Goal: Information Seeking & Learning: Learn about a topic

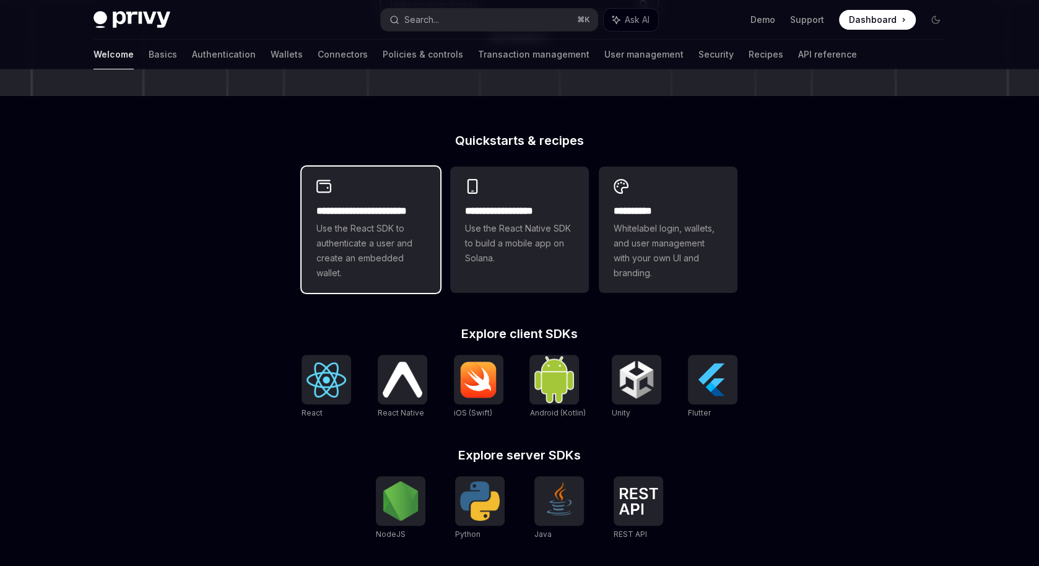
scroll to position [418, 0]
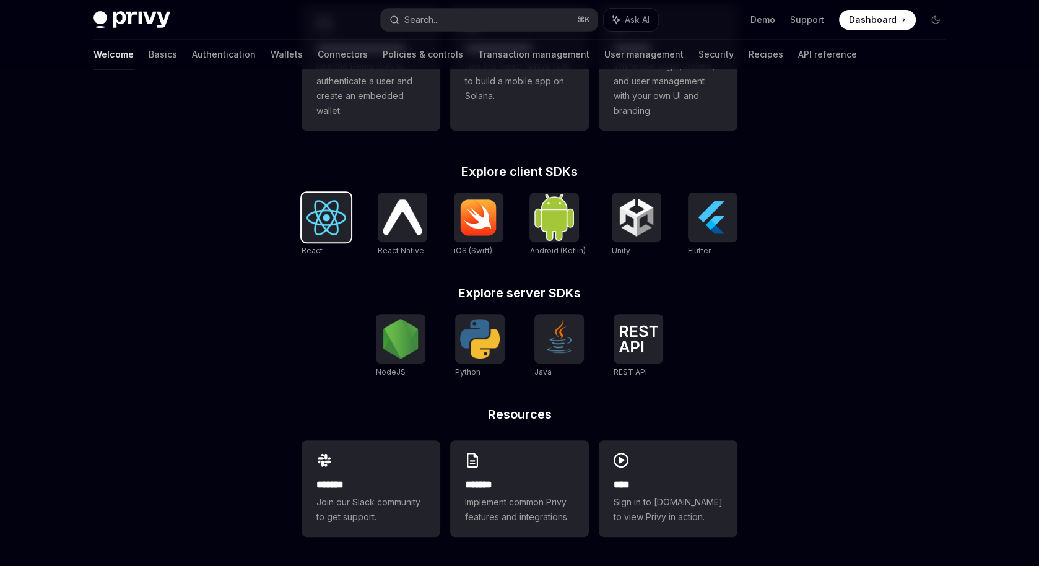
click at [329, 219] on img at bounding box center [326, 217] width 40 height 35
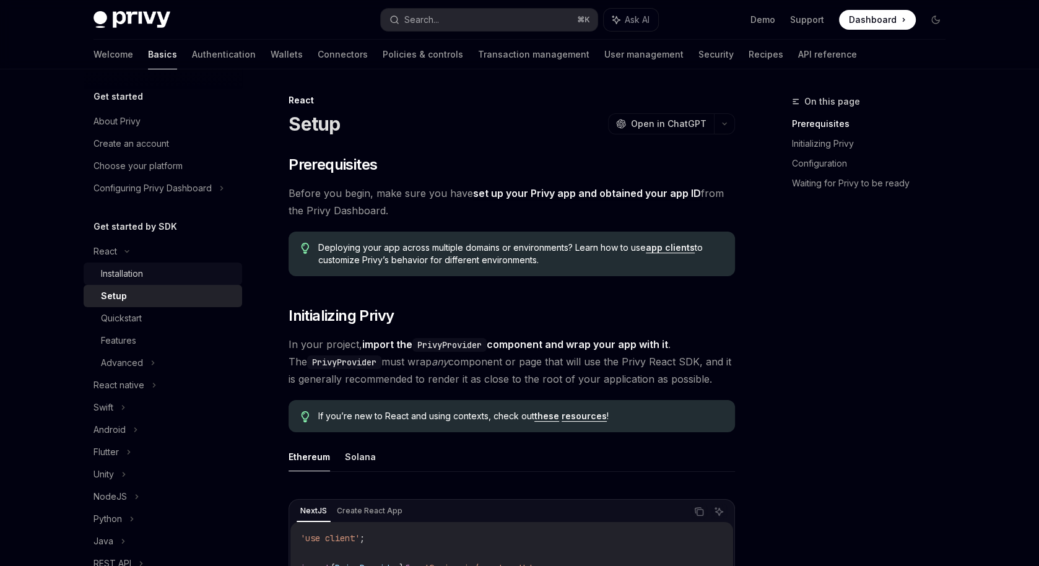
click at [163, 274] on div "Installation" at bounding box center [168, 273] width 134 height 15
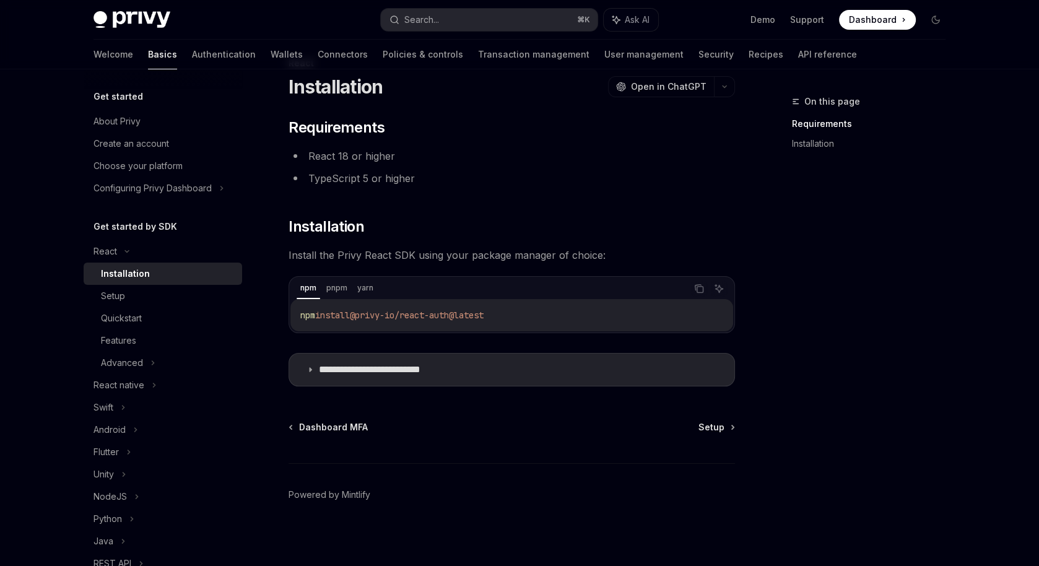
scroll to position [41, 0]
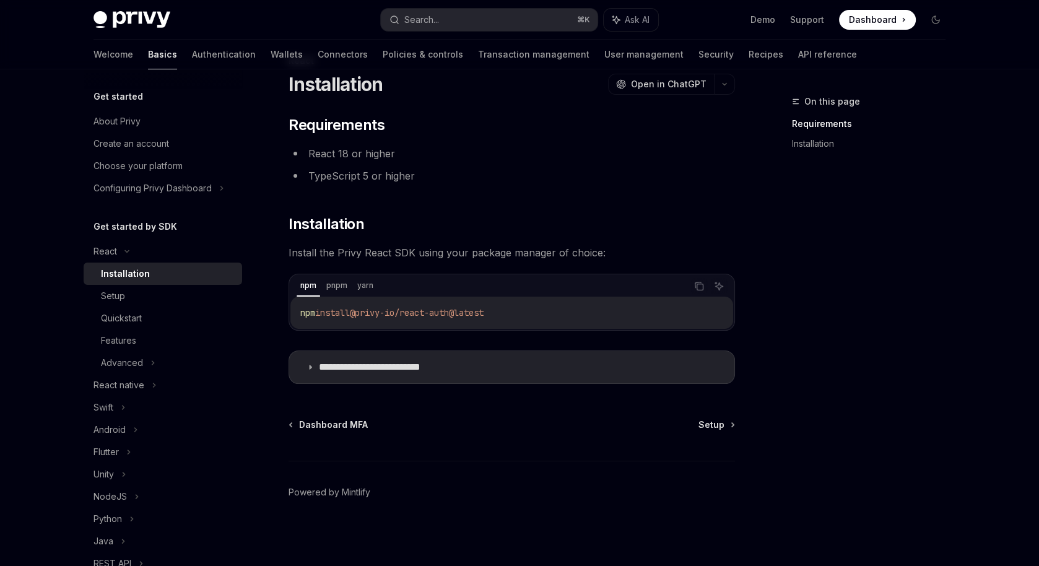
drag, startPoint x: 297, startPoint y: 309, endPoint x: 587, endPoint y: 307, distance: 290.3
click at [587, 307] on div "npm install @privy-io/react-auth@latest" at bounding box center [511, 313] width 443 height 32
drag, startPoint x: 292, startPoint y: 310, endPoint x: 596, endPoint y: 315, distance: 304.0
click at [596, 315] on div "pnpm install @privy-io/react-auth@latest" at bounding box center [511, 313] width 443 height 32
copy span "pnpm install @privy-io/react-auth@latest"
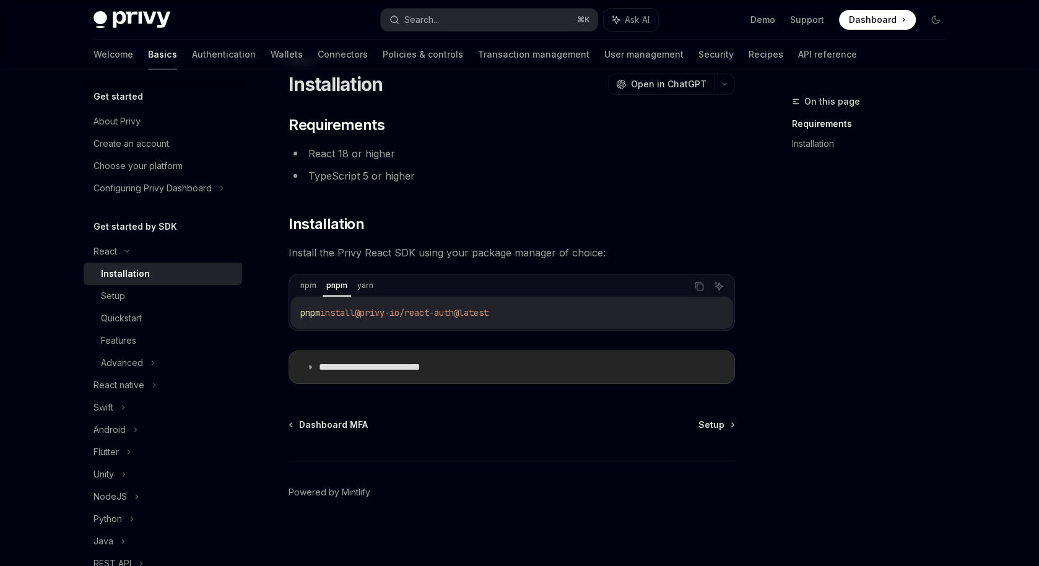
click at [309, 369] on icon at bounding box center [309, 366] width 7 height 7
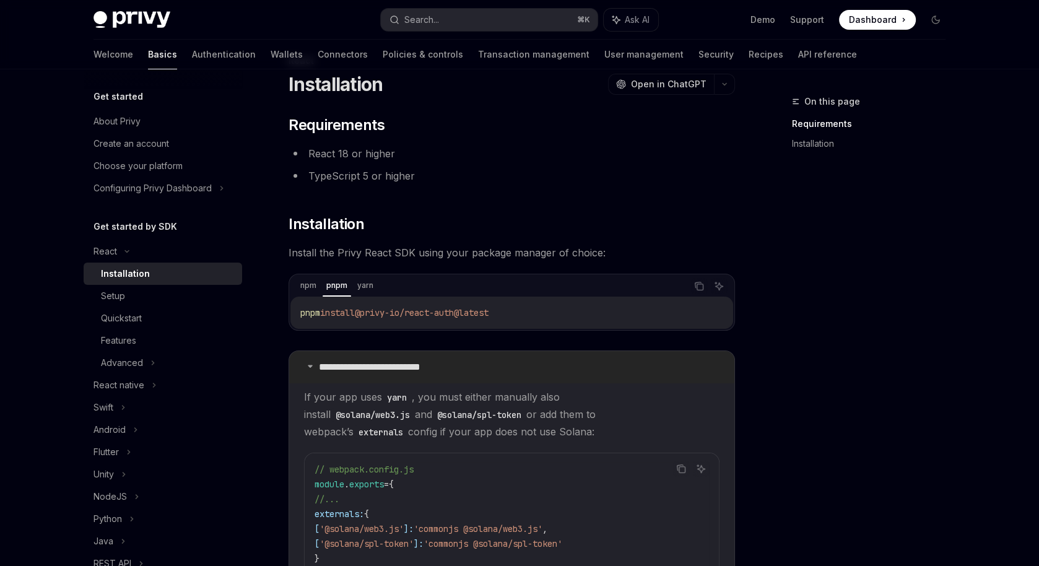
click at [309, 368] on summary "**********" at bounding box center [511, 367] width 445 height 32
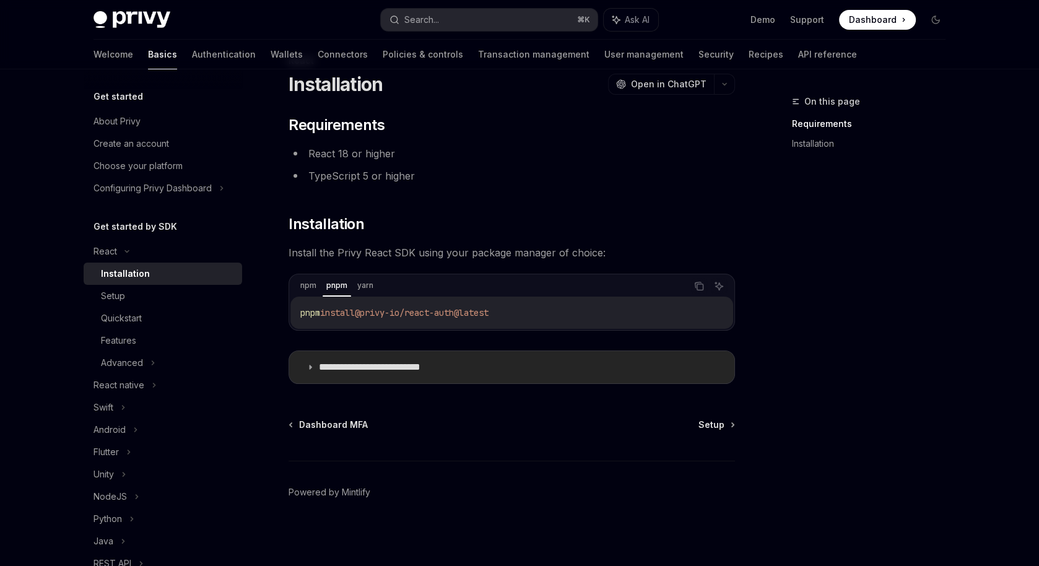
click at [310, 369] on icon at bounding box center [309, 366] width 7 height 7
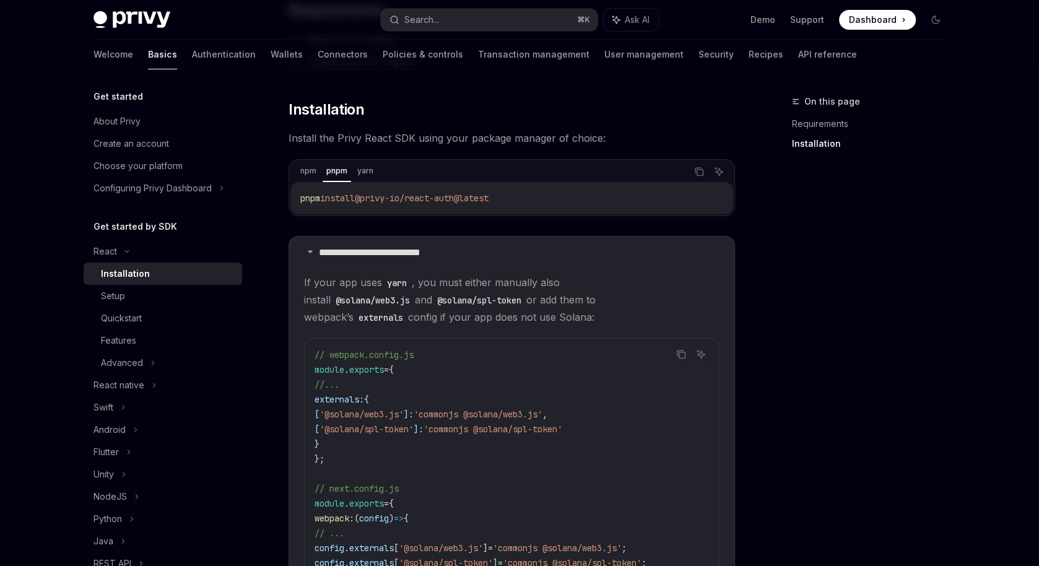
scroll to position [155, 0]
click at [312, 248] on icon at bounding box center [309, 251] width 7 height 7
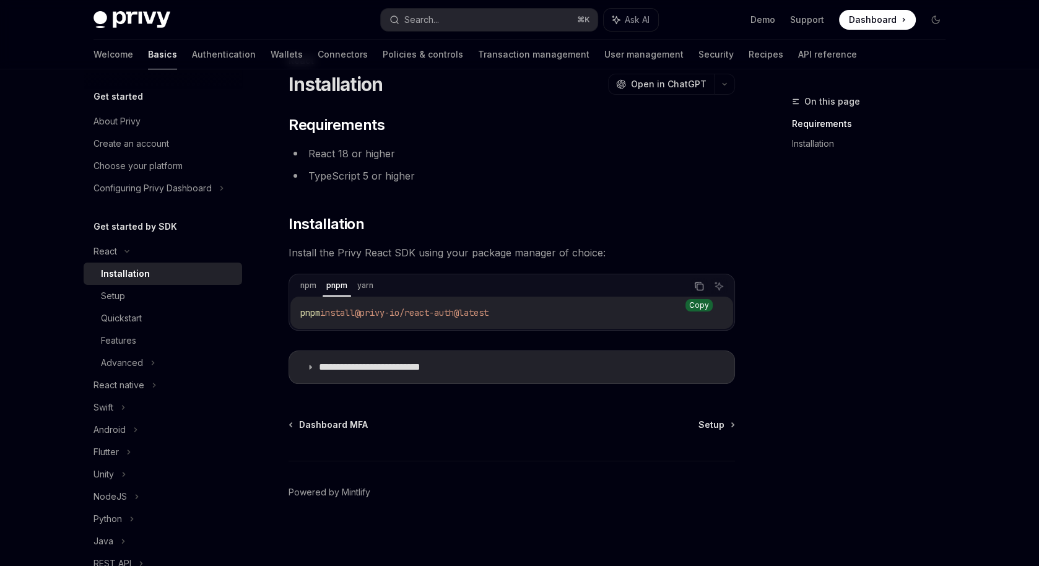
click at [696, 284] on icon "Copy the contents from the code block" at bounding box center [699, 286] width 10 height 10
click at [126, 295] on div "Setup" at bounding box center [168, 295] width 134 height 15
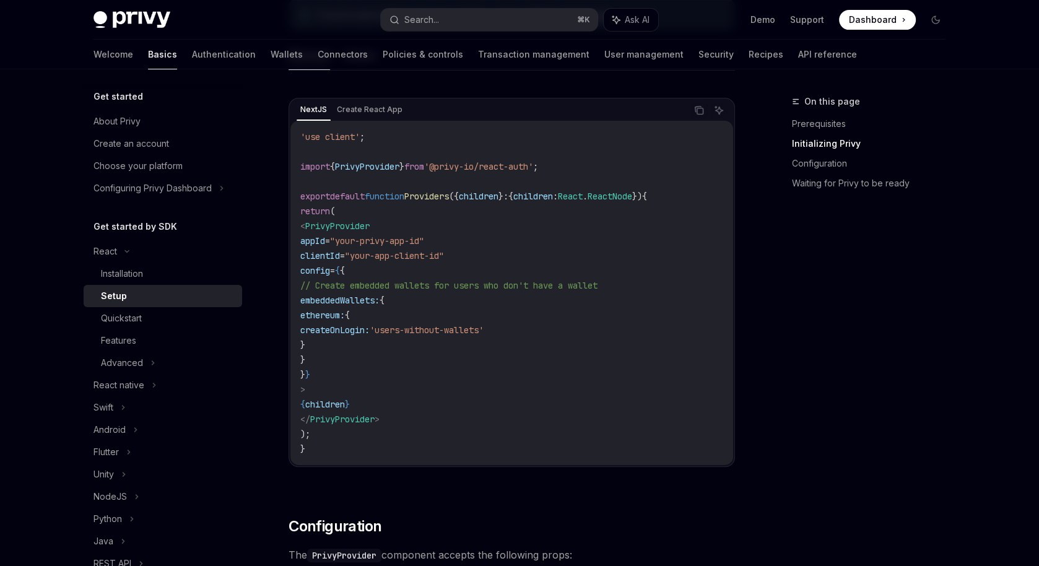
scroll to position [404, 0]
drag, startPoint x: 295, startPoint y: 163, endPoint x: 610, endPoint y: 165, distance: 315.7
click at [610, 165] on div "'use client' ; import { PrivyProvider } from '@privy-io/react-auth' ; export de…" at bounding box center [511, 291] width 443 height 344
copy span "import { PrivyProvider } from '@privy-io/react-auth' ;"
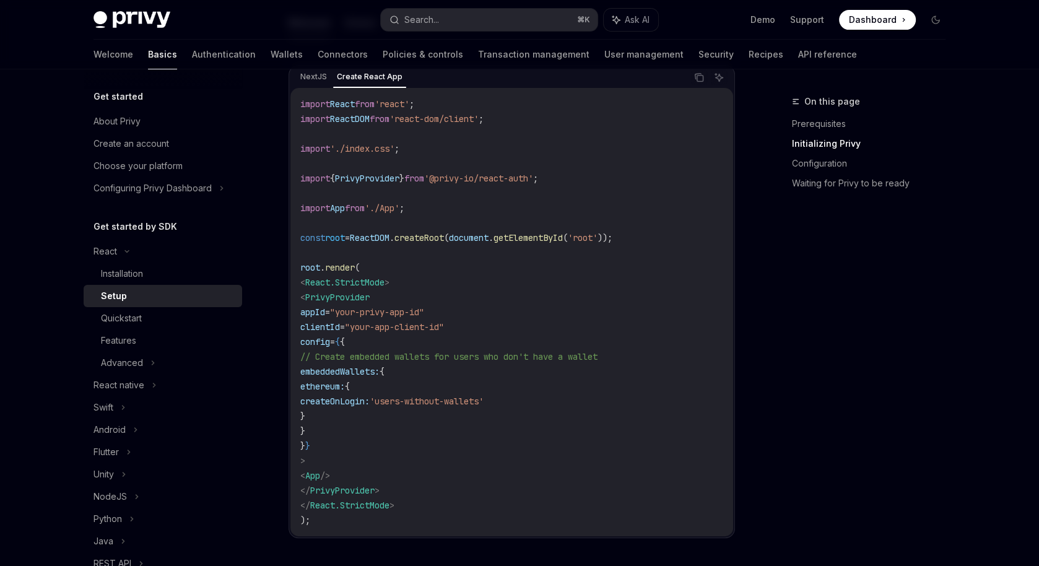
scroll to position [444, 0]
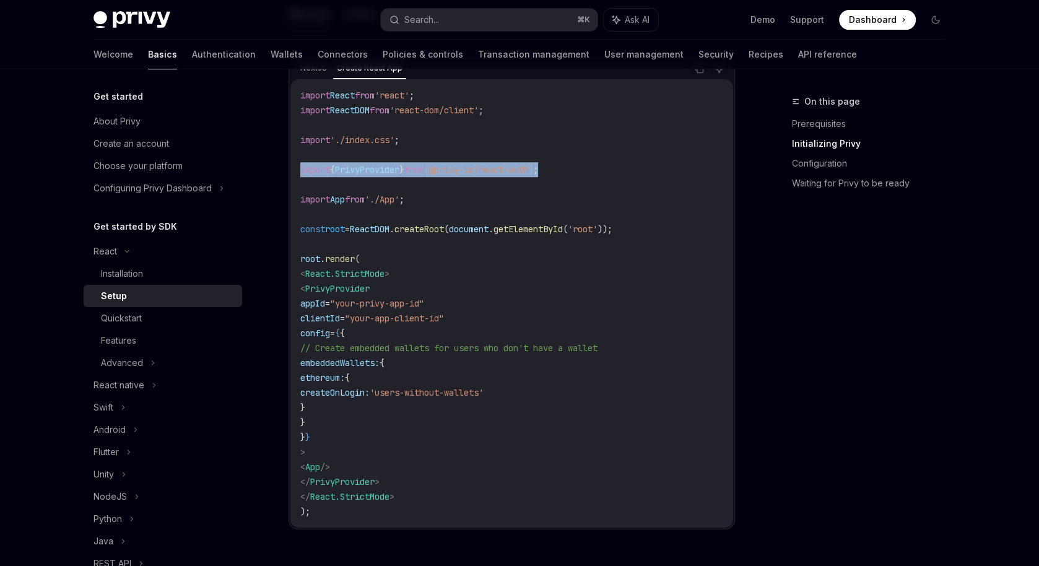
drag, startPoint x: 298, startPoint y: 168, endPoint x: 610, endPoint y: 168, distance: 312.0
click at [610, 168] on div "import React from 'react' ; import ReactDOM from 'react-dom/client' ; import '.…" at bounding box center [511, 303] width 443 height 448
copy span "import { PrivyProvider } from '@privy-io/react-auth' ;"
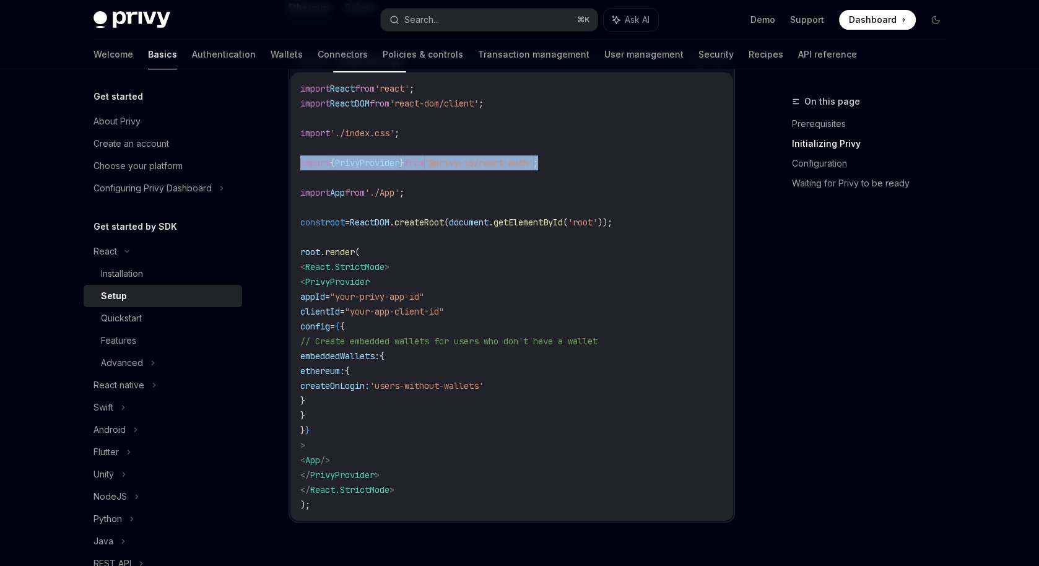
scroll to position [449, 0]
drag, startPoint x: 321, startPoint y: 280, endPoint x: 425, endPoint y: 303, distance: 107.1
click at [425, 303] on code "import React from 'react' ; import ReactDOM from 'react-dom/client' ; import '.…" at bounding box center [511, 297] width 423 height 431
click at [360, 319] on code "import React from 'react' ; import ReactDOM from 'react-dom/client' ; import '.…" at bounding box center [511, 297] width 423 height 431
drag, startPoint x: 316, startPoint y: 282, endPoint x: 384, endPoint y: 440, distance: 172.5
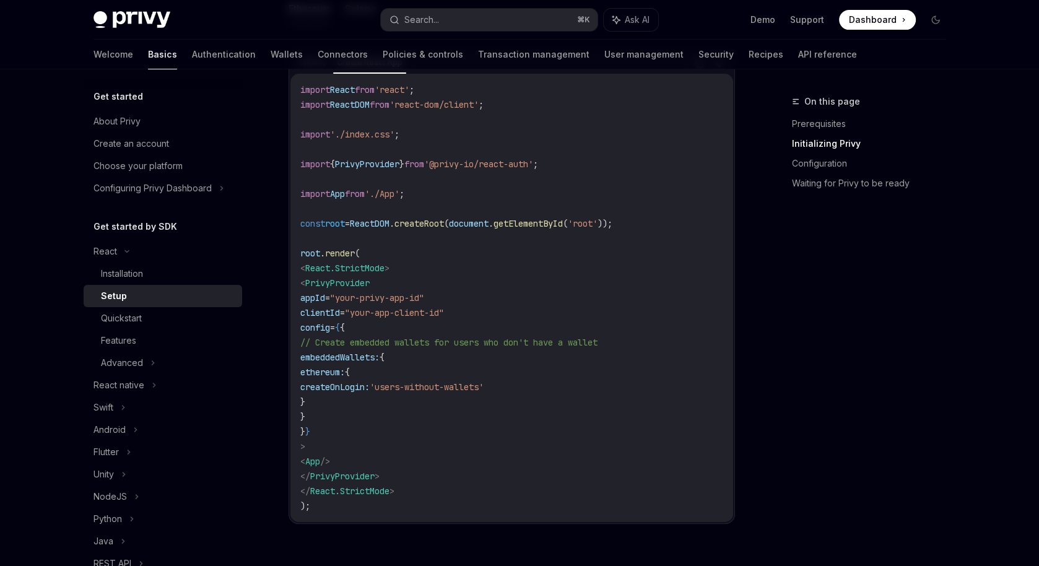
click at [384, 440] on code "import React from 'react' ; import ReactDOM from 'react-dom/client' ; import '.…" at bounding box center [511, 297] width 423 height 431
copy code "< PrivyProvider appId = "your-privy-app-id" clientId = "your-app-client-id" con…"
click at [483, 389] on span "'users-without-wallets'" at bounding box center [427, 386] width 114 height 11
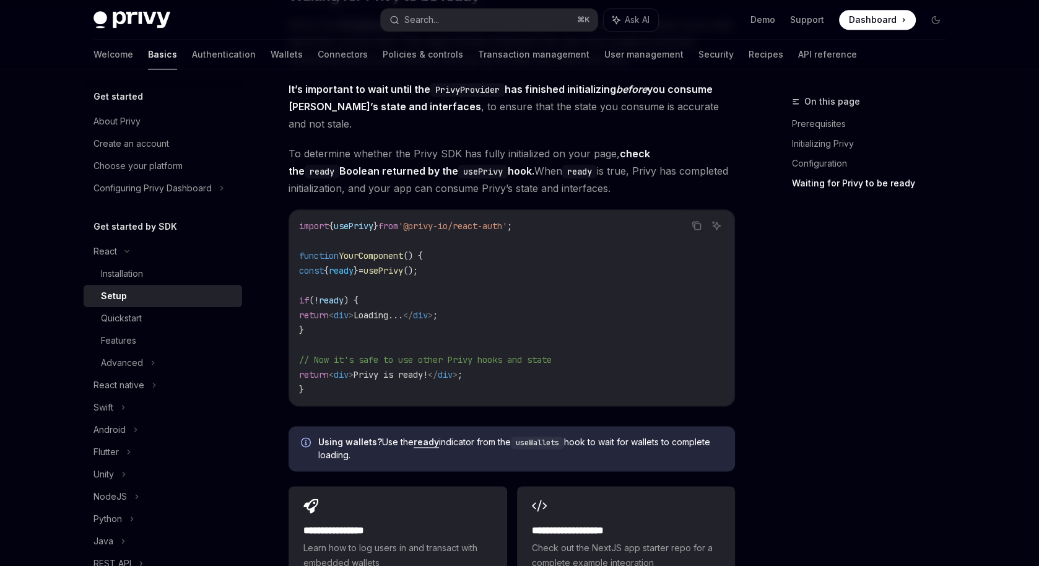
scroll to position [1371, 0]
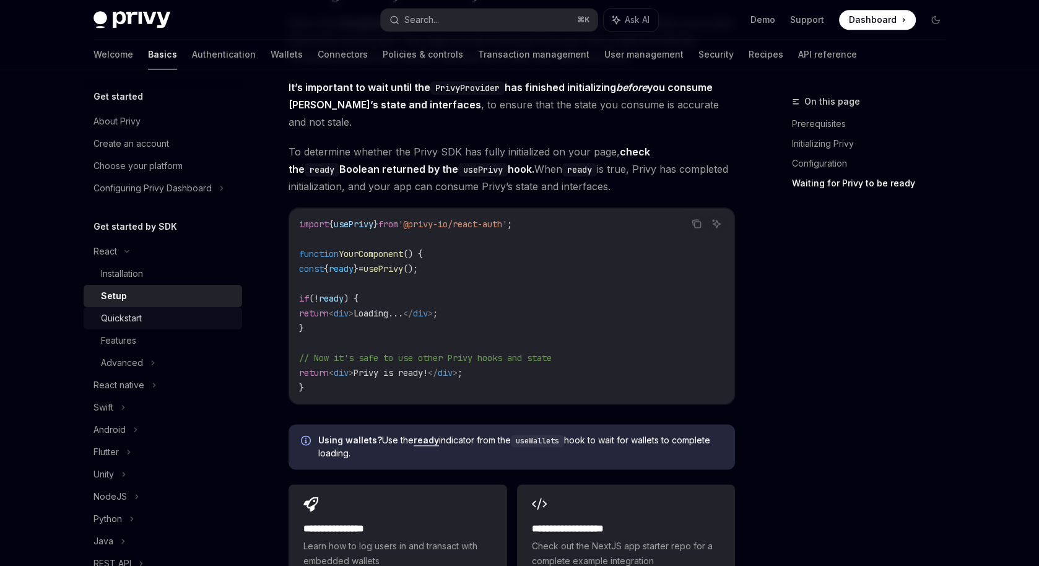
click at [128, 323] on div "Quickstart" at bounding box center [121, 318] width 41 height 15
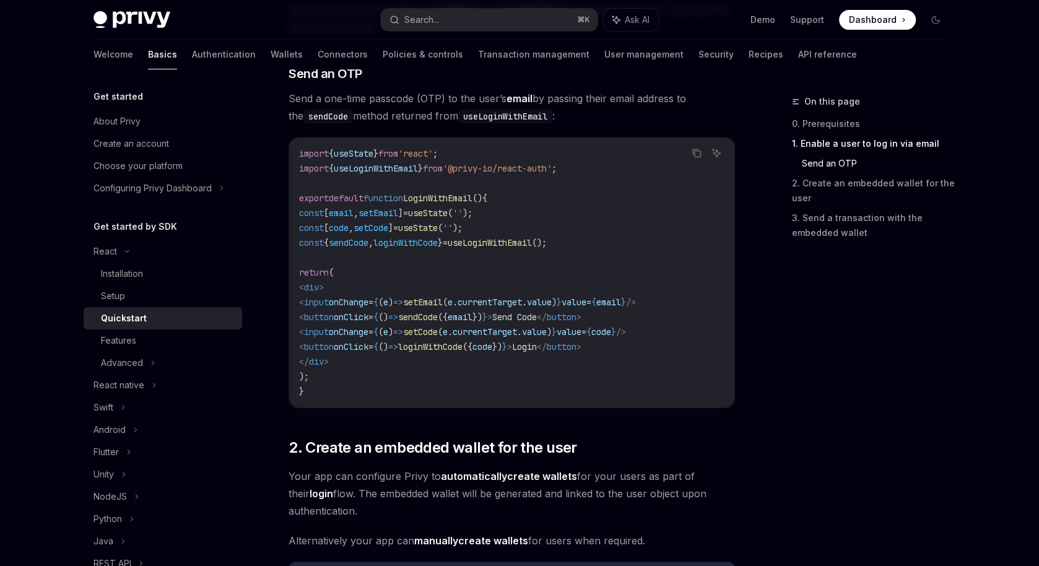
scroll to position [540, 0]
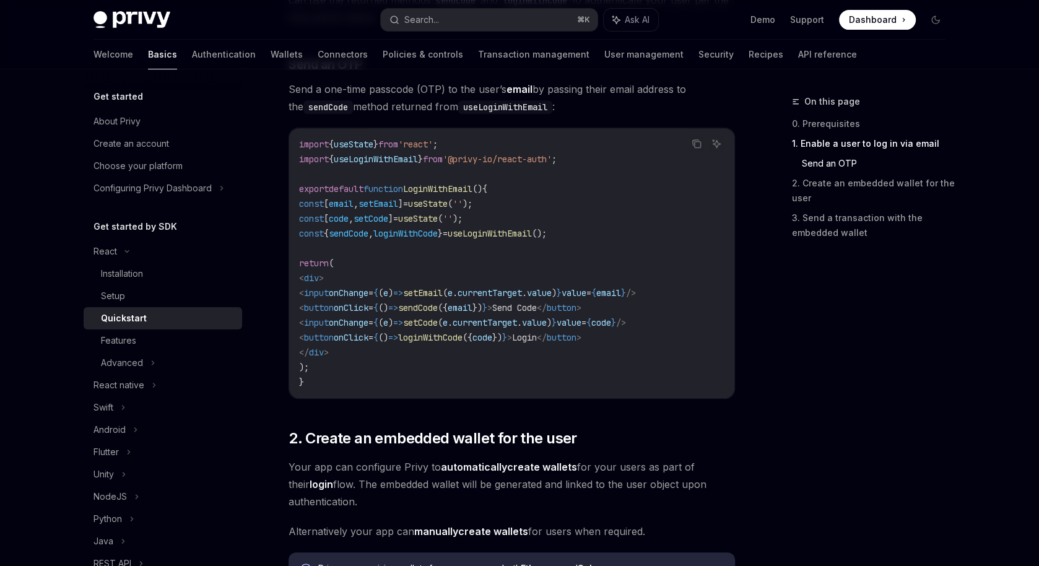
drag, startPoint x: 315, startPoint y: 275, endPoint x: 371, endPoint y: 298, distance: 60.6
click at [371, 298] on code "import { useState } from 'react' ; import { useLoginWithEmail } from '@privy-io…" at bounding box center [511, 263] width 425 height 253
click at [329, 198] on span "[" at bounding box center [326, 203] width 5 height 11
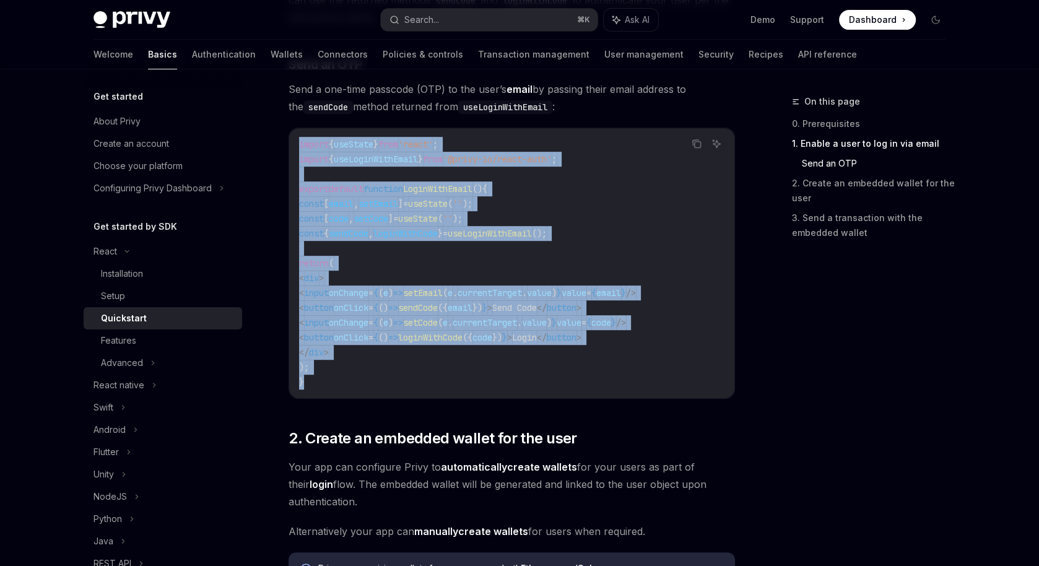
drag, startPoint x: 295, startPoint y: 144, endPoint x: 381, endPoint y: 379, distance: 251.3
click at [381, 379] on code "import { useState } from 'react' ; import { useLoginWithEmail } from '@privy-io…" at bounding box center [511, 263] width 425 height 253
copy code "import { useState } from 'react' ; import { useLoginWithEmail } from '@privy-io…"
click at [387, 368] on code "import { useState } from 'react' ; import { useLoginWithEmail } from '@privy-io…" at bounding box center [511, 263] width 425 height 253
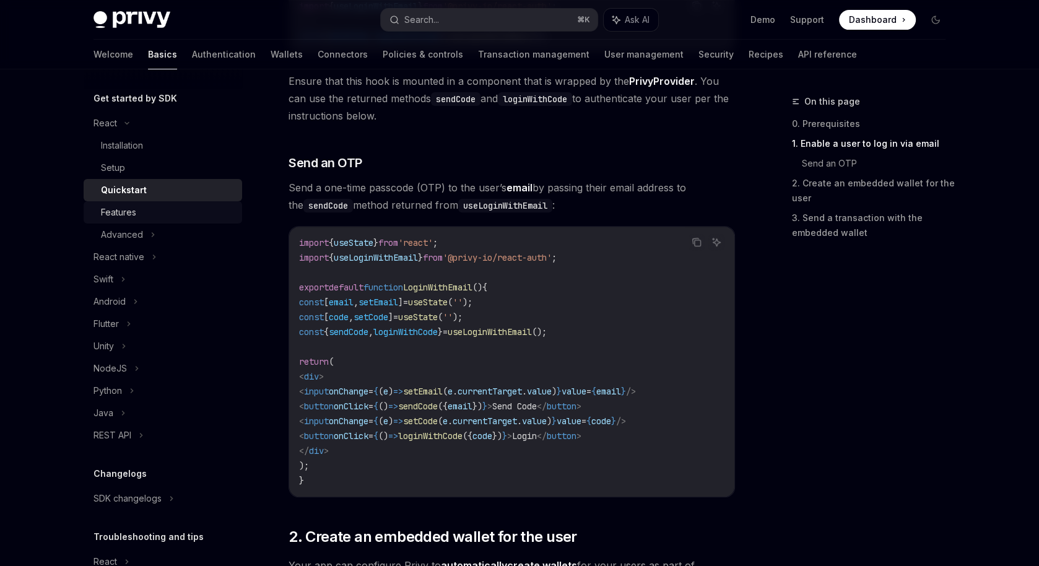
scroll to position [131, 0]
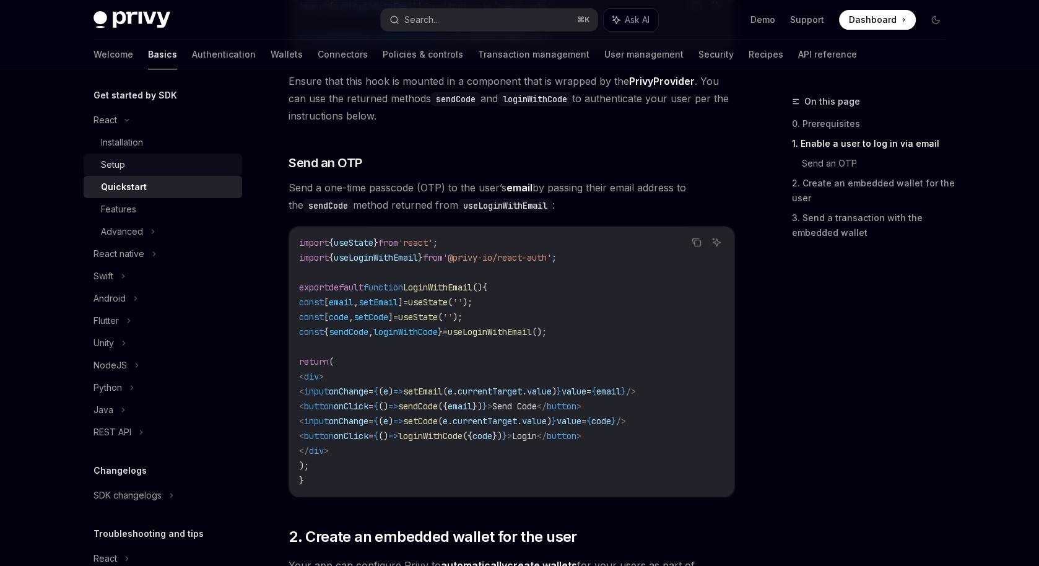
click at [123, 163] on div "Setup" at bounding box center [113, 164] width 24 height 15
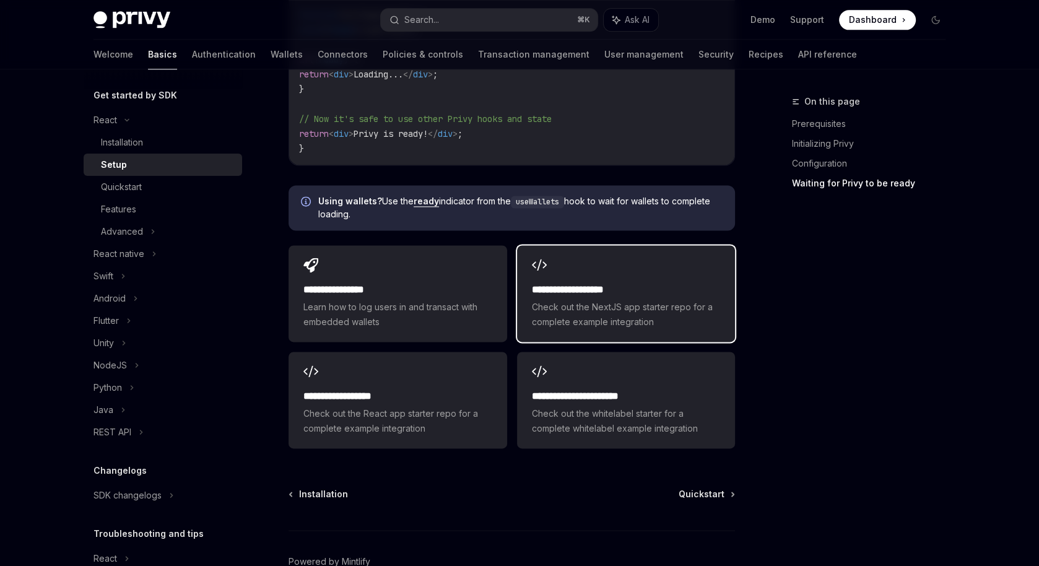
scroll to position [1661, 0]
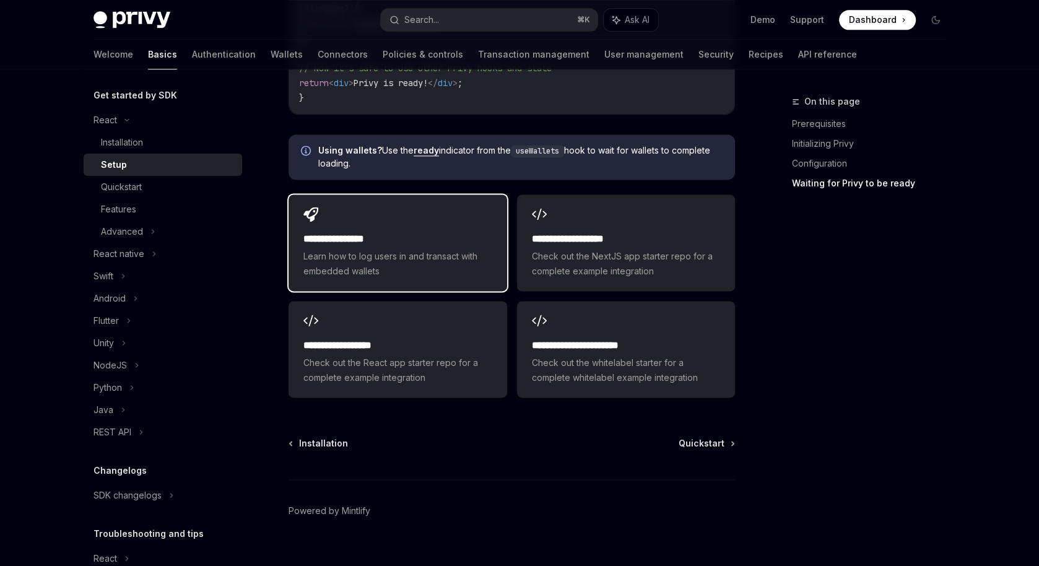
click at [449, 232] on h2 "**********" at bounding box center [397, 239] width 188 height 15
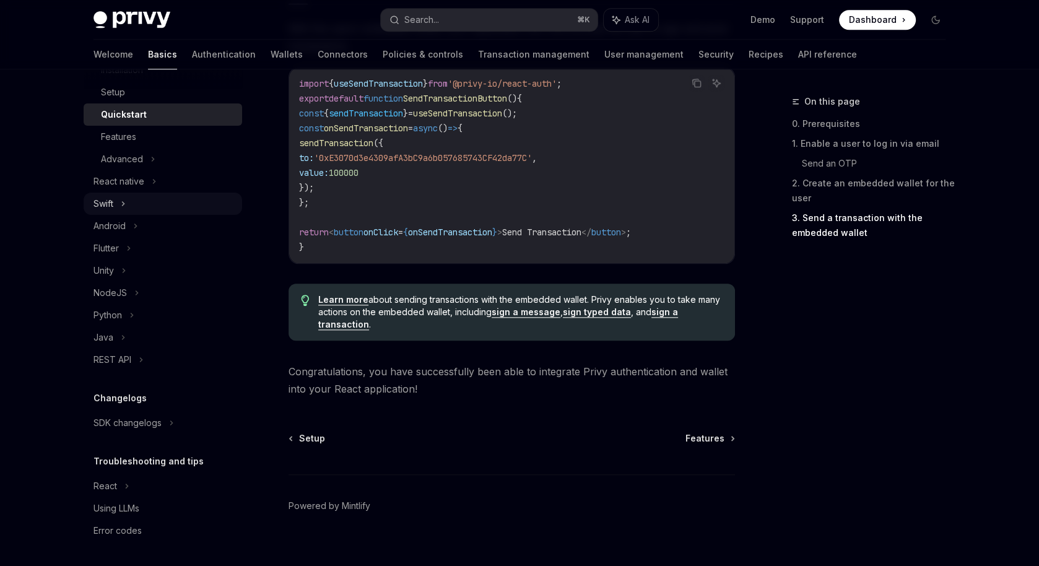
scroll to position [1227, 0]
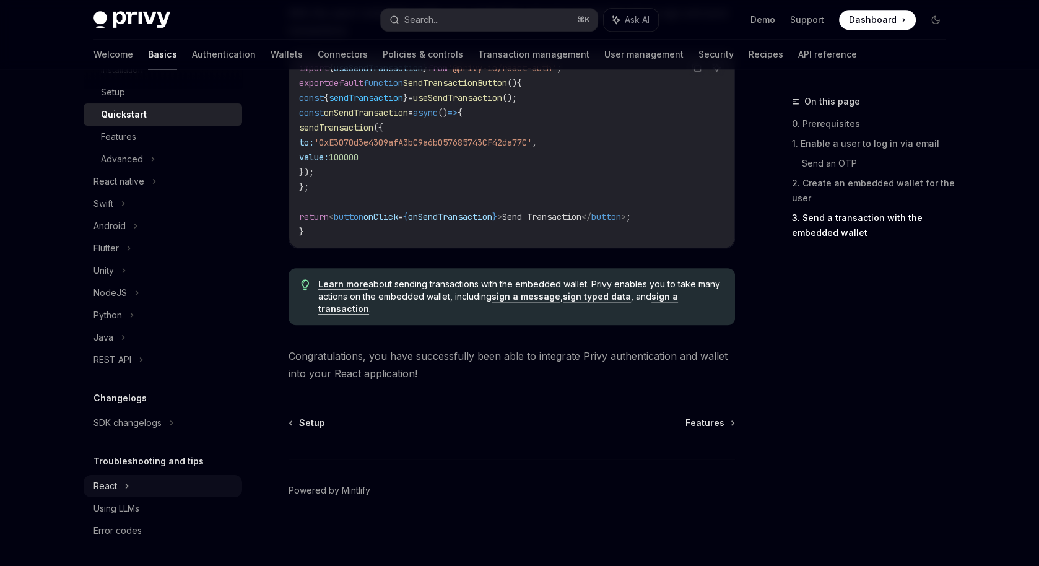
click at [147, 59] on div "React" at bounding box center [163, 48] width 158 height 22
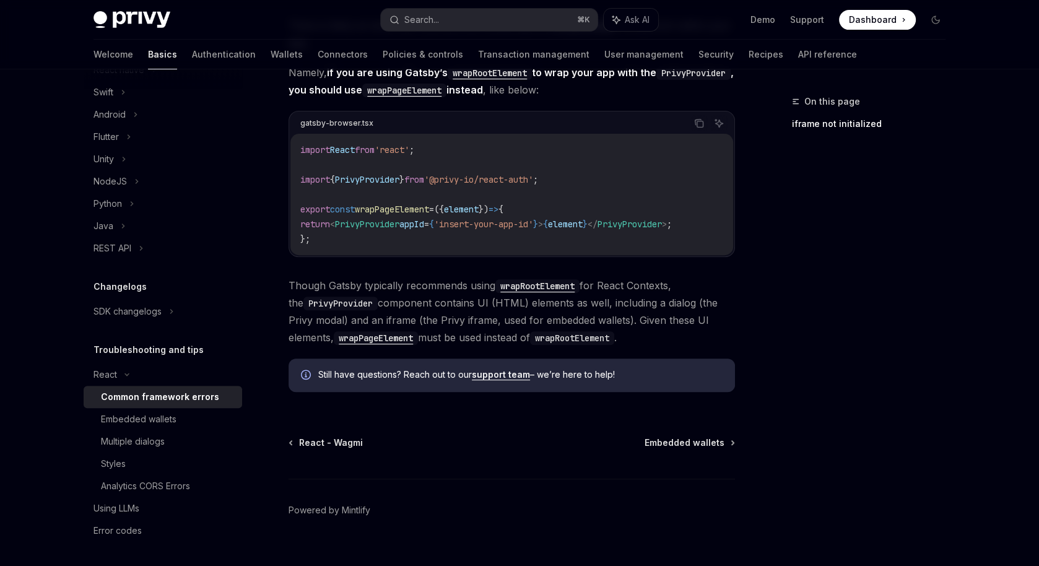
scroll to position [430, 0]
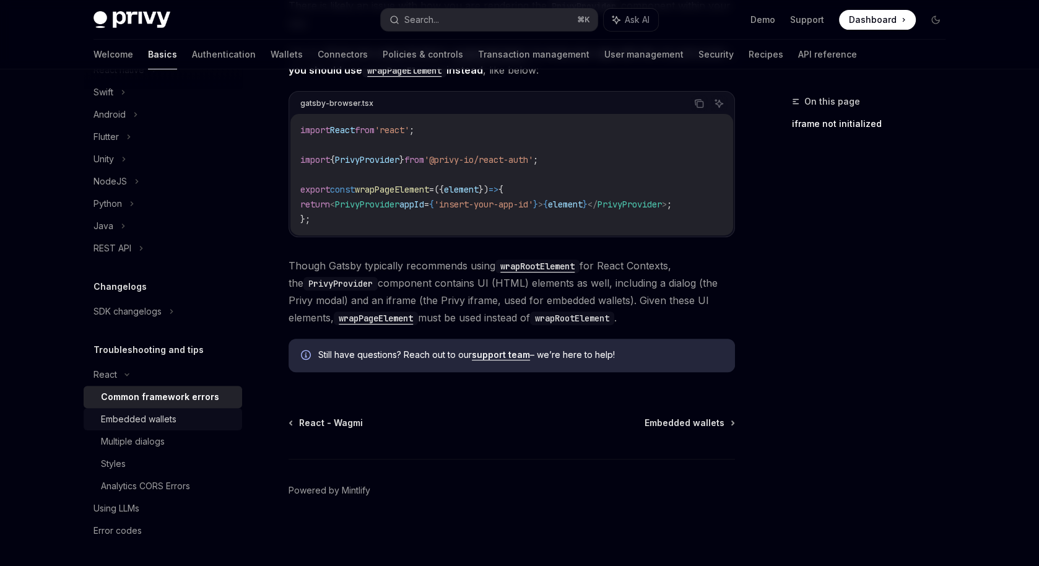
click at [146, 418] on div "Embedded wallets" at bounding box center [139, 419] width 76 height 15
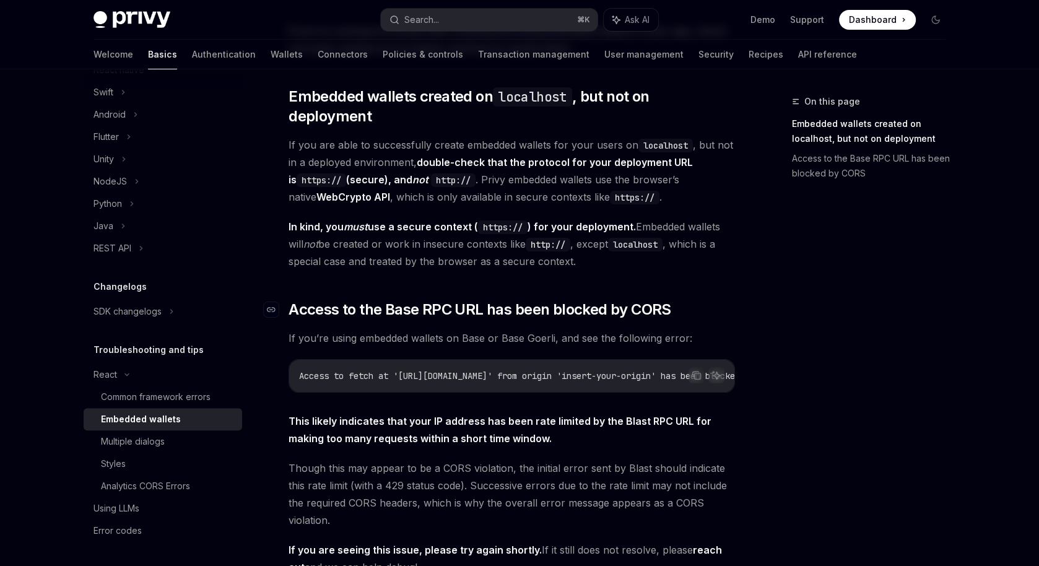
scroll to position [311, 0]
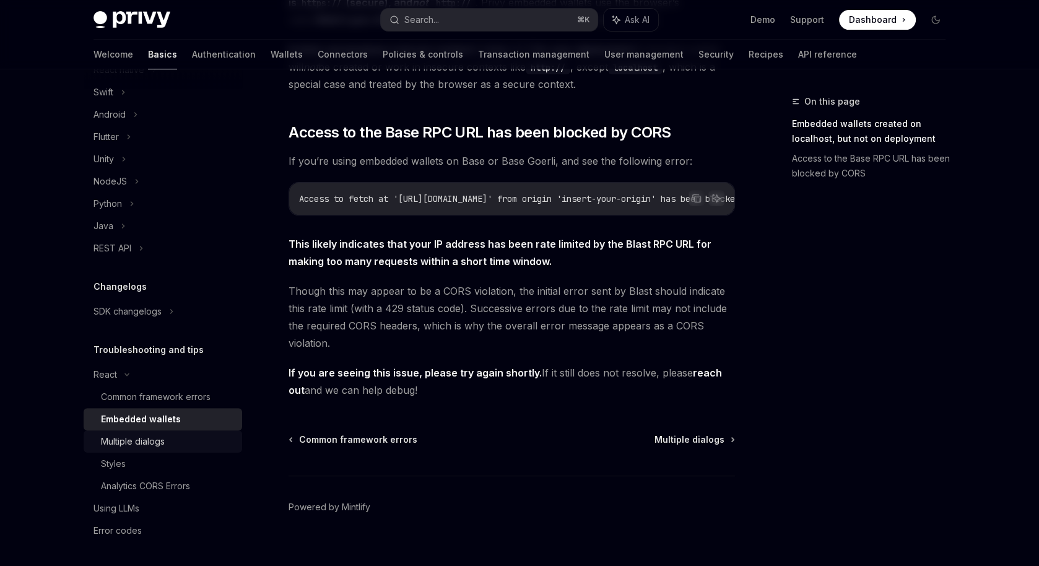
click at [150, 440] on div "Multiple dialogs" at bounding box center [133, 441] width 64 height 15
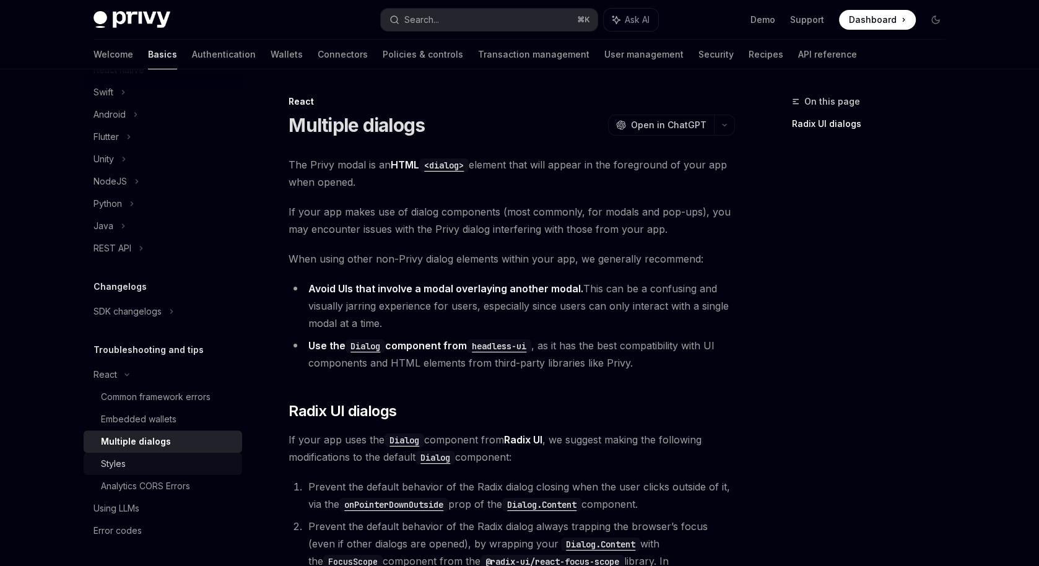
click at [138, 467] on div "Styles" at bounding box center [168, 463] width 134 height 15
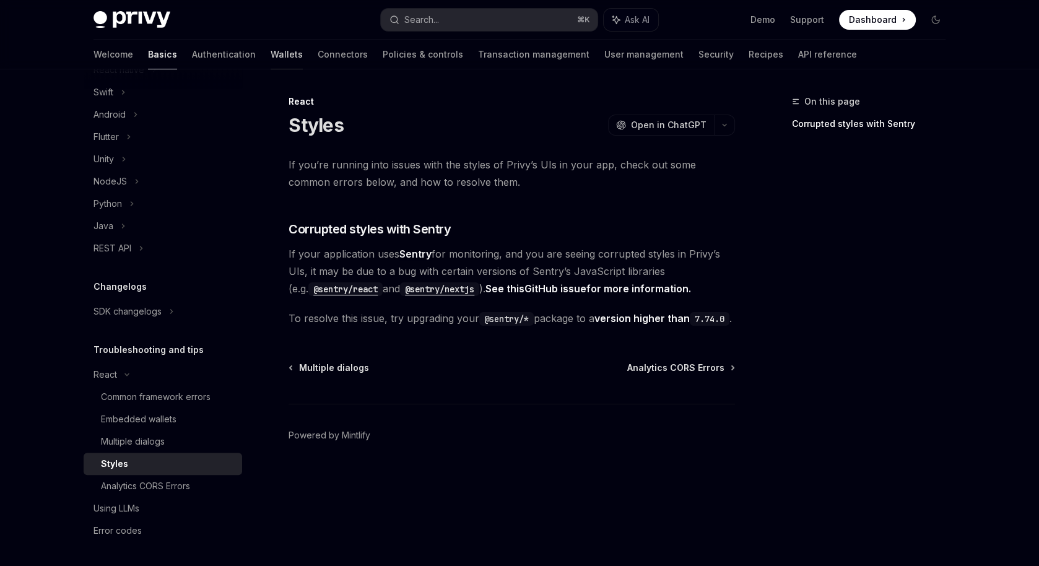
click at [271, 51] on link "Wallets" at bounding box center [287, 55] width 32 height 30
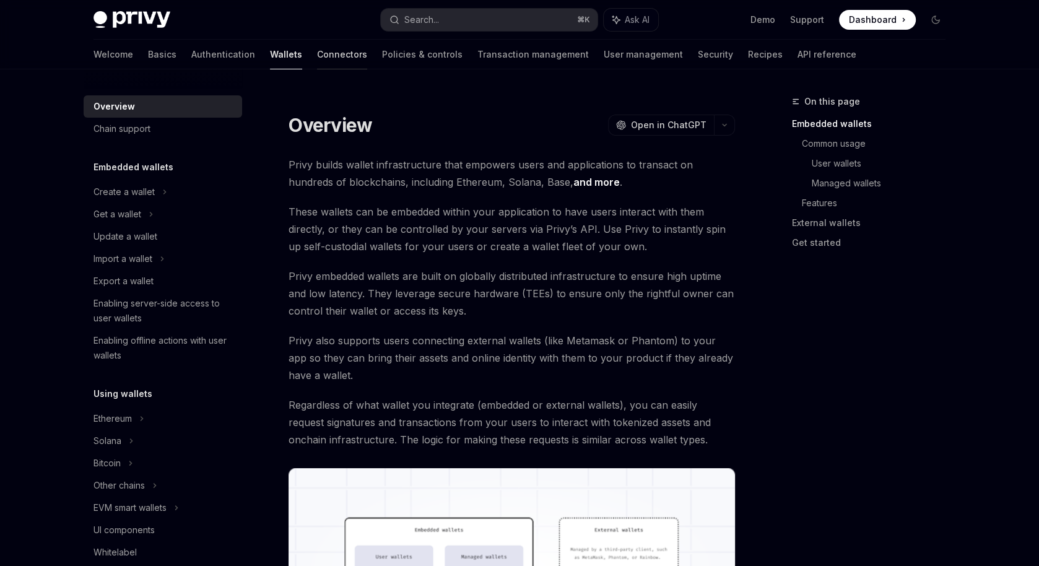
click at [317, 48] on link "Connectors" at bounding box center [342, 55] width 50 height 30
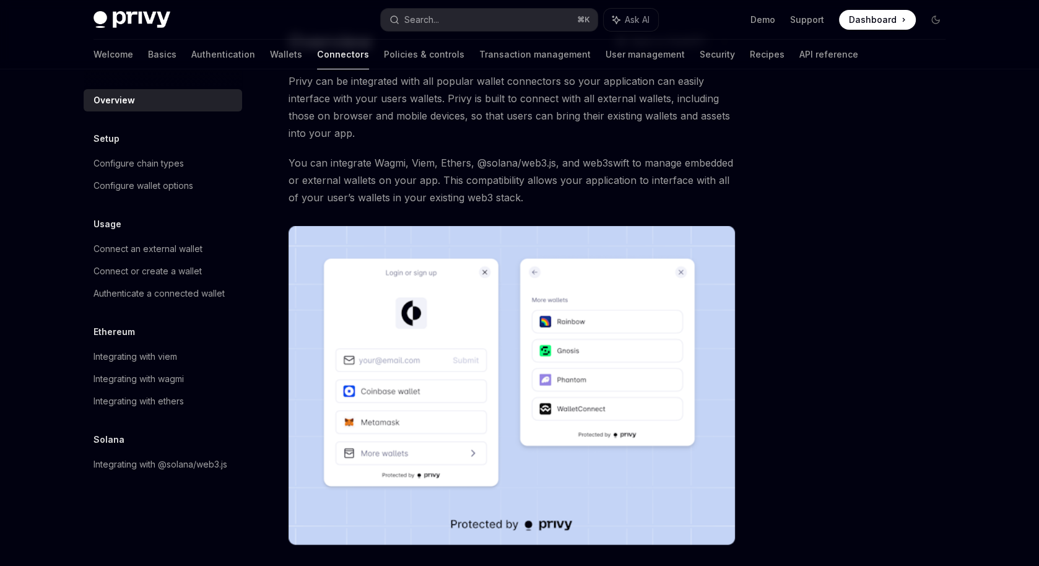
scroll to position [67, 0]
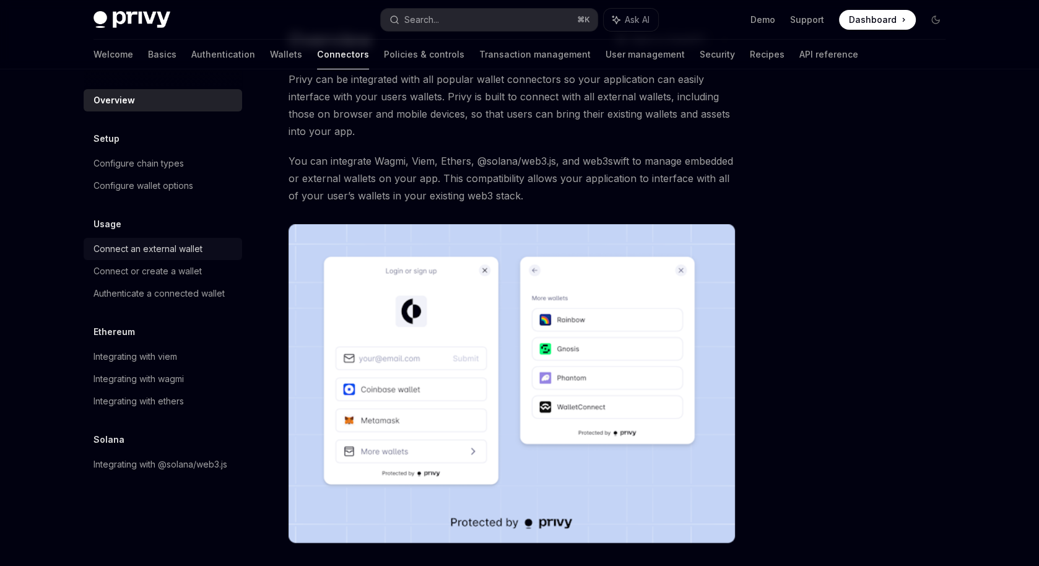
click at [166, 250] on div "Connect an external wallet" at bounding box center [147, 248] width 109 height 15
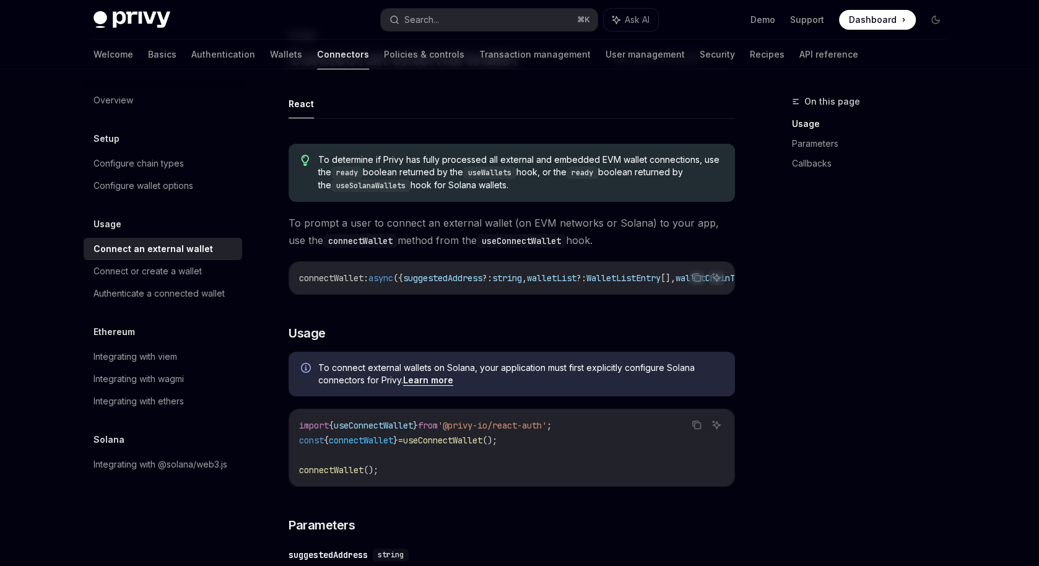
click at [323, 470] on span "connectWallet" at bounding box center [331, 469] width 64 height 11
click at [373, 469] on span "();" at bounding box center [370, 469] width 15 height 11
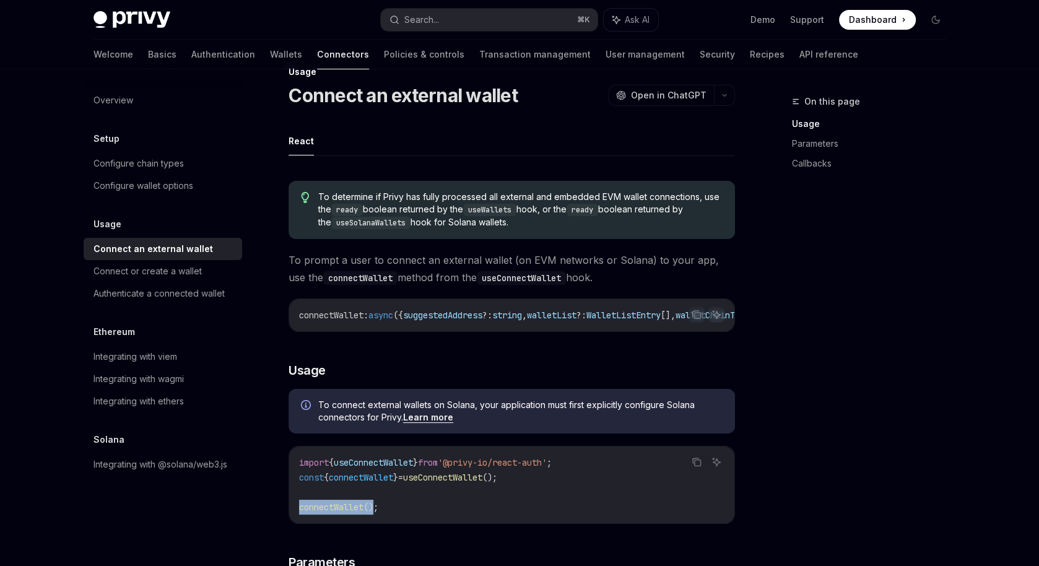
scroll to position [27, 0]
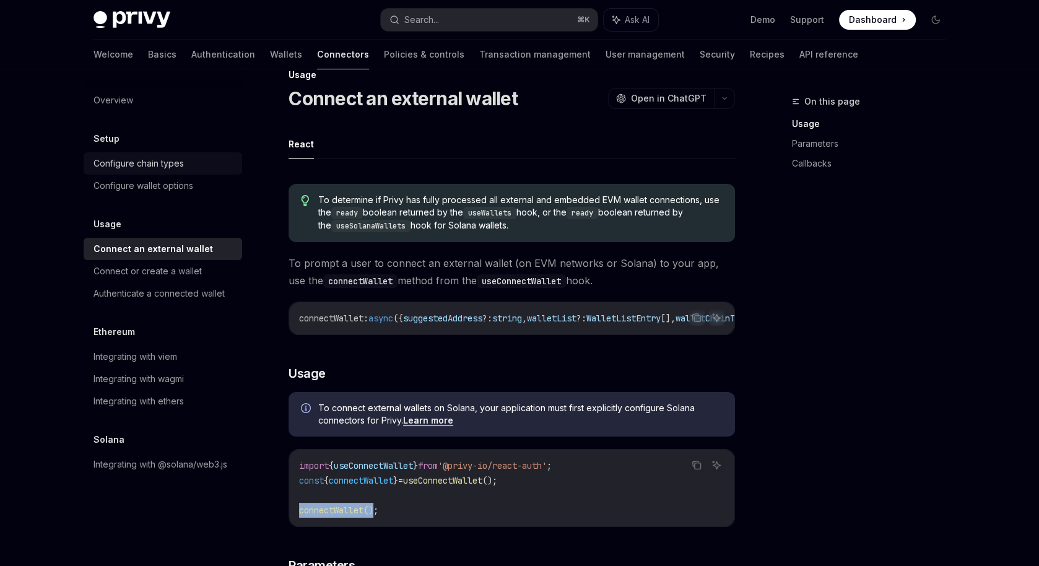
click at [158, 167] on div "Configure chain types" at bounding box center [138, 163] width 90 height 15
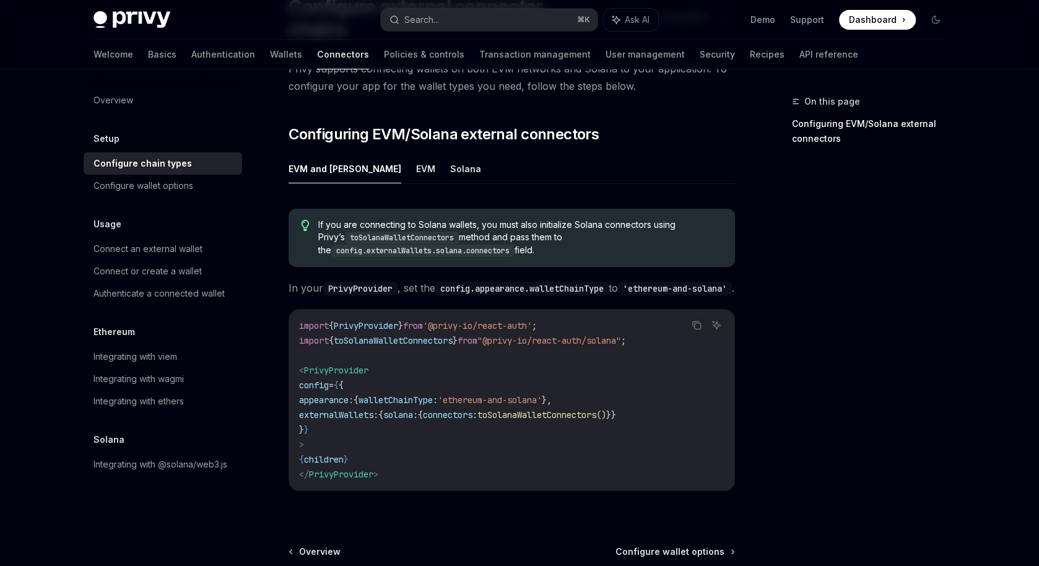
scroll to position [240, 0]
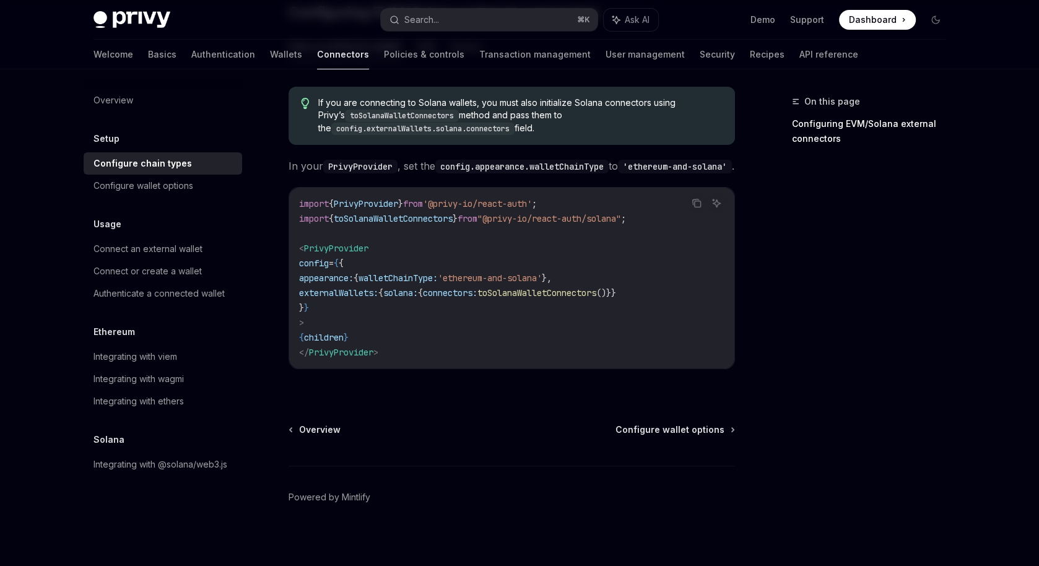
click at [162, 197] on div "Overview Setup Configure chain types Configure wallet options Usage Connect an …" at bounding box center [163, 282] width 158 height 386
click at [158, 192] on div "Configure wallet options" at bounding box center [143, 185] width 100 height 15
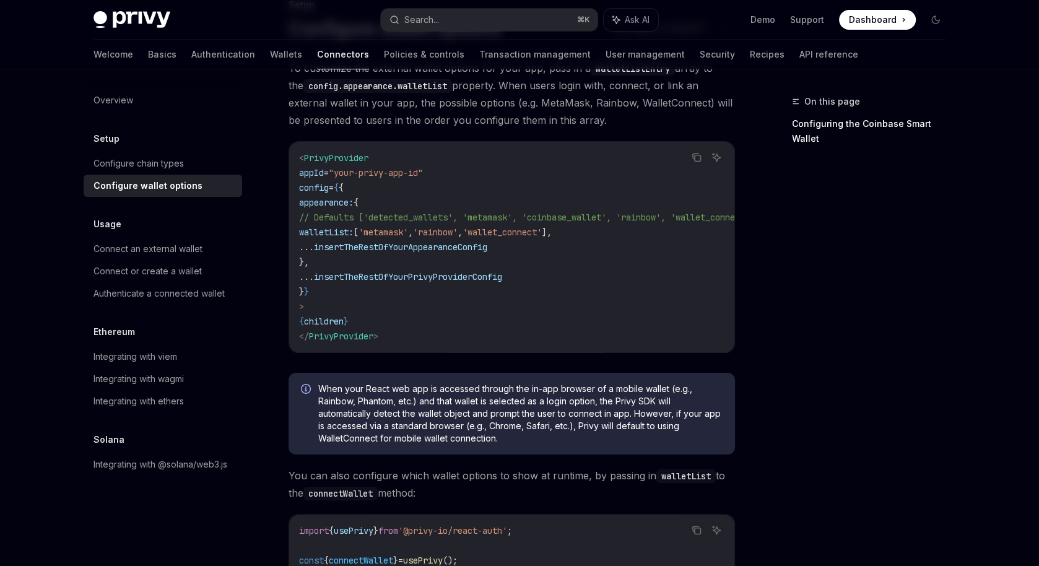
scroll to position [98, 0]
click at [132, 239] on link "Connect an external wallet" at bounding box center [163, 249] width 158 height 22
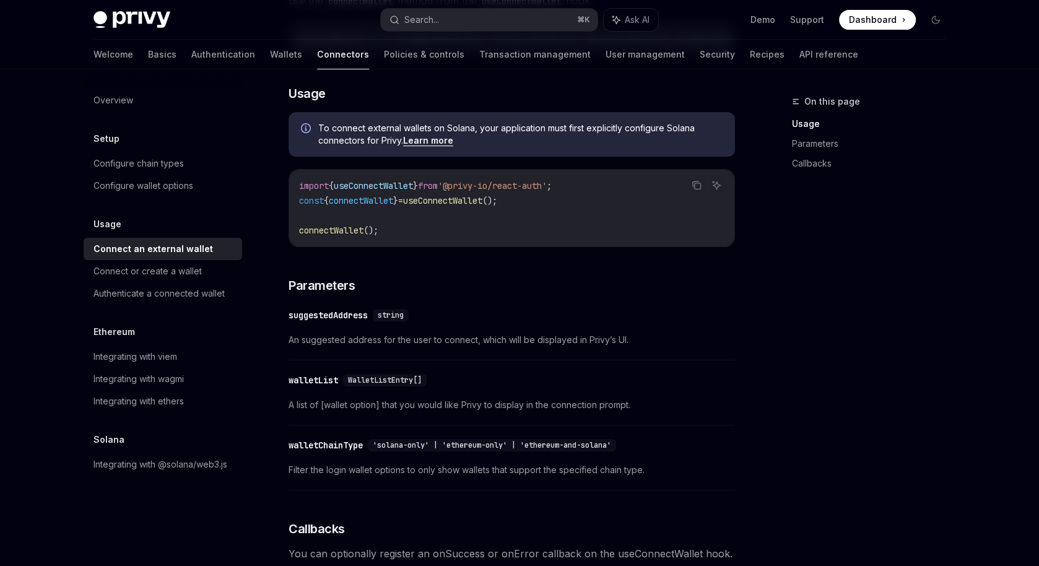
scroll to position [329, 0]
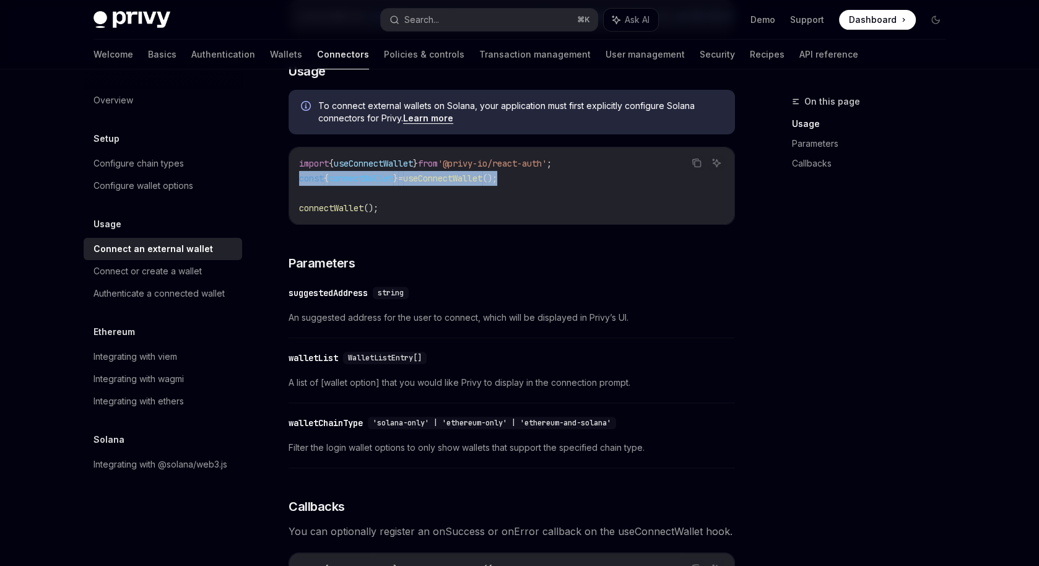
drag, startPoint x: 292, startPoint y: 181, endPoint x: 582, endPoint y: 176, distance: 290.4
click at [582, 176] on div "import { useConnectWallet } from '@privy-io/react-auth' ; const { connectWallet…" at bounding box center [511, 185] width 445 height 77
copy span "const { connectWallet } = useConnectWallet ();"
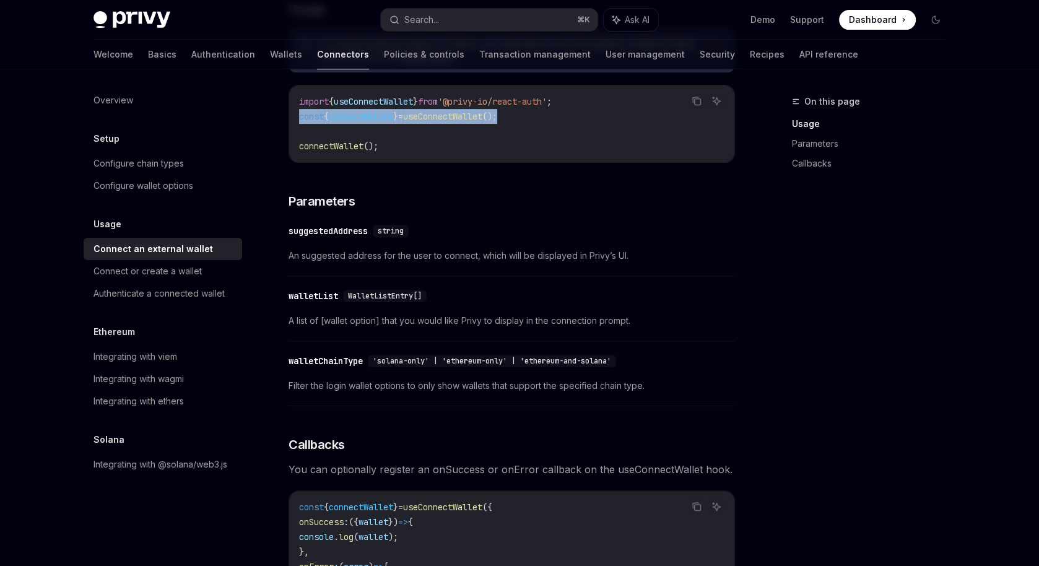
scroll to position [386, 0]
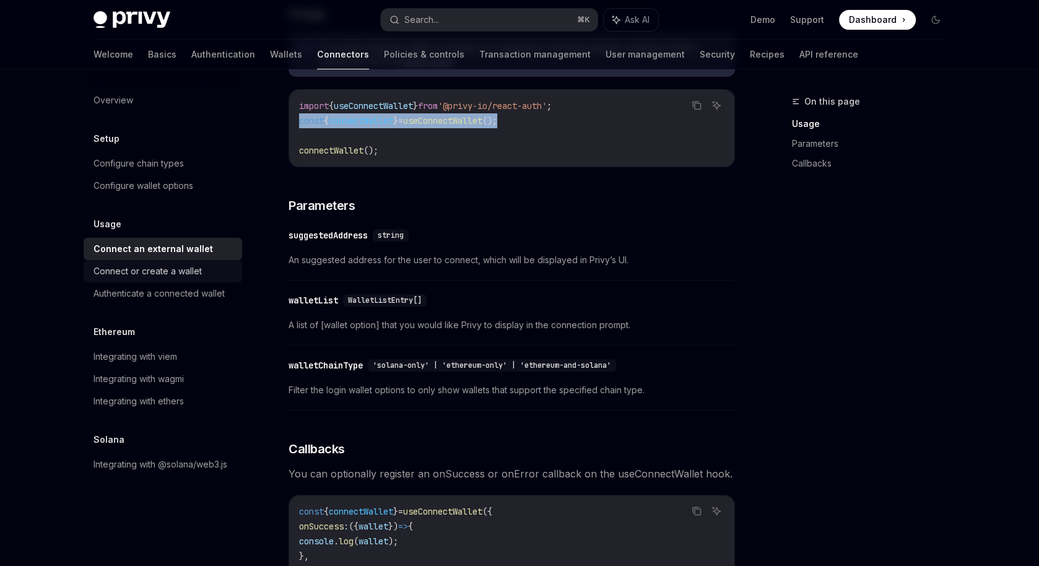
click at [160, 269] on div "Connect or create a wallet" at bounding box center [147, 271] width 108 height 15
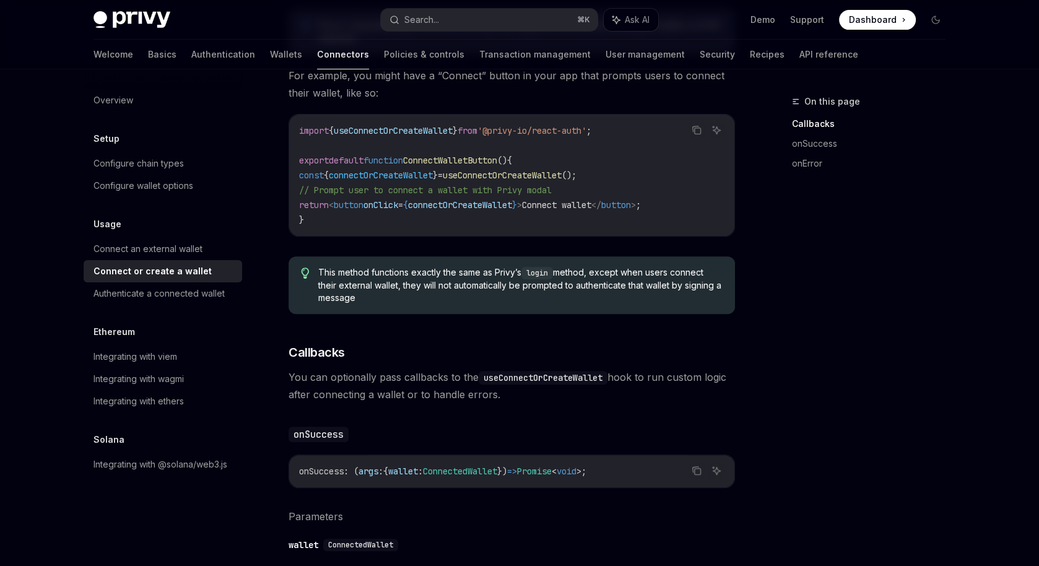
scroll to position [384, 0]
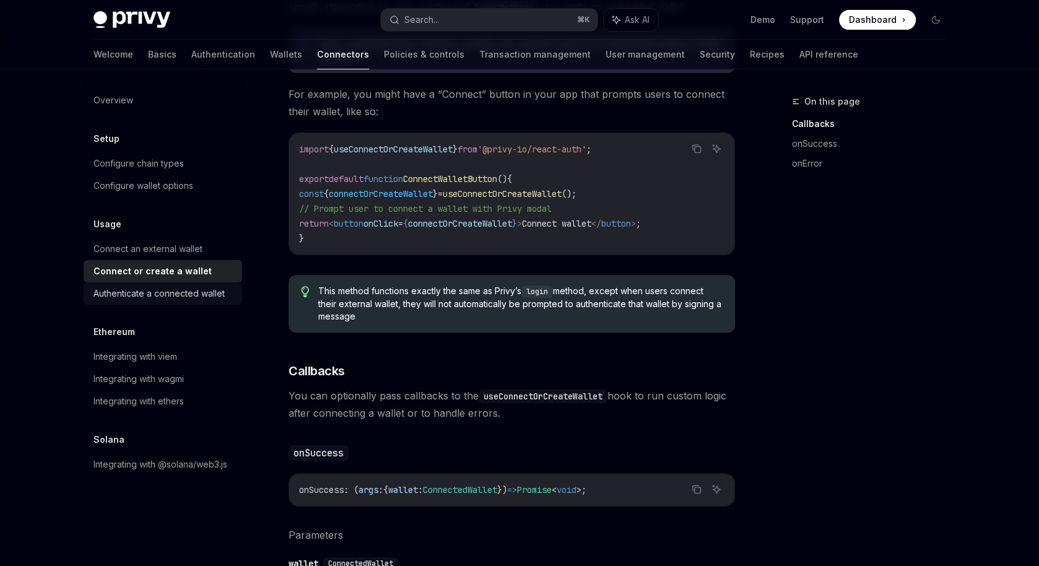
click at [197, 295] on div "Authenticate a connected wallet" at bounding box center [158, 293] width 131 height 15
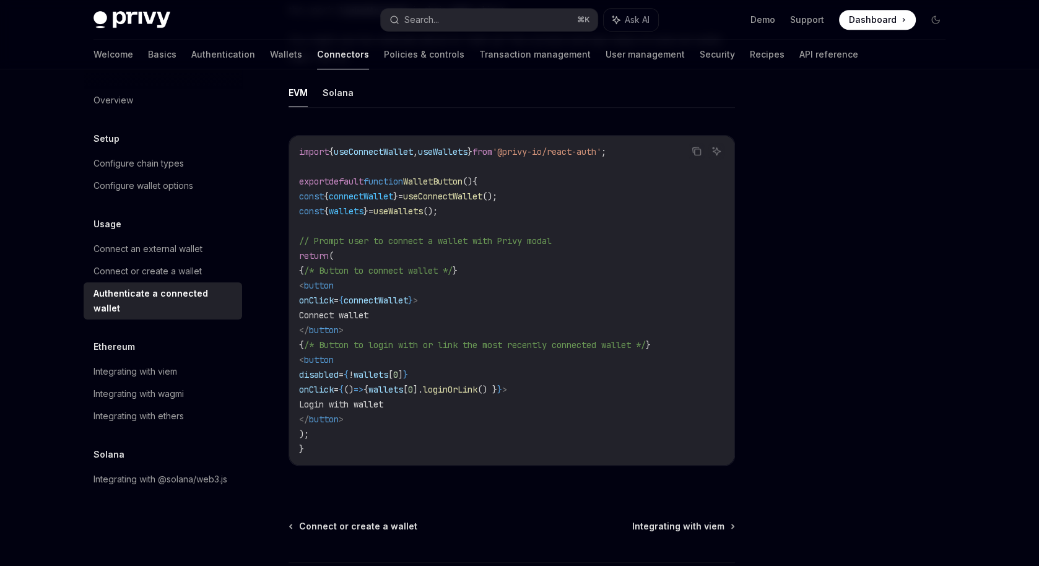
scroll to position [626, 0]
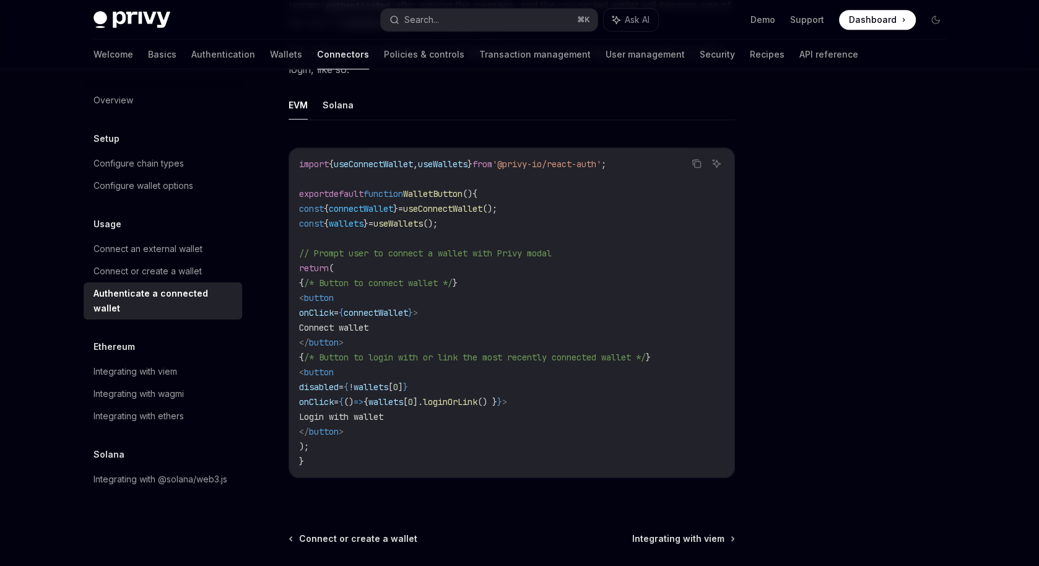
drag, startPoint x: 313, startPoint y: 295, endPoint x: 405, endPoint y: 340, distance: 103.0
click at [405, 340] on code "import { useConnectWallet , useWallets } from '@privy-io/react-auth' ; export d…" at bounding box center [511, 313] width 425 height 312
copy code "< button onClick = { connectWallet } > Connect wallet </ button >"
click at [542, 326] on code "import { useConnectWallet , useWallets } from '@privy-io/react-auth' ; export d…" at bounding box center [511, 313] width 425 height 312
click at [188, 364] on div "Integrating with viem" at bounding box center [163, 371] width 141 height 15
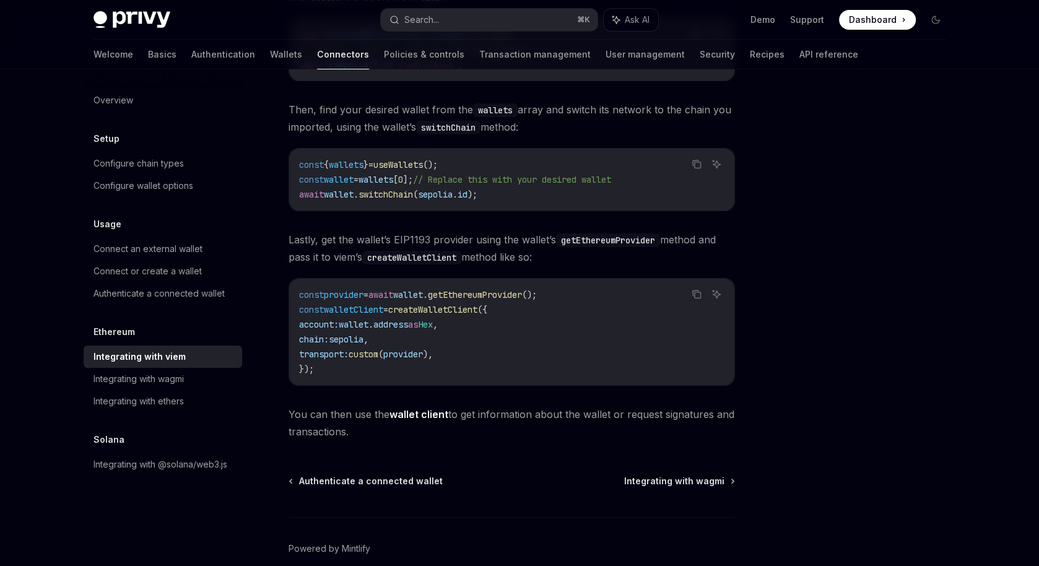
scroll to position [250, 0]
click at [143, 380] on div "Integrating with wagmi" at bounding box center [138, 378] width 90 height 15
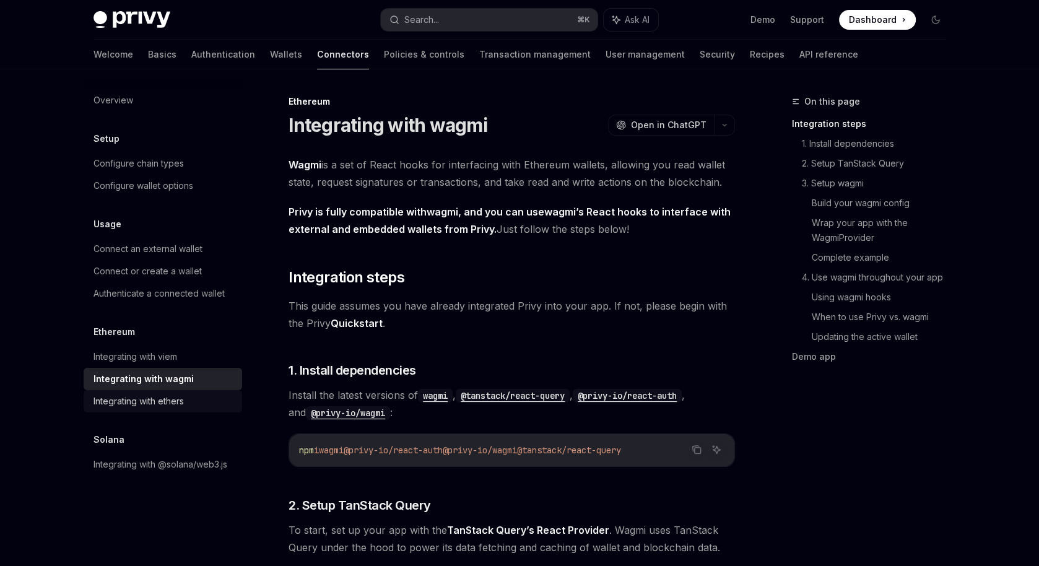
click at [158, 402] on div "Integrating with ethers" at bounding box center [138, 401] width 90 height 15
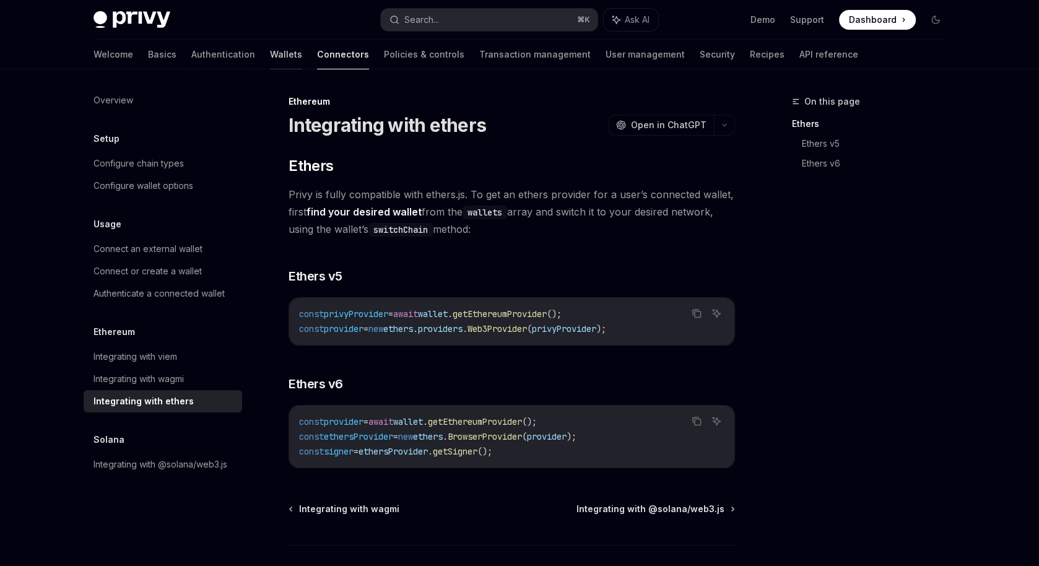
click at [270, 55] on link "Wallets" at bounding box center [286, 55] width 32 height 30
click at [191, 53] on link "Authentication" at bounding box center [223, 55] width 64 height 30
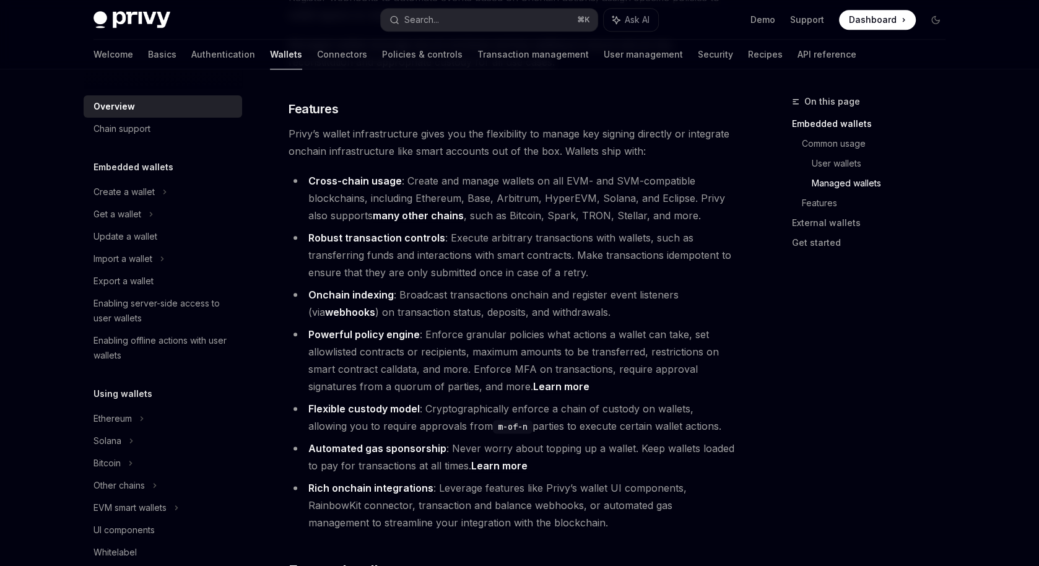
scroll to position [1898, 0]
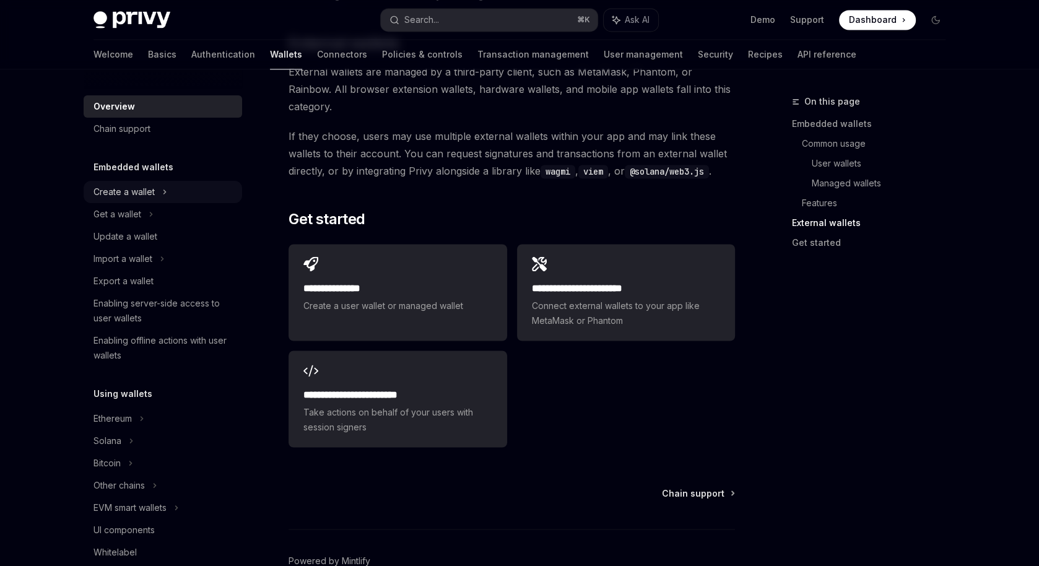
click at [176, 194] on div "Create a wallet" at bounding box center [163, 192] width 158 height 22
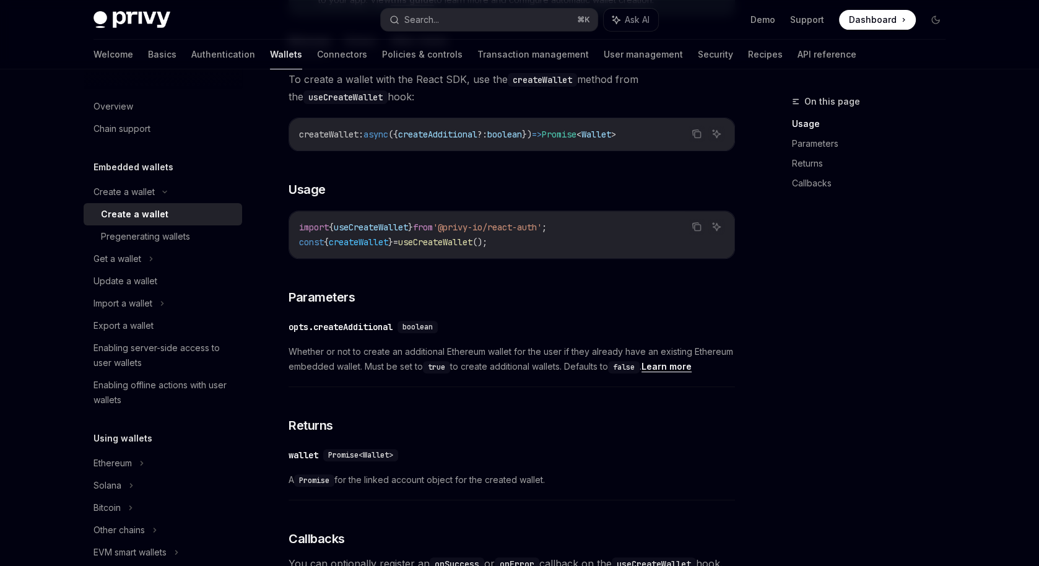
scroll to position [415, 0]
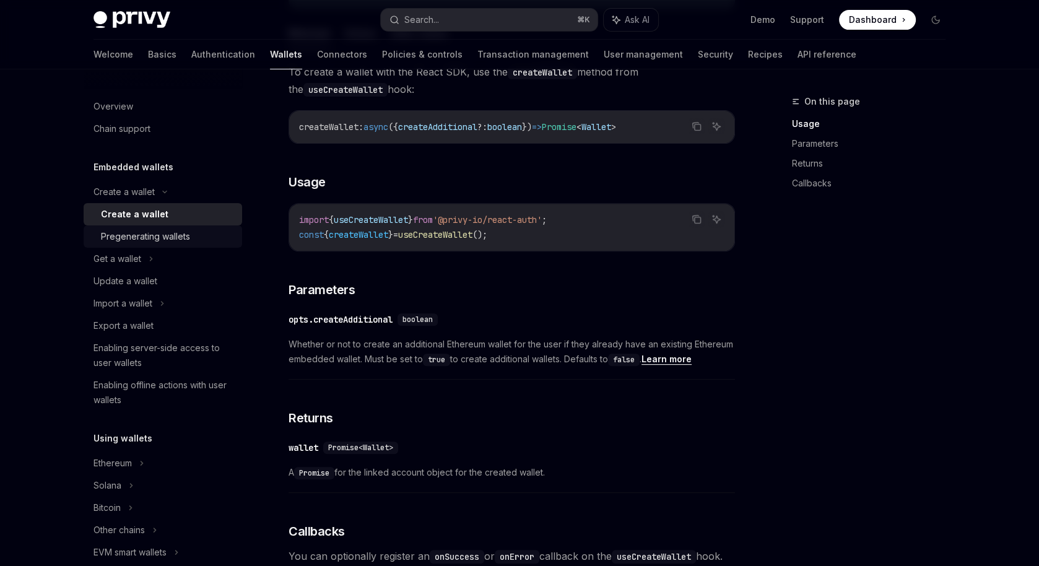
click at [147, 234] on div "Pregenerating wallets" at bounding box center [145, 236] width 89 height 15
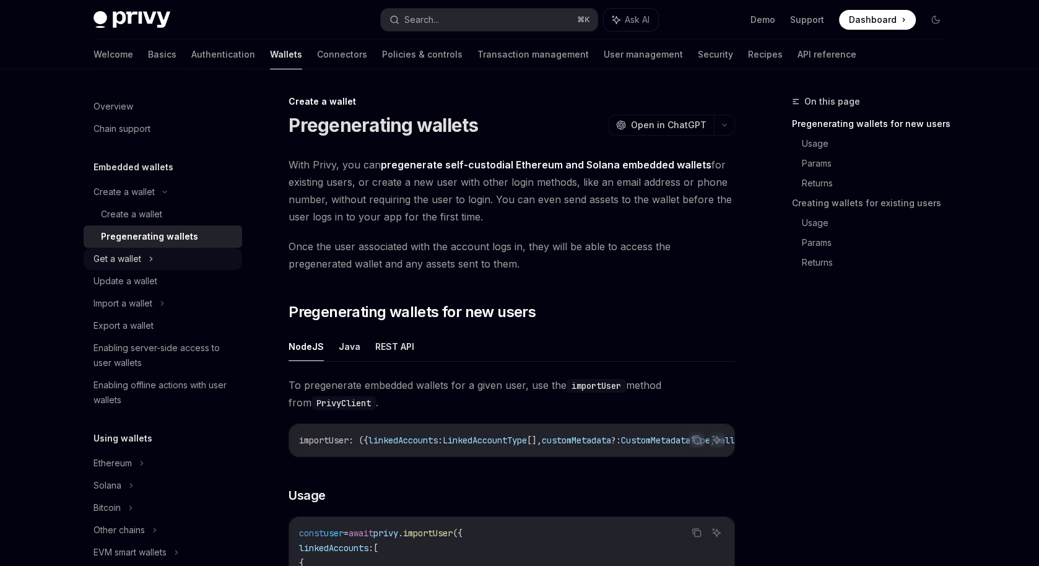
click at [146, 262] on div "Get a wallet" at bounding box center [163, 259] width 158 height 22
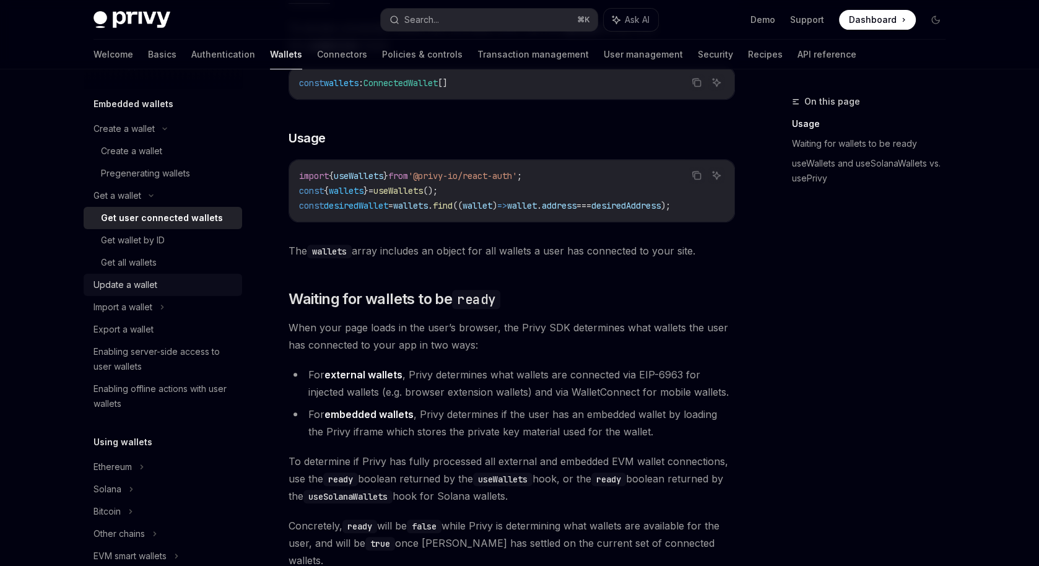
scroll to position [64, 0]
click at [190, 243] on div "Get wallet by ID" at bounding box center [168, 239] width 134 height 15
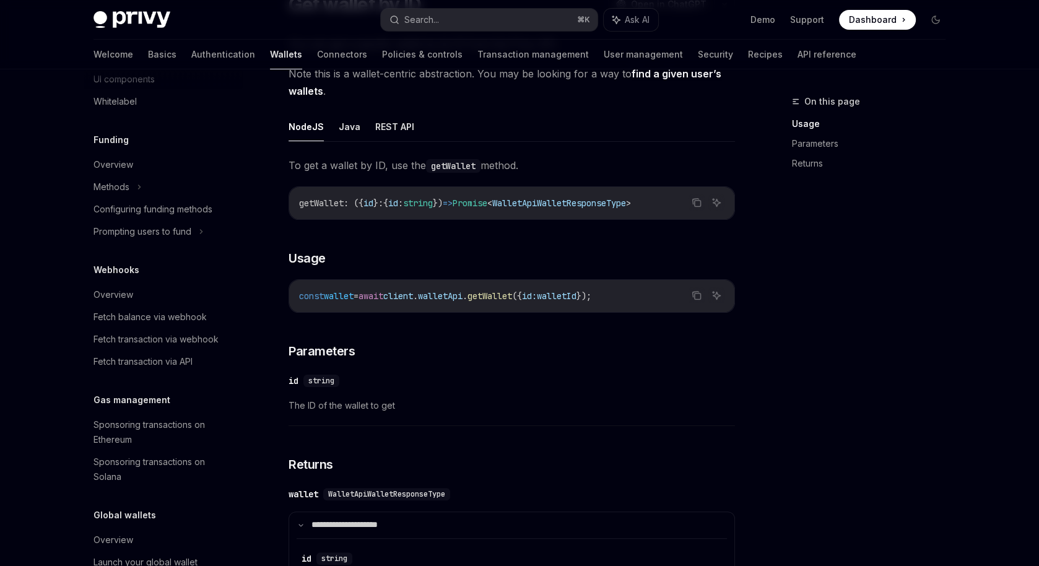
scroll to position [616, 0]
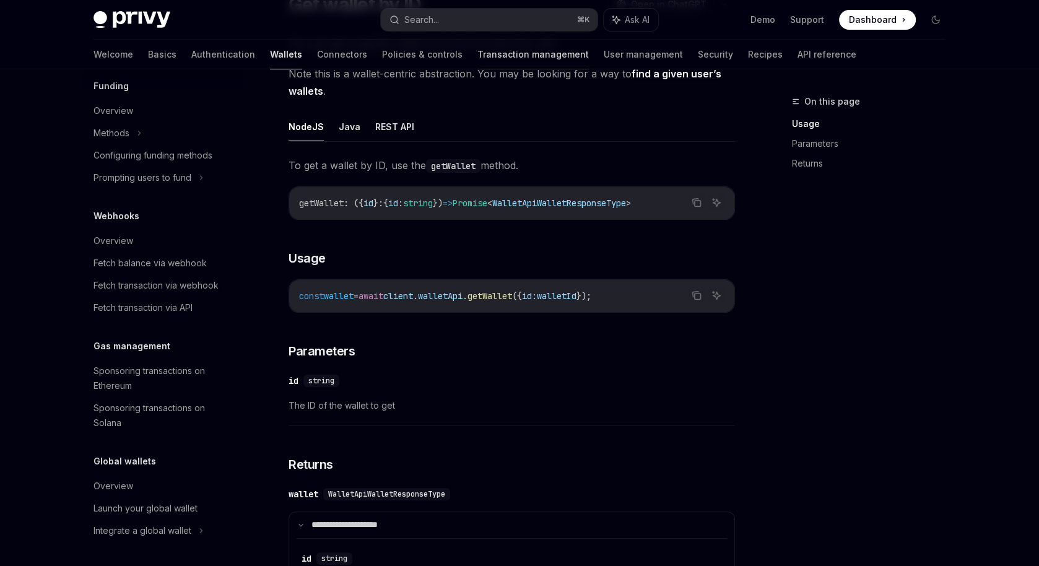
click at [477, 51] on link "Transaction management" at bounding box center [532, 55] width 111 height 30
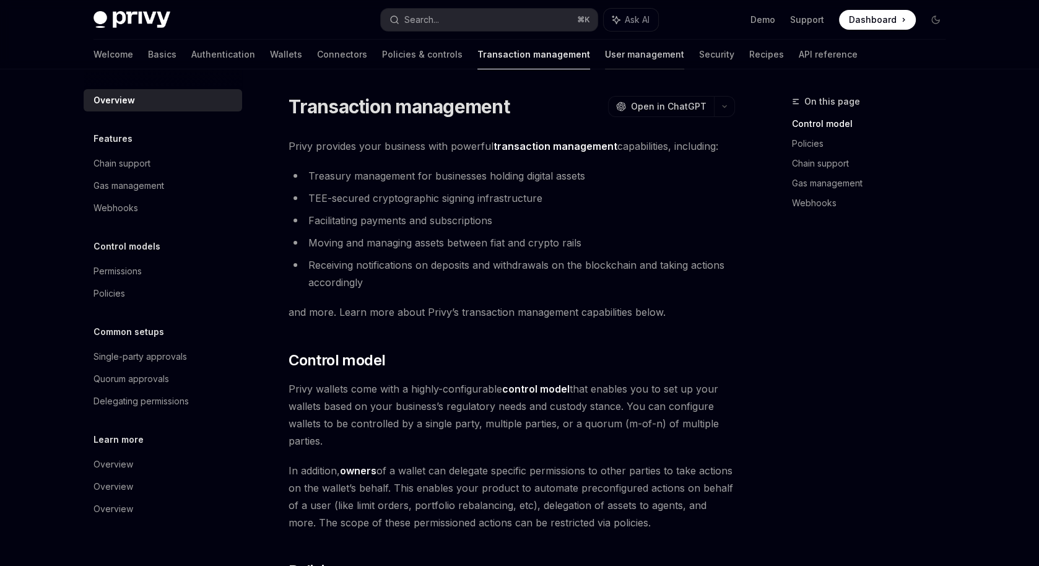
click at [605, 50] on link "User management" at bounding box center [644, 55] width 79 height 30
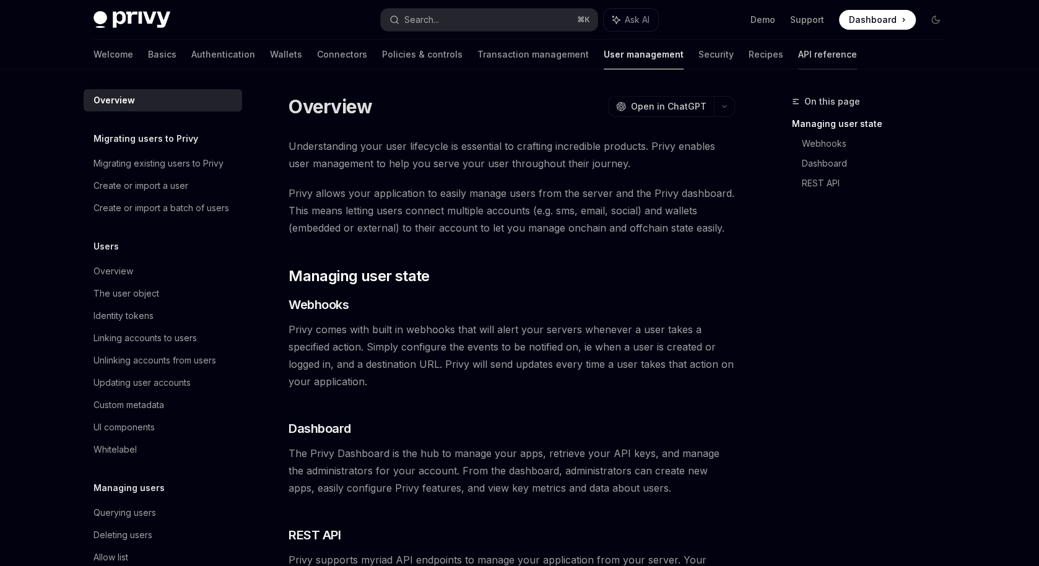
click at [798, 54] on link "API reference" at bounding box center [827, 55] width 59 height 30
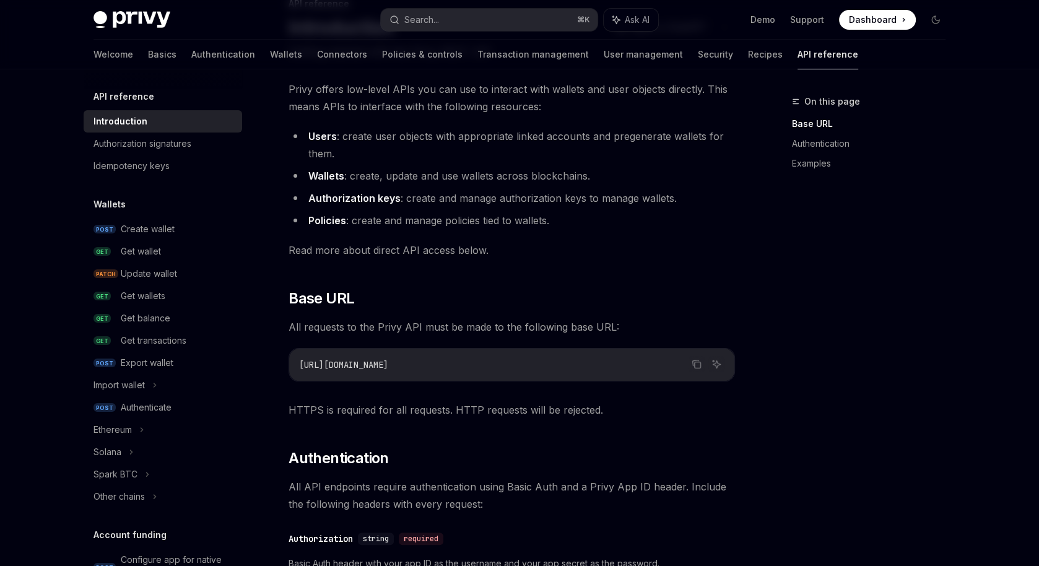
click at [148, 128] on div "Introduction" at bounding box center [163, 121] width 141 height 15
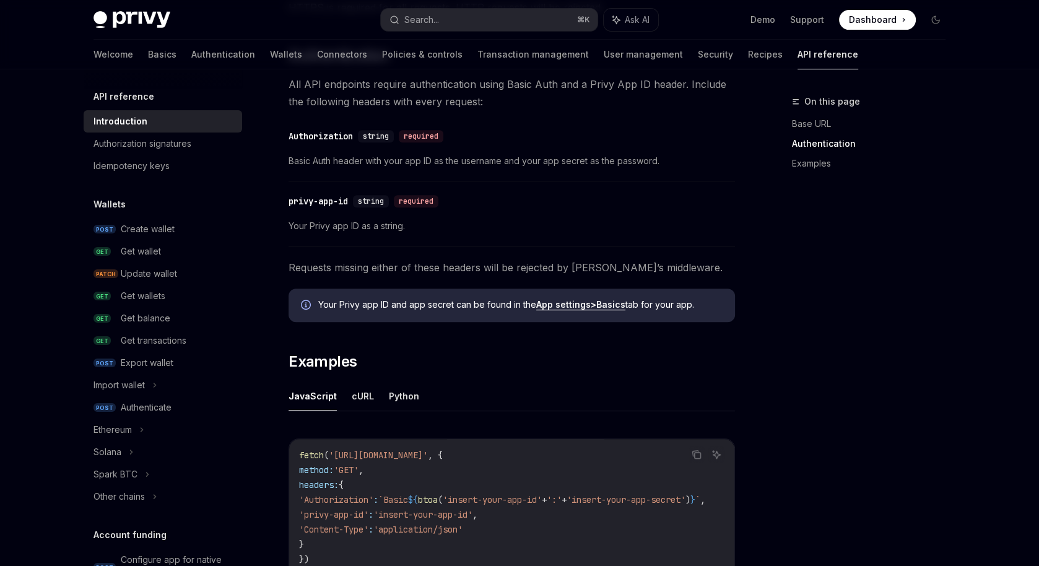
scroll to position [745, 0]
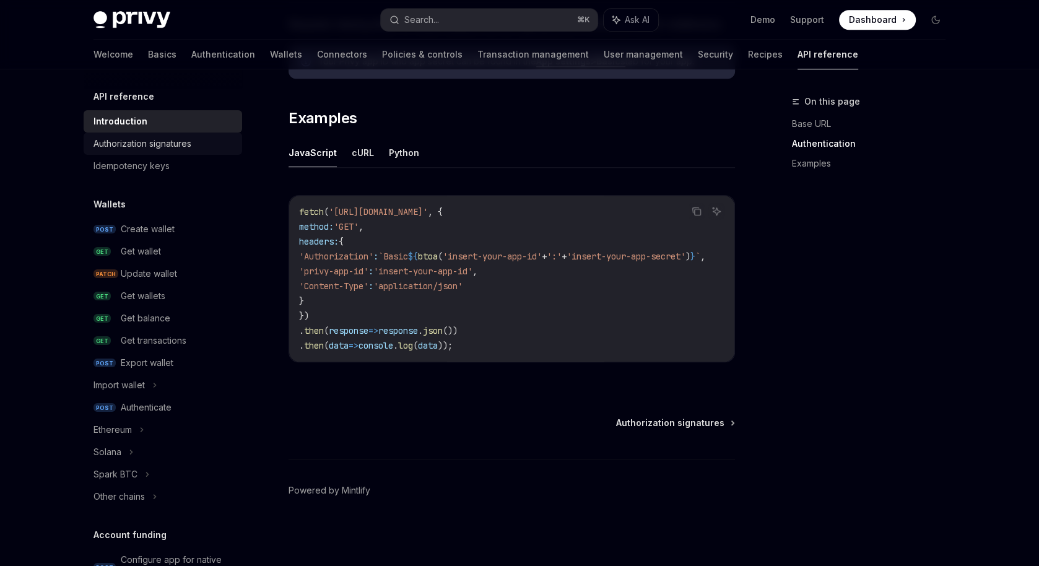
click at [159, 140] on div "Authorization signatures" at bounding box center [142, 143] width 98 height 15
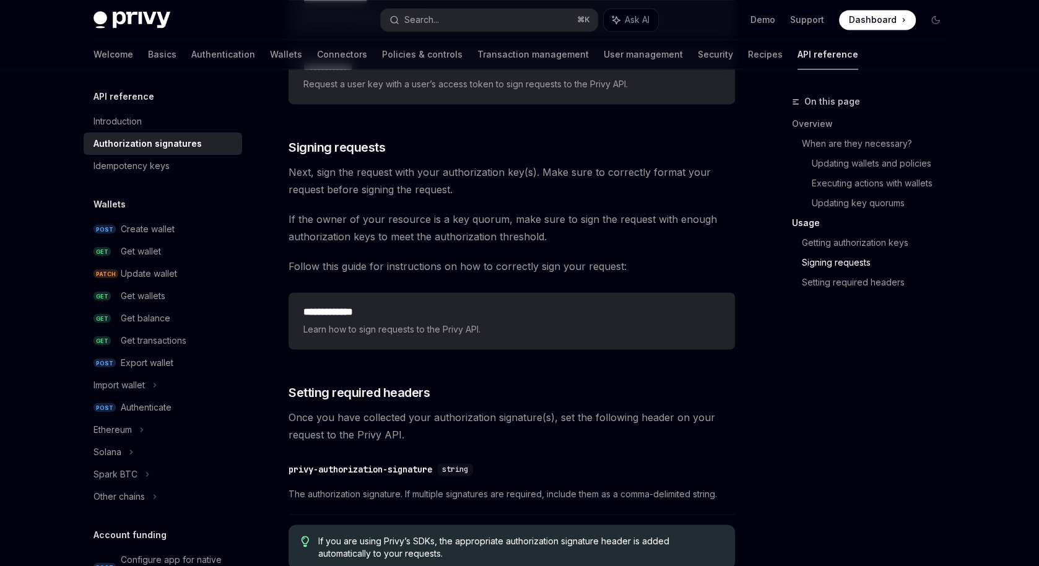
scroll to position [2022, 0]
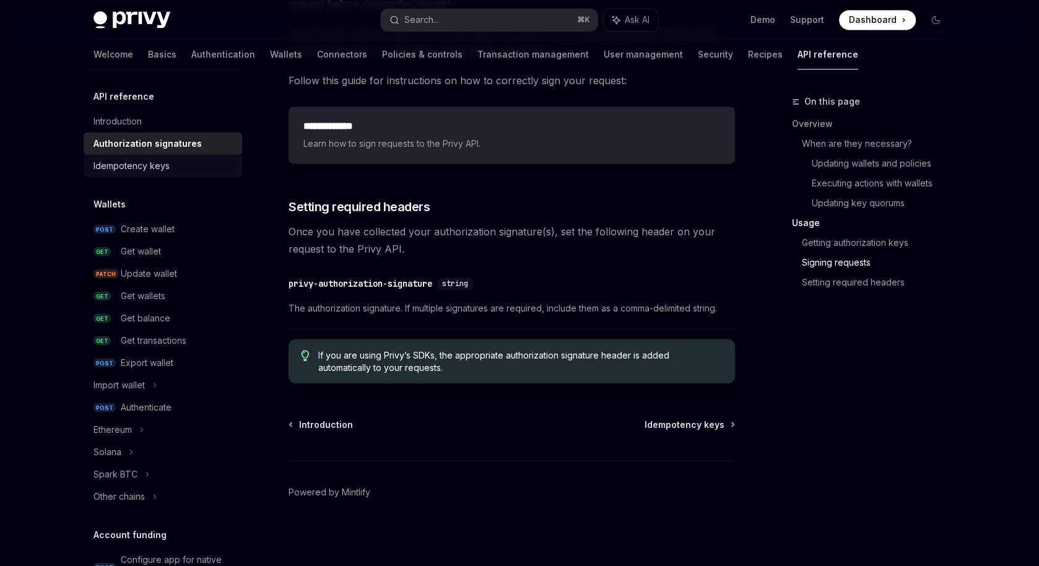
click at [148, 167] on div "Idempotency keys" at bounding box center [131, 165] width 76 height 15
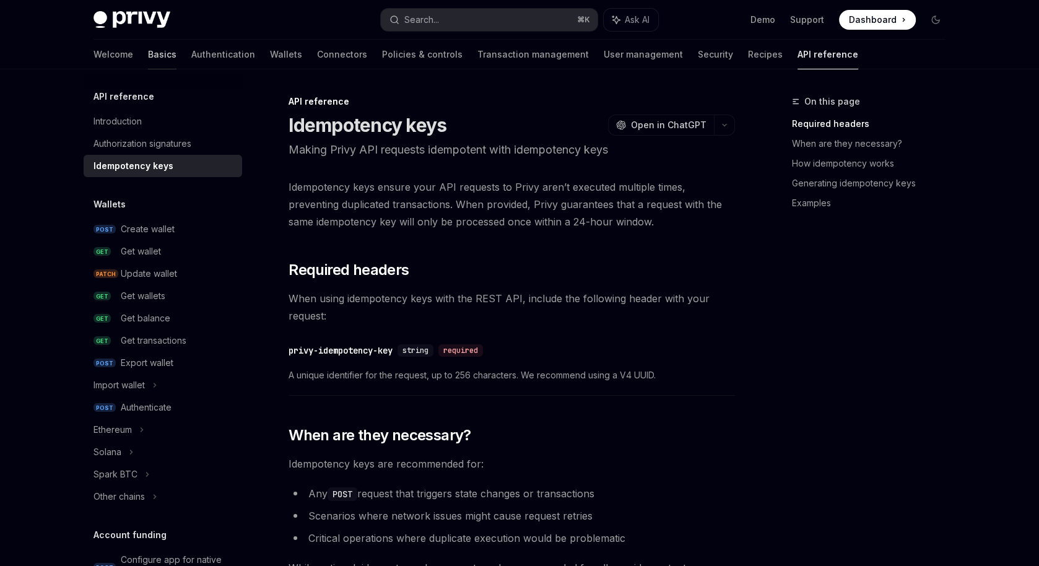
click at [148, 55] on link "Basics" at bounding box center [162, 55] width 28 height 30
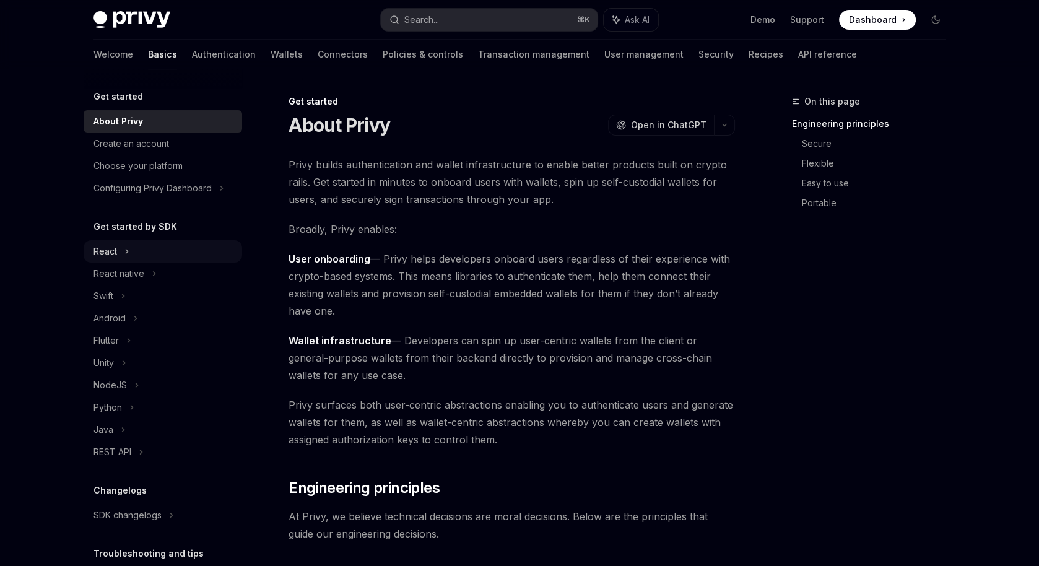
click at [147, 254] on div "React" at bounding box center [163, 251] width 158 height 22
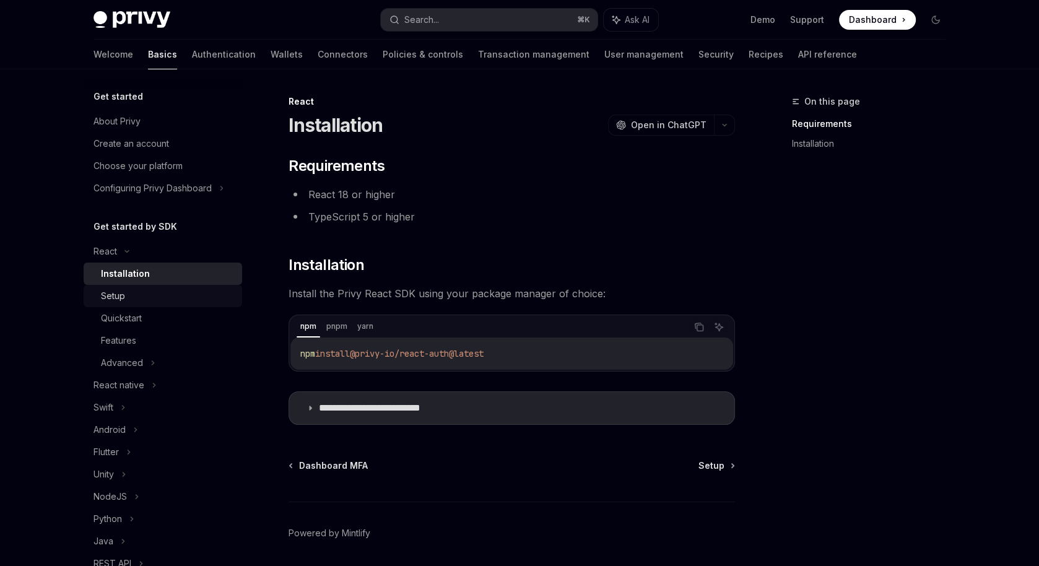
click at [174, 306] on link "Setup" at bounding box center [163, 296] width 158 height 22
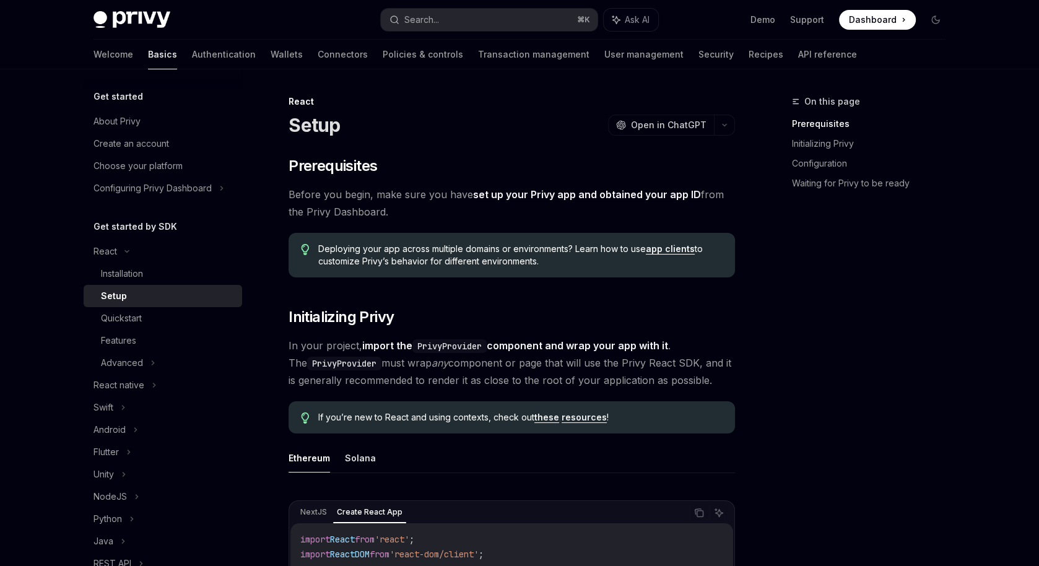
click at [255, 58] on div "Welcome Basics Authentication Wallets Connectors Policies & controls Transactio…" at bounding box center [474, 55] width 763 height 30
click at [318, 57] on link "Connectors" at bounding box center [343, 55] width 50 height 30
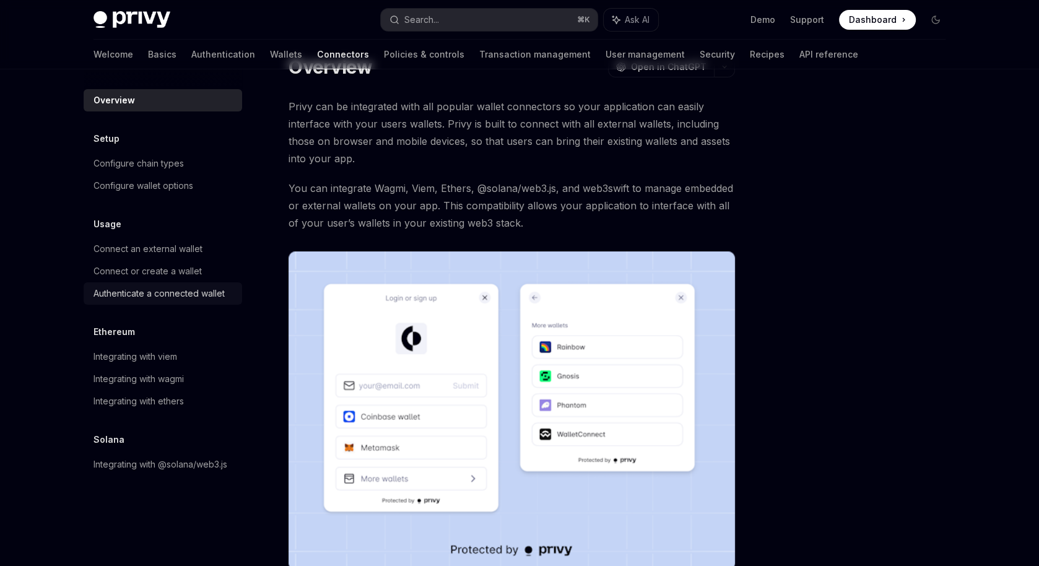
scroll to position [41, 0]
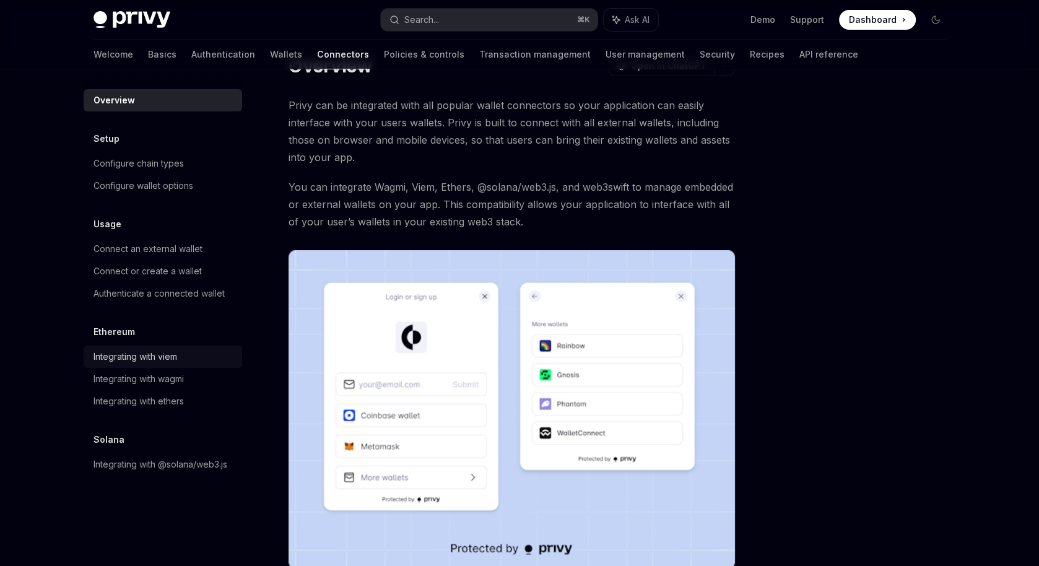
click at [162, 360] on div "Integrating with viem" at bounding box center [135, 356] width 84 height 15
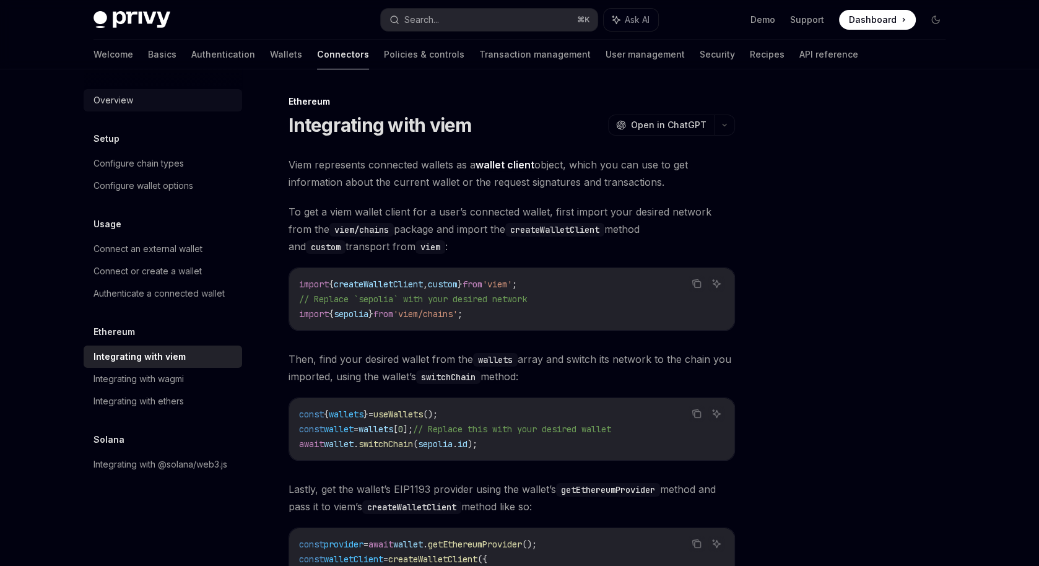
click at [139, 106] on div "Overview" at bounding box center [163, 100] width 141 height 15
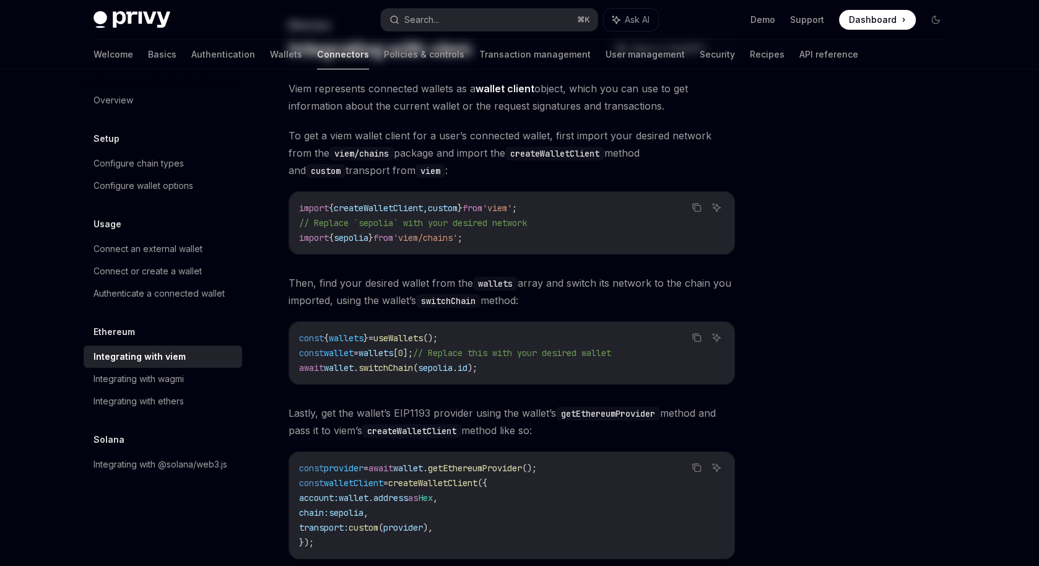
type textarea "*"
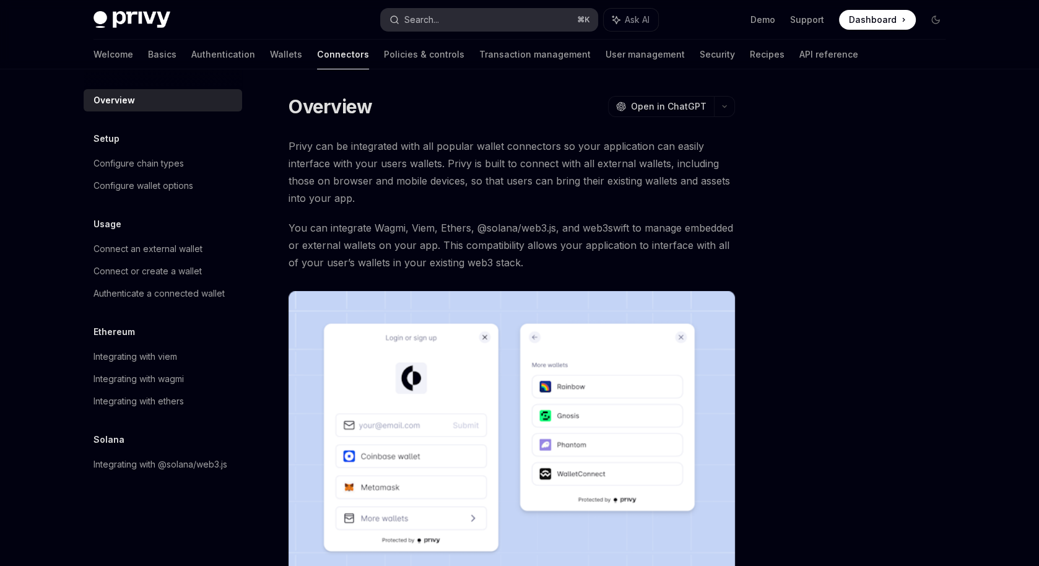
click at [447, 17] on button "Search... ⌘ K" at bounding box center [489, 20] width 217 height 22
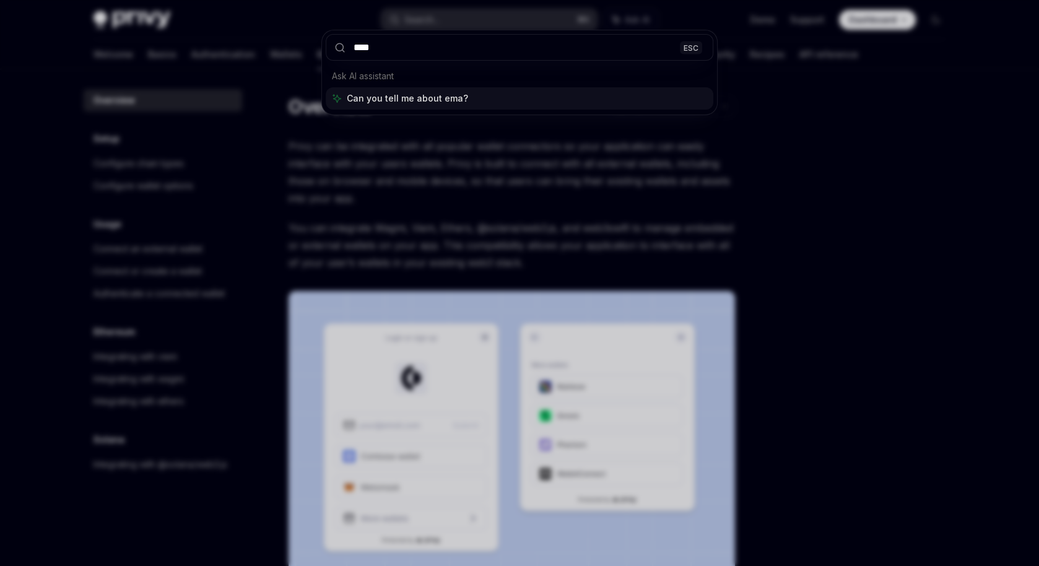
type input "*****"
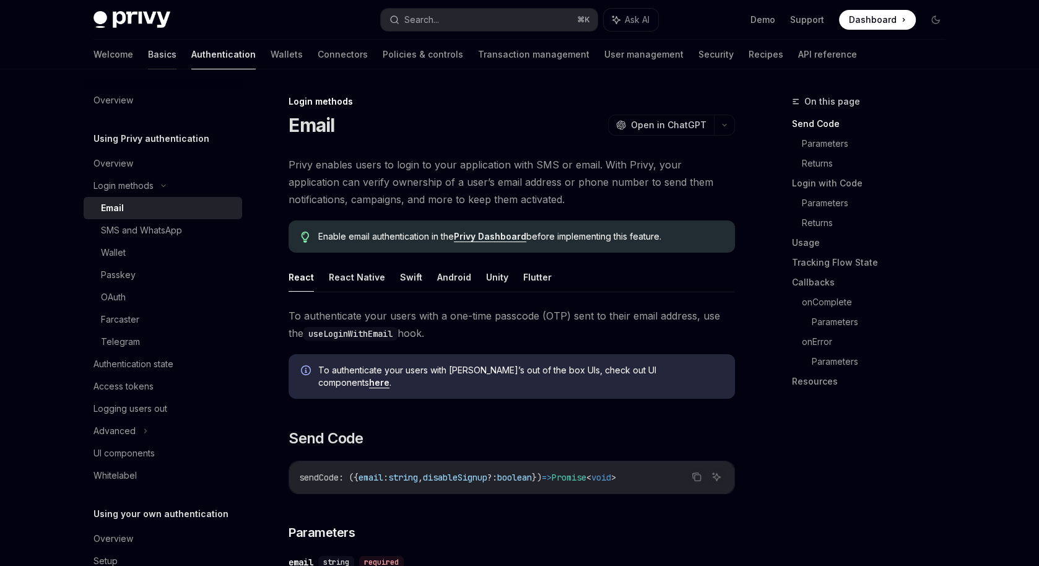
click at [148, 47] on link "Basics" at bounding box center [162, 55] width 28 height 30
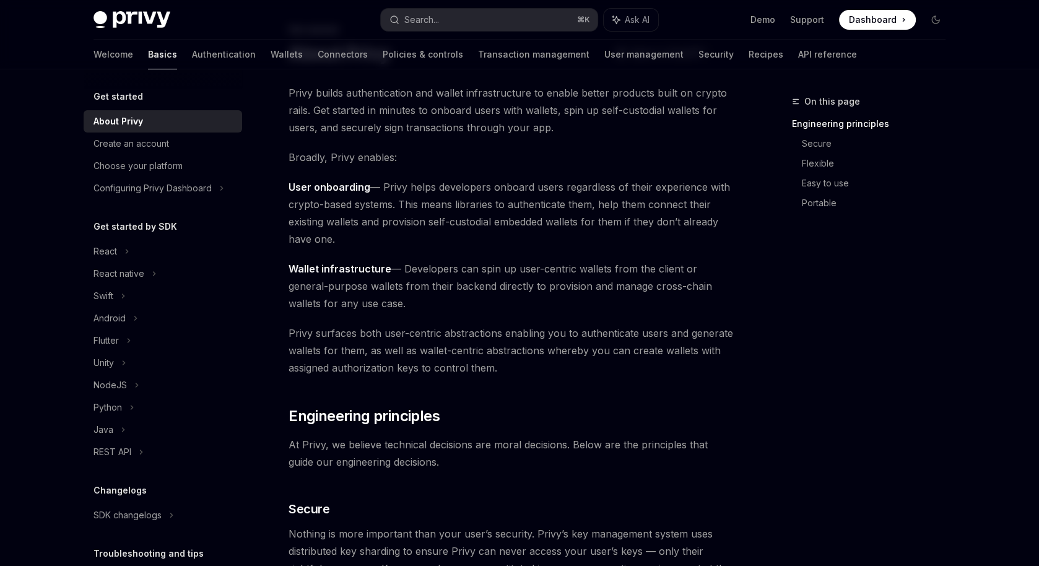
scroll to position [73, 0]
click at [152, 245] on div "React" at bounding box center [163, 251] width 158 height 22
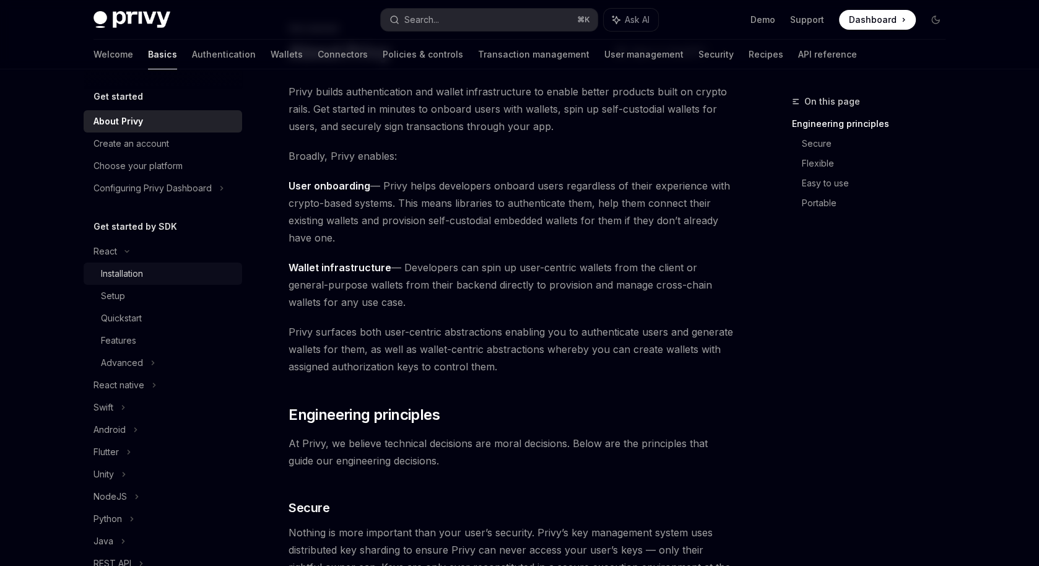
scroll to position [41, 0]
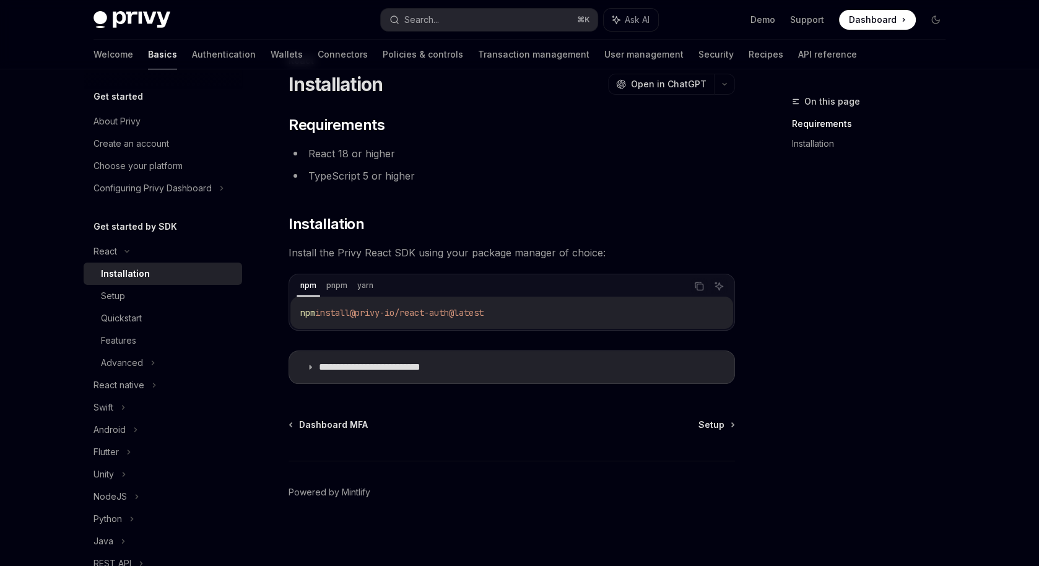
click at [163, 266] on link "Installation" at bounding box center [163, 273] width 158 height 22
click at [151, 297] on div "Setup" at bounding box center [168, 295] width 134 height 15
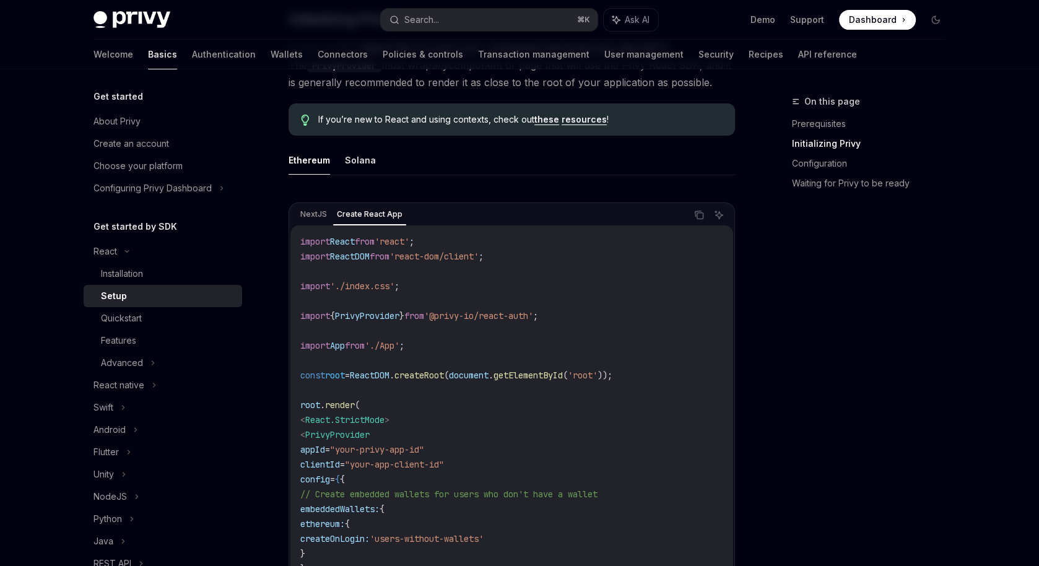
scroll to position [306, 0]
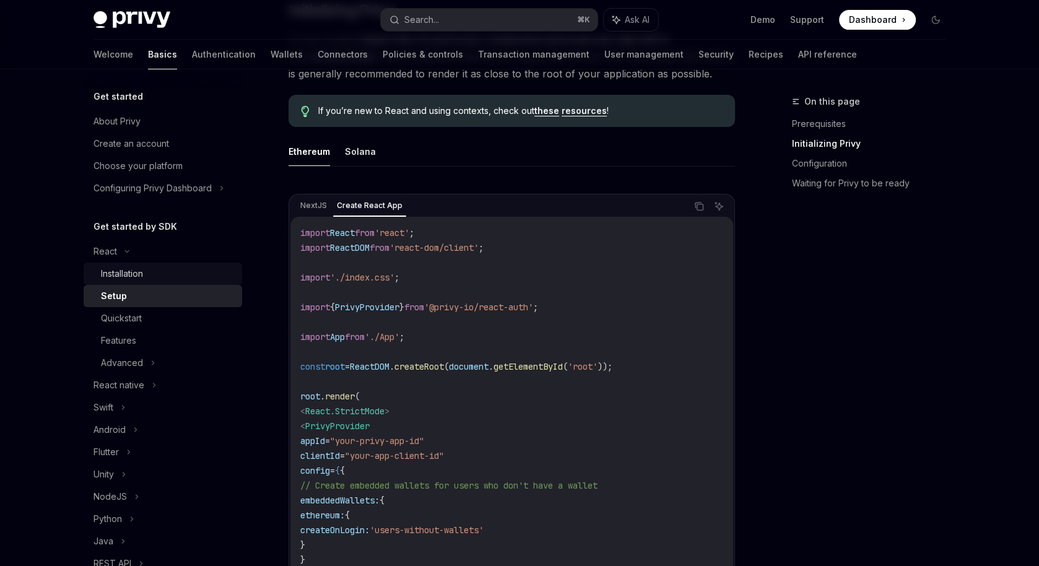
click at [154, 275] on div "Installation" at bounding box center [168, 273] width 134 height 15
click at [151, 273] on div "Installation" at bounding box center [168, 273] width 134 height 15
click at [138, 290] on div "Setup" at bounding box center [168, 295] width 134 height 15
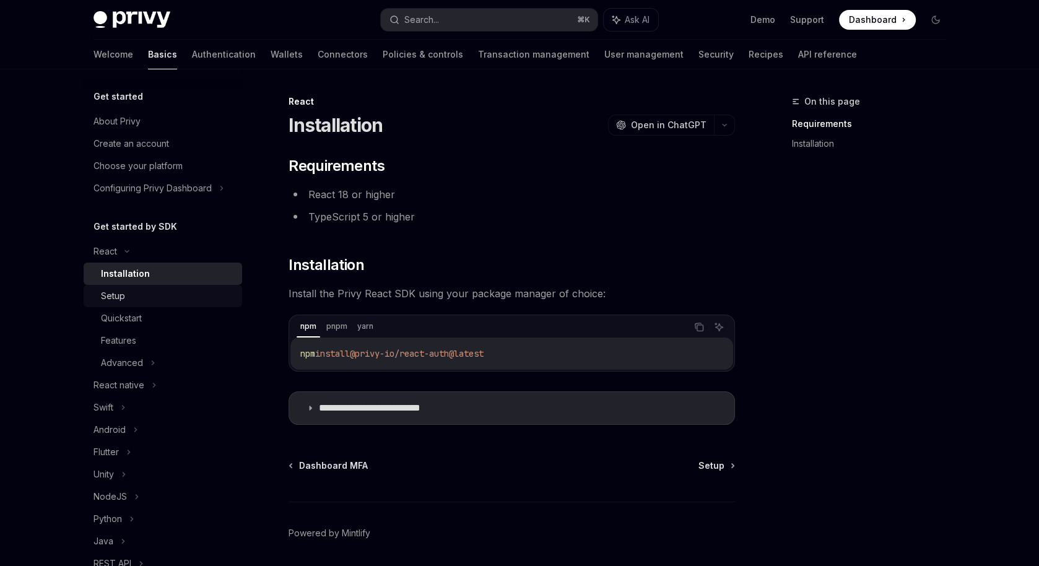
click at [132, 297] on div "Setup" at bounding box center [168, 295] width 134 height 15
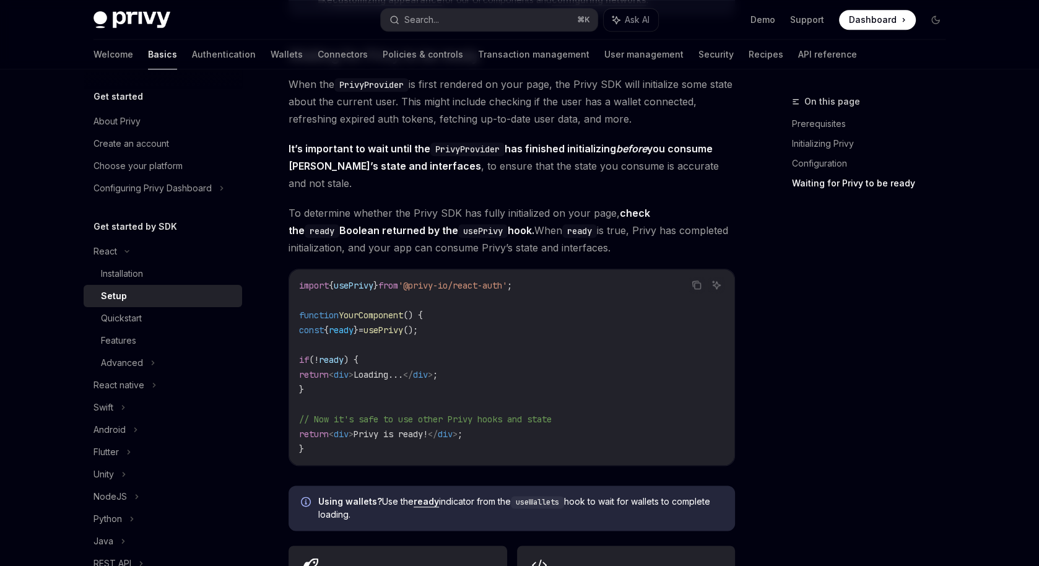
scroll to position [1309, 0]
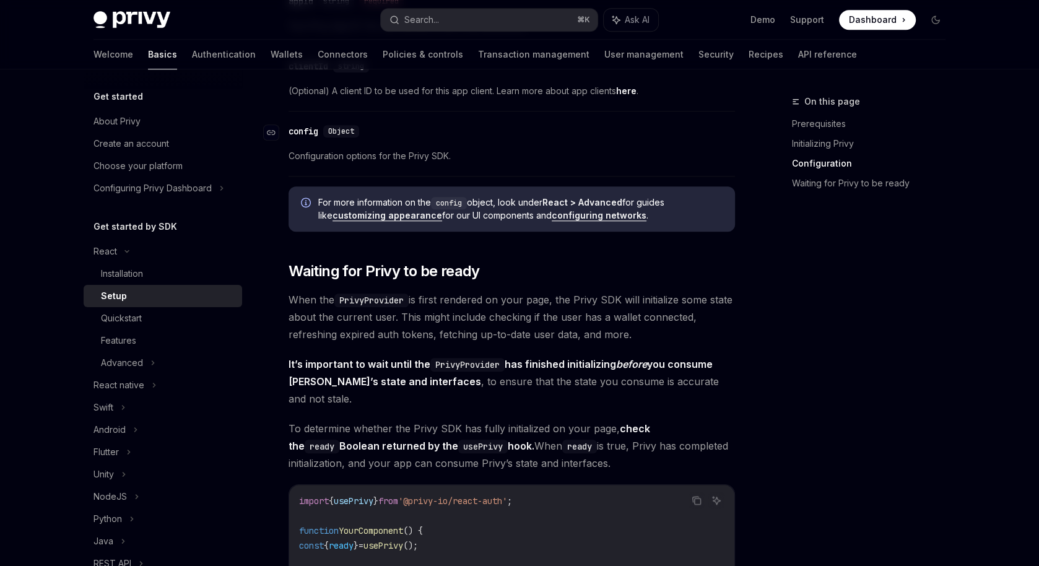
click at [311, 126] on div "config" at bounding box center [303, 131] width 30 height 12
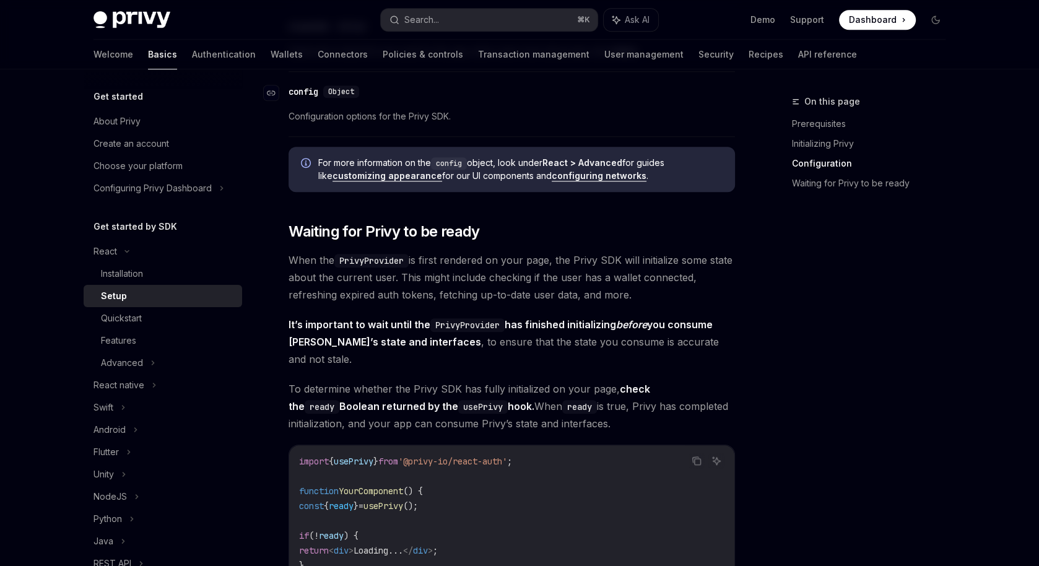
scroll to position [1135, 0]
click at [372, 170] on link "customizing appearance" at bounding box center [387, 175] width 110 height 11
click at [570, 170] on link "configuring networks" at bounding box center [599, 175] width 95 height 11
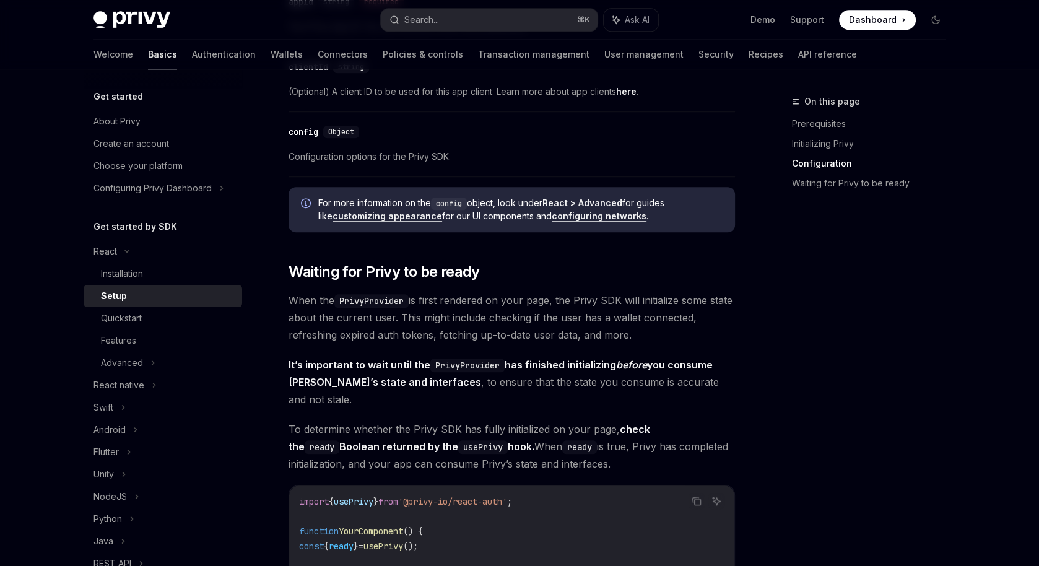
scroll to position [1085, 0]
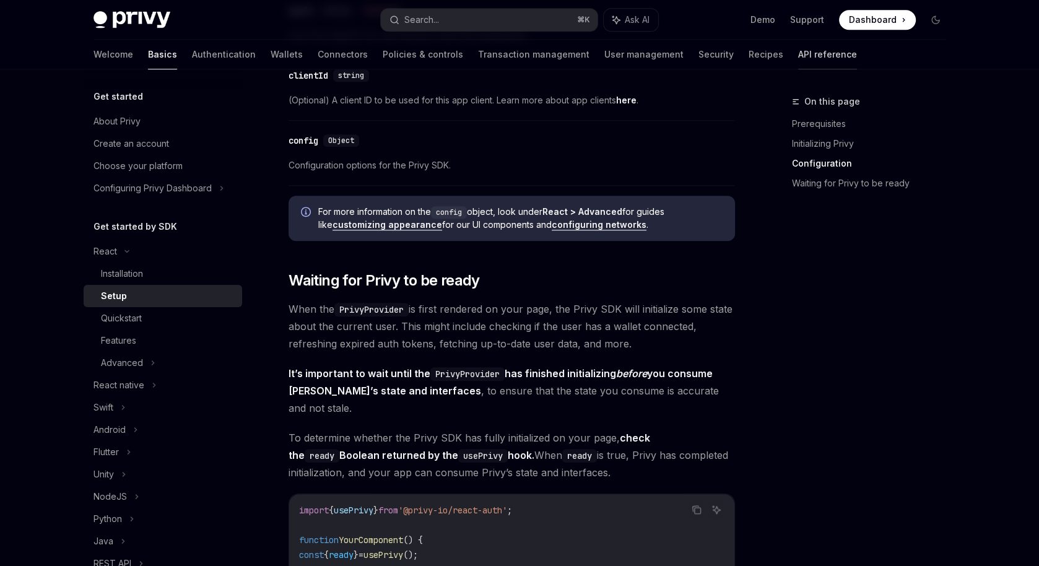
click at [798, 54] on link "API reference" at bounding box center [827, 55] width 59 height 30
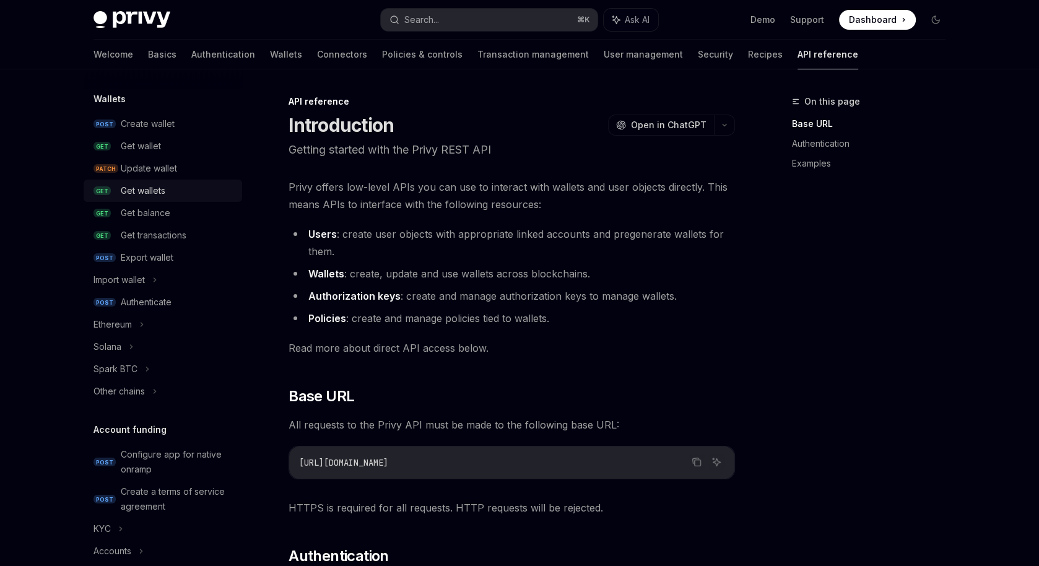
scroll to position [106, 0]
click at [145, 141] on div "Get wallet" at bounding box center [141, 145] width 40 height 15
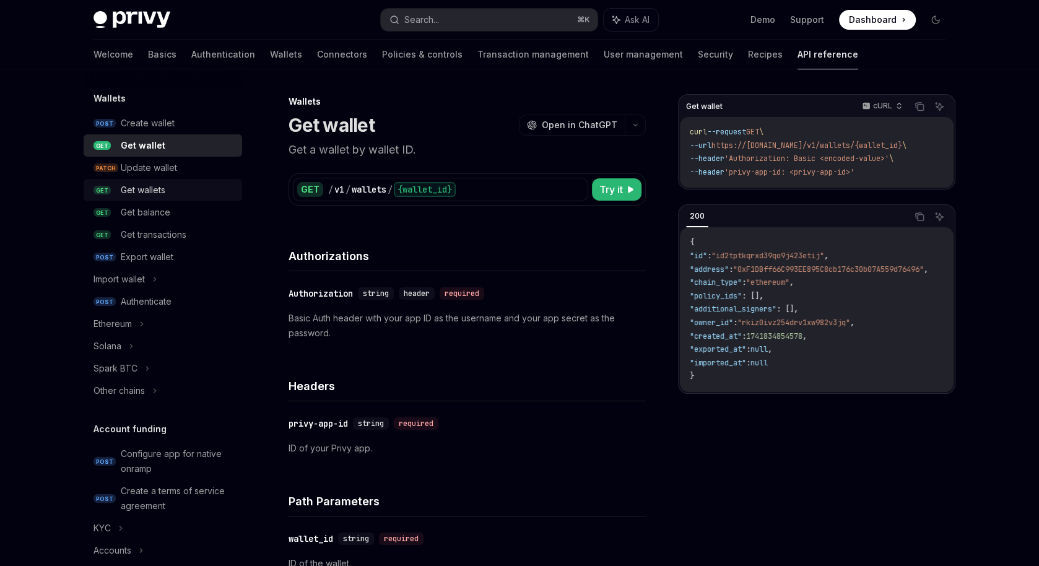
click at [163, 191] on div "Get wallets" at bounding box center [143, 190] width 45 height 15
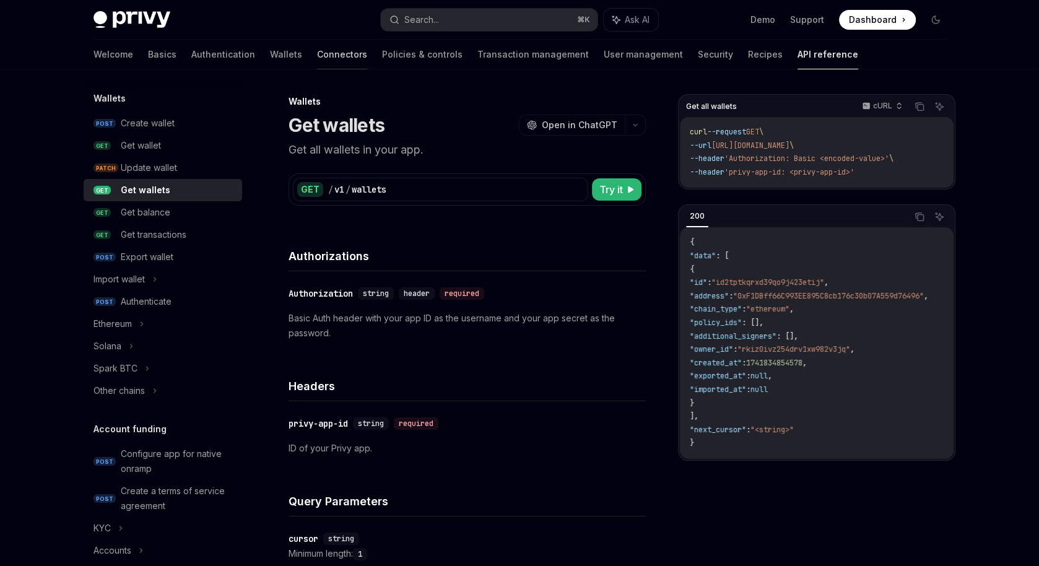
click at [317, 59] on link "Connectors" at bounding box center [342, 55] width 50 height 30
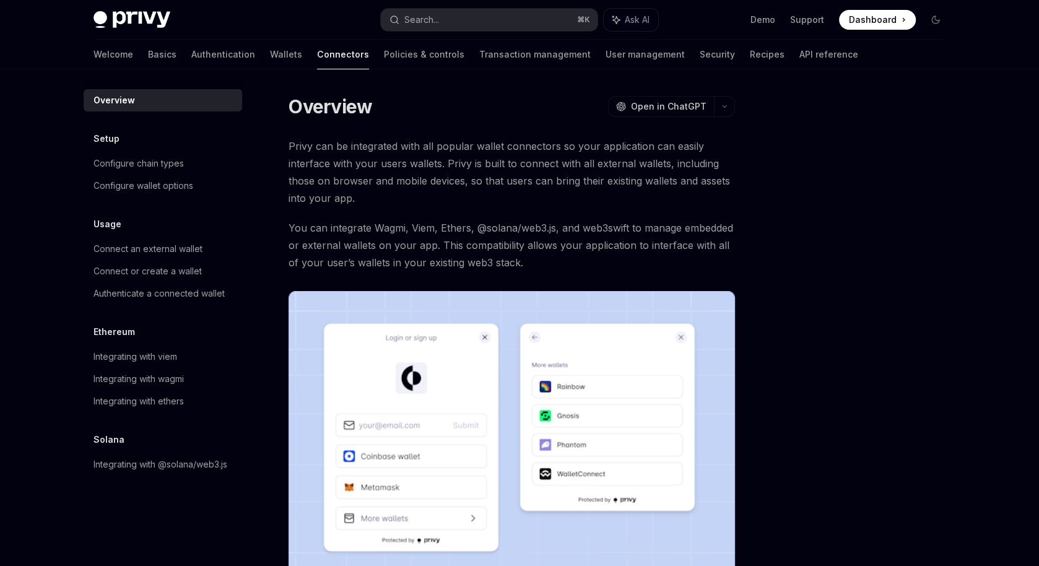
scroll to position [227, 0]
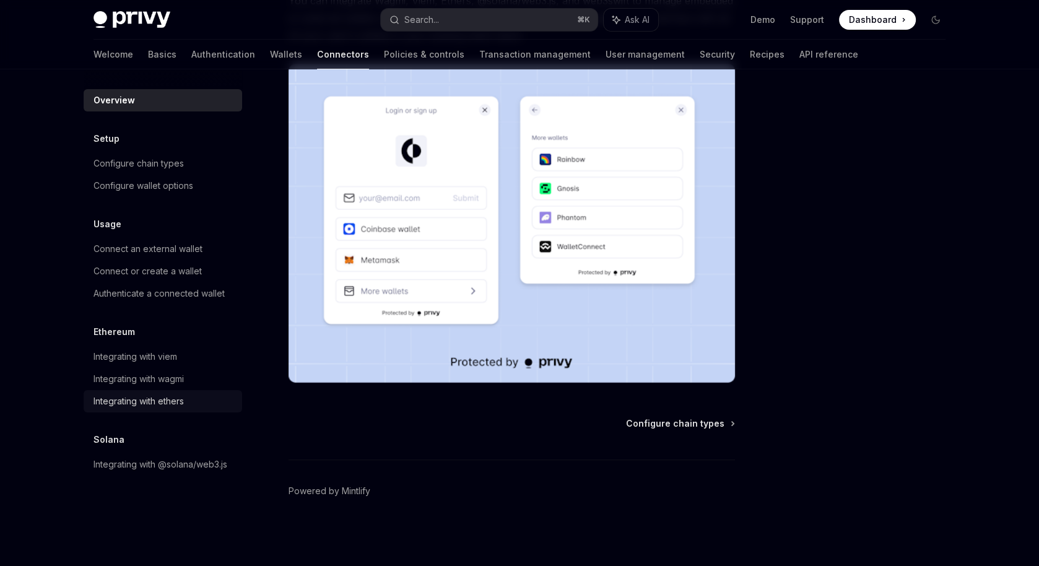
click at [193, 394] on div "Integrating with ethers" at bounding box center [163, 401] width 141 height 15
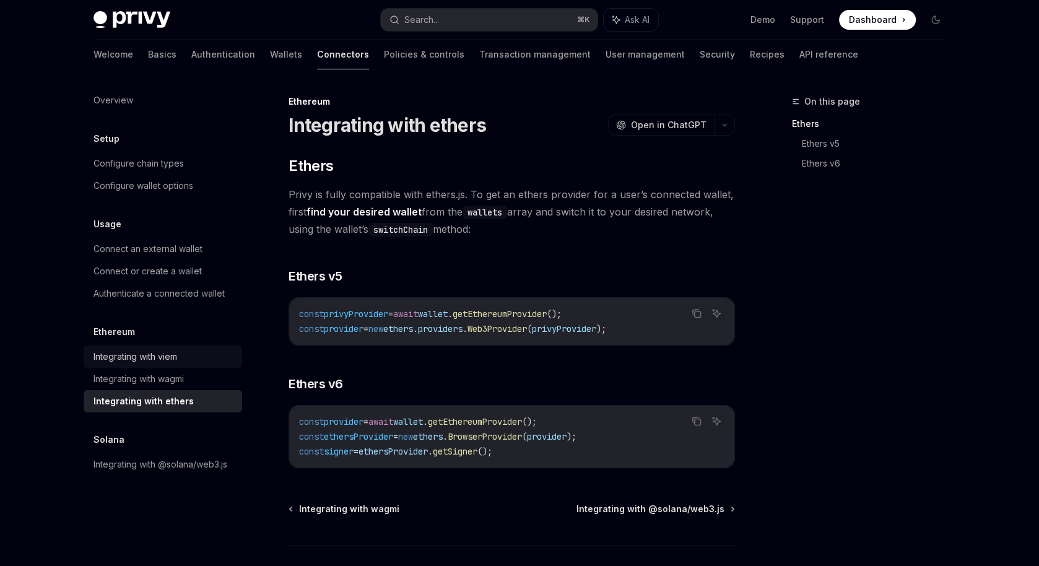
click at [157, 354] on div "Integrating with viem" at bounding box center [135, 356] width 84 height 15
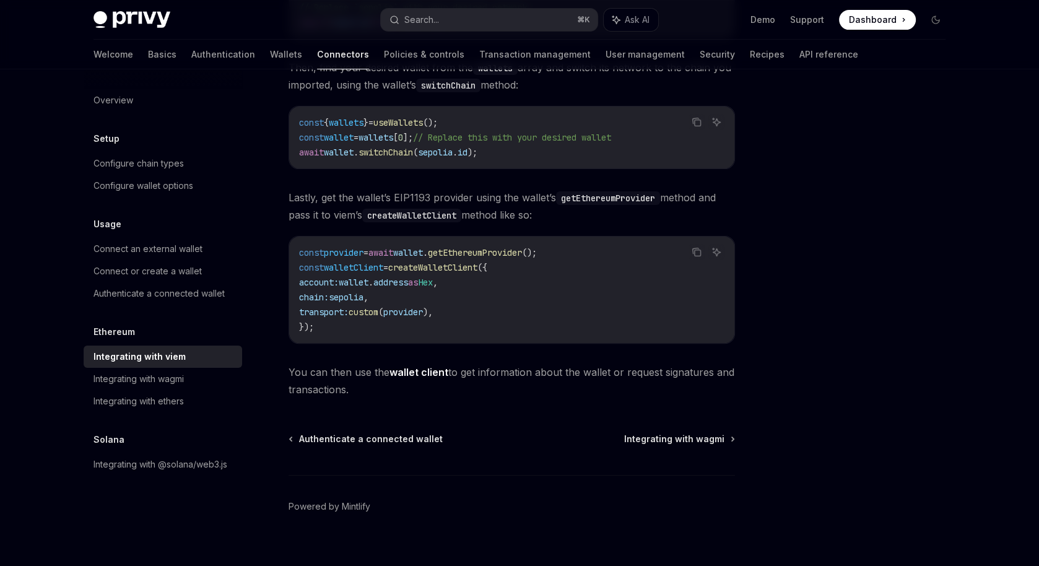
scroll to position [292, 0]
click at [180, 352] on div "Integrating with viem" at bounding box center [139, 356] width 92 height 15
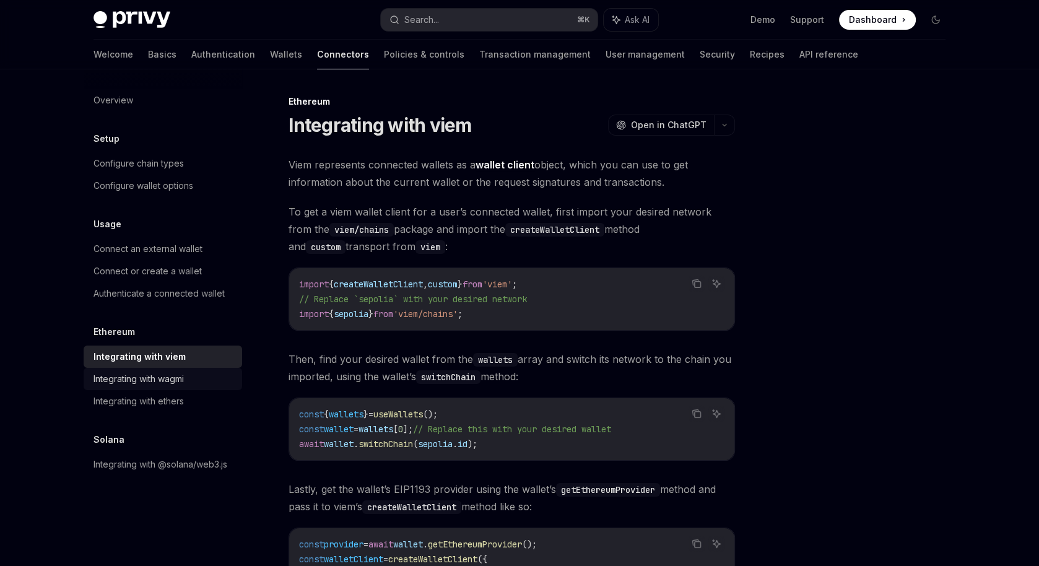
click at [199, 379] on div "Integrating with wagmi" at bounding box center [163, 378] width 141 height 15
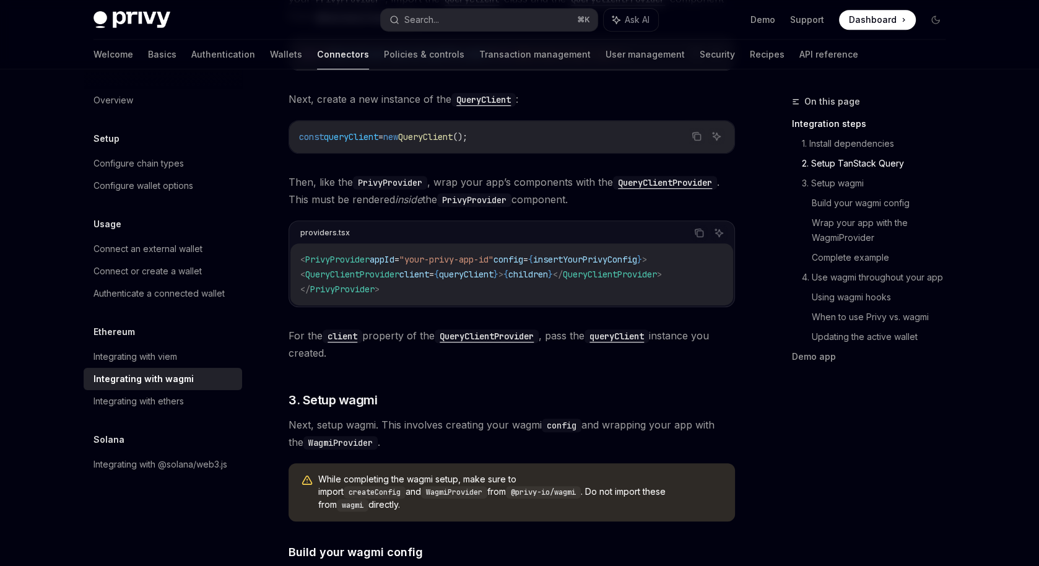
scroll to position [597, 0]
drag, startPoint x: 303, startPoint y: 263, endPoint x: 390, endPoint y: 274, distance: 88.0
click at [390, 274] on code "< PrivyProvider appId = "your-privy-app-id" config = { insertYourPrivyConfig } …" at bounding box center [511, 273] width 423 height 45
click at [331, 137] on span "queryClient" at bounding box center [351, 135] width 54 height 11
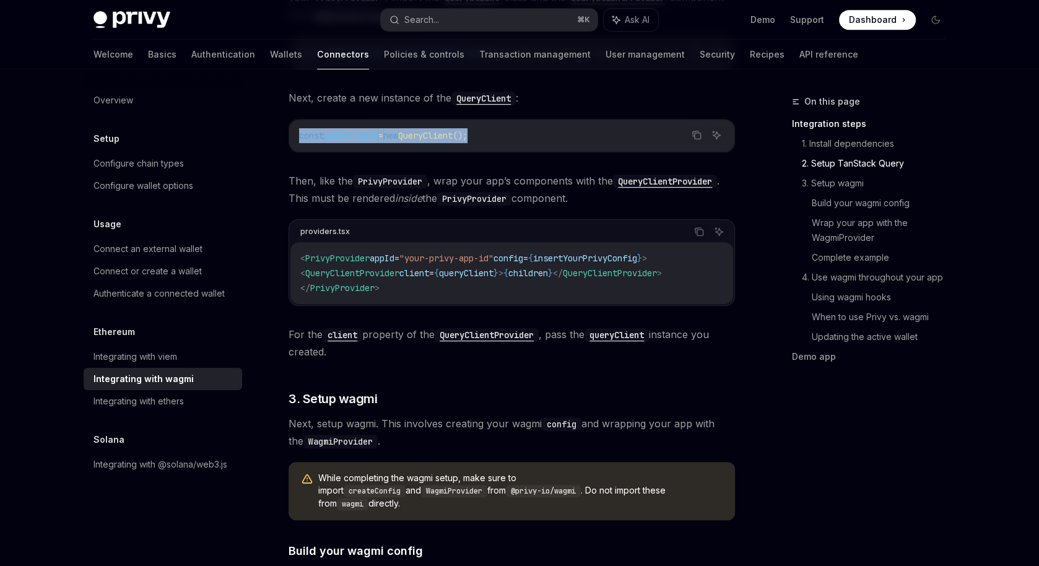
drag, startPoint x: 293, startPoint y: 134, endPoint x: 583, endPoint y: 134, distance: 289.7
click at [583, 134] on div "const queryClient = new QueryClient ();" at bounding box center [511, 135] width 445 height 32
copy span "const queryClient = new QueryClient ();"
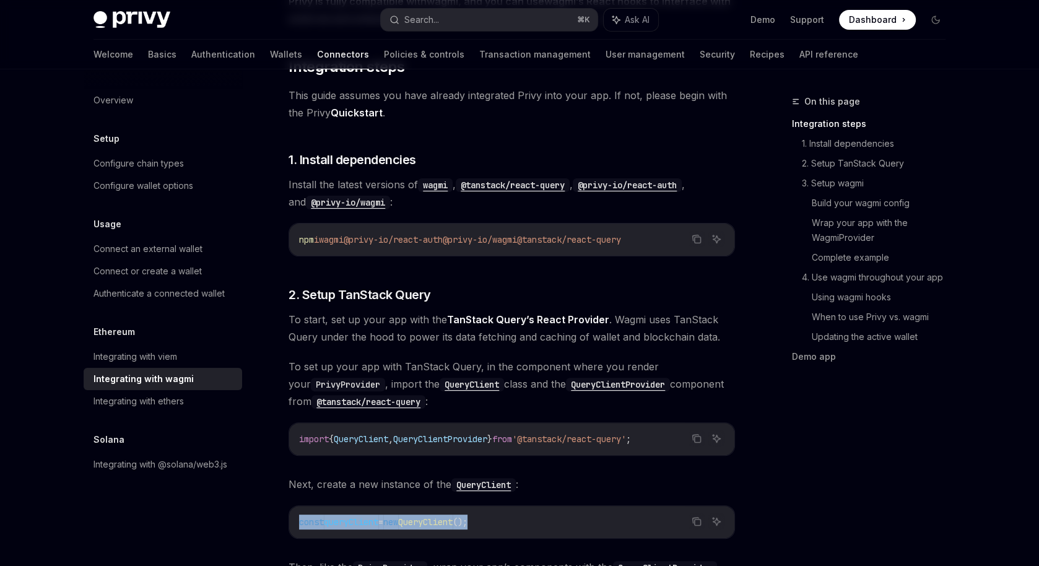
scroll to position [211, 0]
click at [696, 236] on icon "Copy the contents from the code block" at bounding box center [696, 238] width 10 height 10
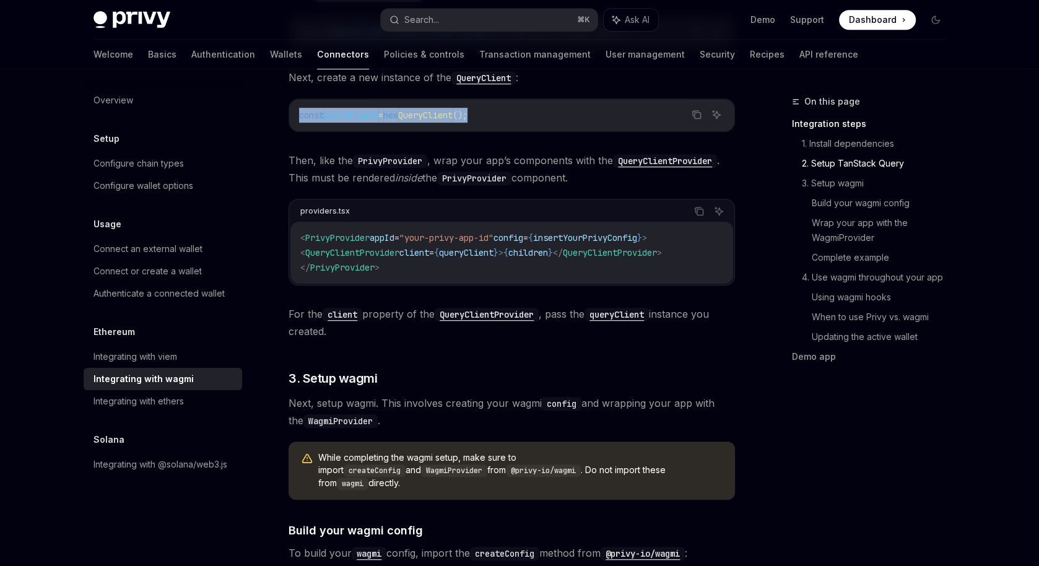
scroll to position [623, 0]
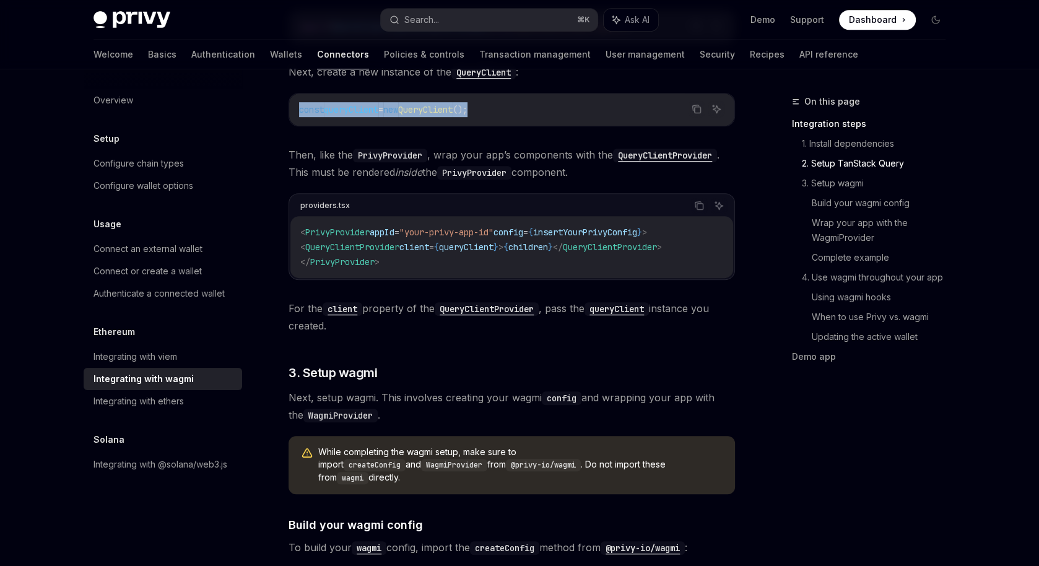
click at [381, 243] on span "QueryClientProvider" at bounding box center [352, 246] width 94 height 11
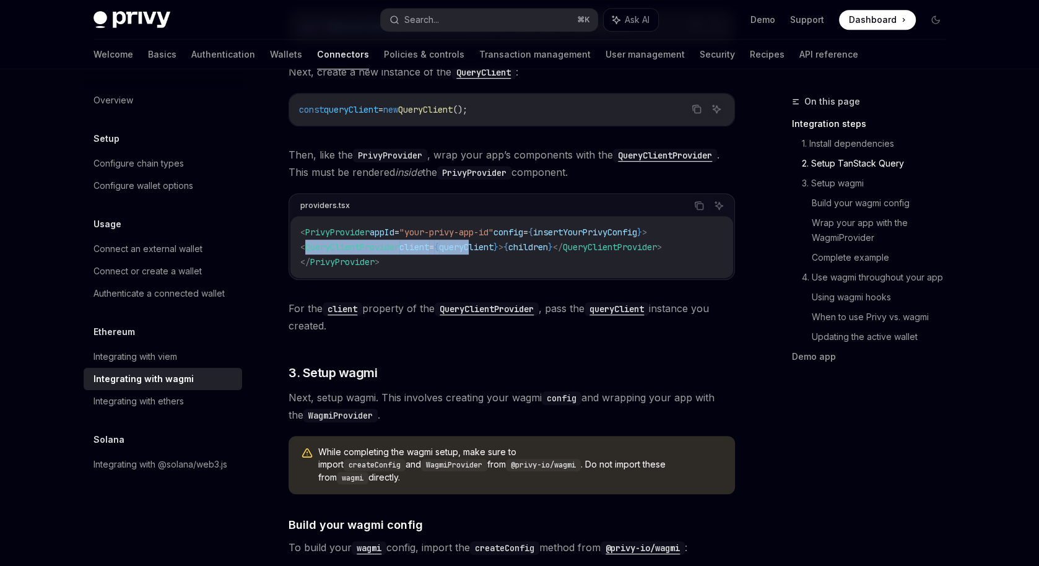
drag, startPoint x: 305, startPoint y: 247, endPoint x: 495, endPoint y: 244, distance: 190.1
click at [495, 244] on span "< QueryClientProvider client = { queryClient } > { children } </ QueryClientPro…" at bounding box center [481, 246] width 362 height 11
click at [471, 233] on span ""your-privy-app-id"" at bounding box center [446, 232] width 94 height 11
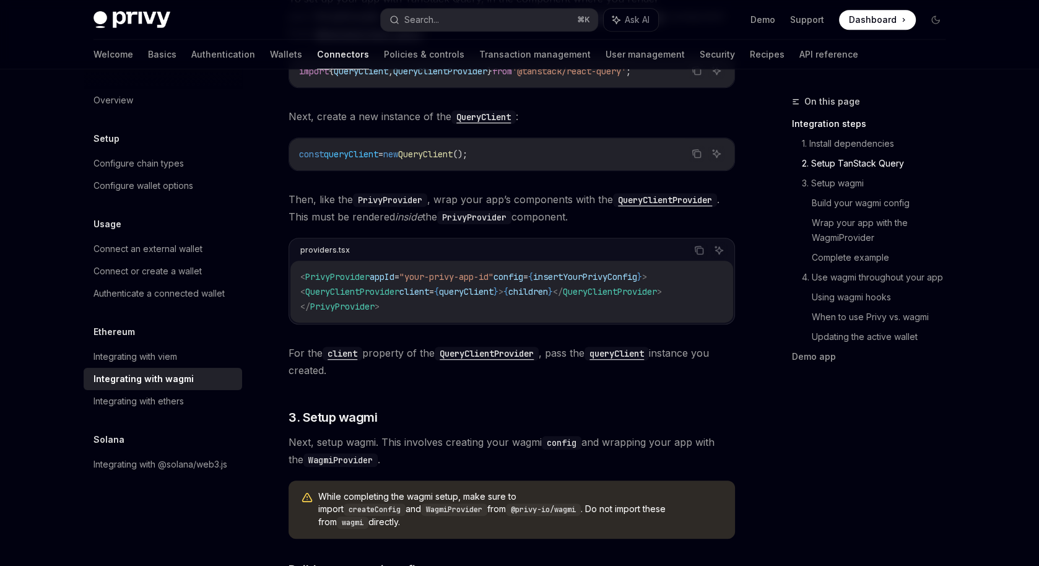
scroll to position [561, 0]
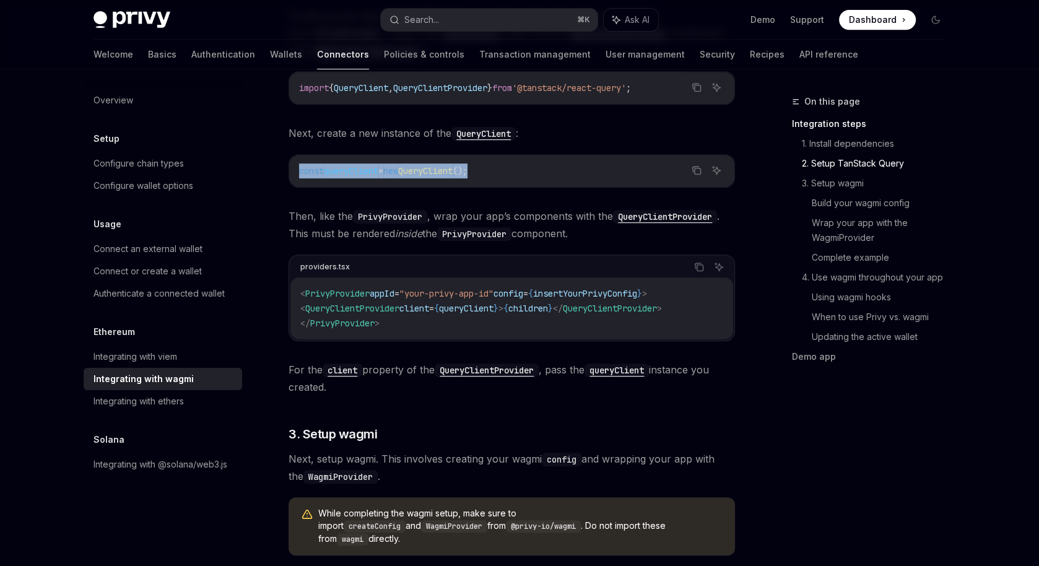
drag, startPoint x: 291, startPoint y: 168, endPoint x: 594, endPoint y: 168, distance: 302.7
click at [594, 168] on div "const queryClient = new QueryClient ();" at bounding box center [511, 171] width 445 height 32
copy span "const queryClient = new QueryClient ();"
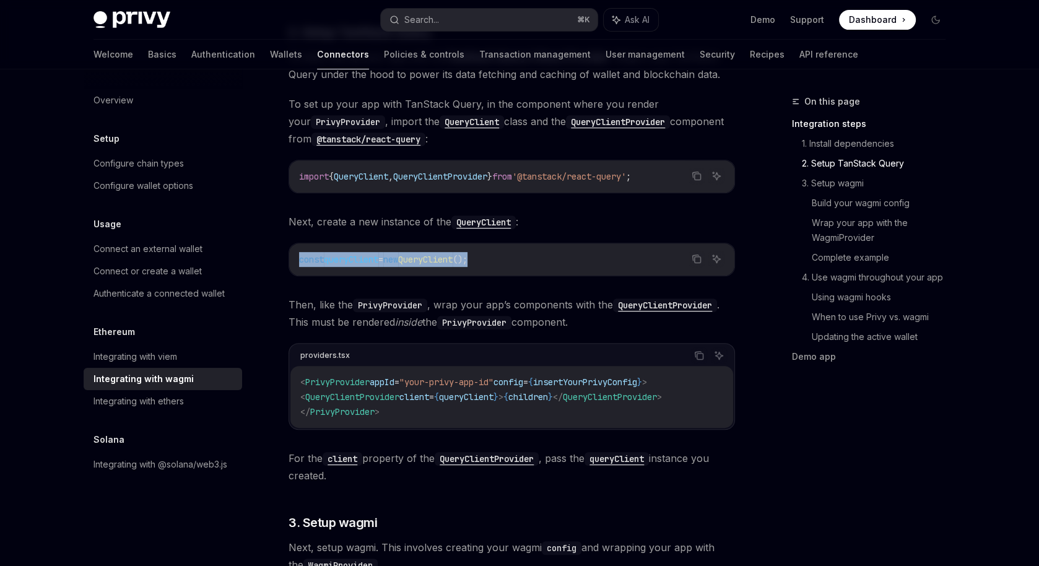
scroll to position [469, 0]
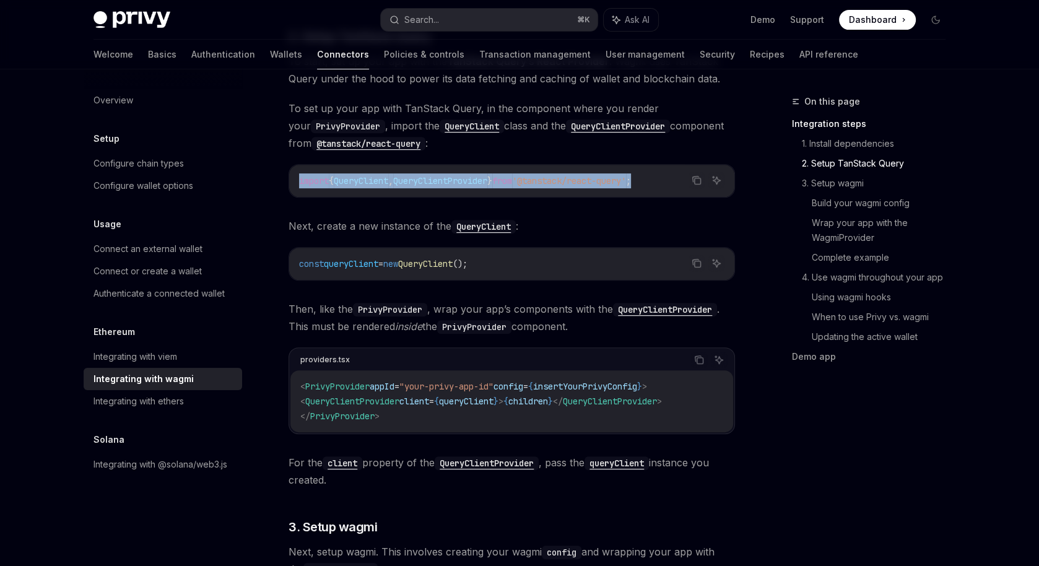
drag, startPoint x: 294, startPoint y: 178, endPoint x: 677, endPoint y: 186, distance: 383.3
click at [677, 186] on div "import { QueryClient , QueryClientProvider } from '@tanstack/react-query' ;" at bounding box center [511, 181] width 445 height 32
copy span "import { QueryClient , QueryClientProvider } from '@tanstack/react-query' ;"
click at [397, 363] on div "Copy Ask AI" at bounding box center [538, 360] width 377 height 16
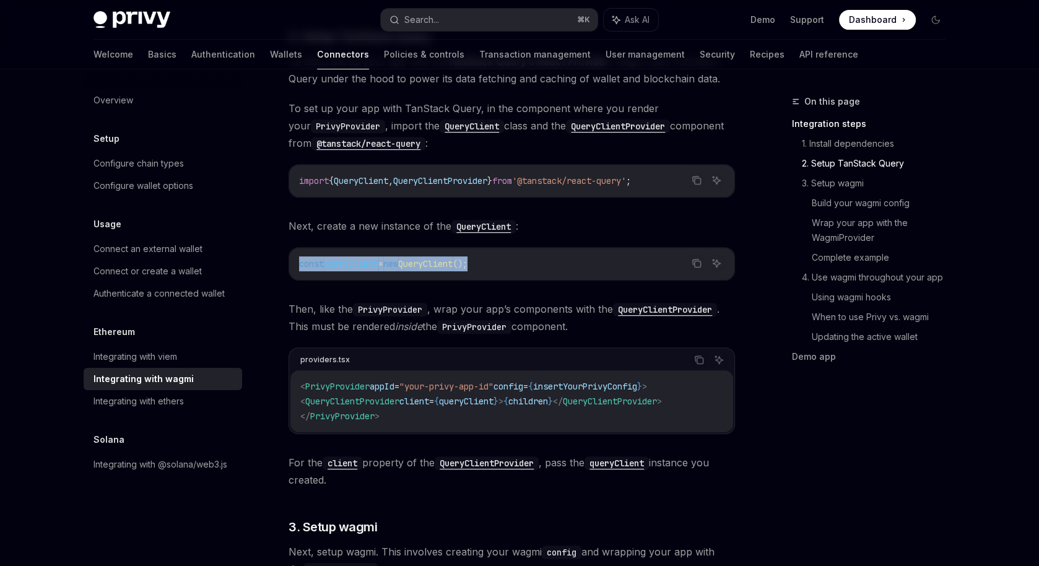
drag, startPoint x: 300, startPoint y: 259, endPoint x: 610, endPoint y: 259, distance: 309.5
click at [610, 259] on div "const queryClient = new QueryClient ();" at bounding box center [511, 264] width 445 height 32
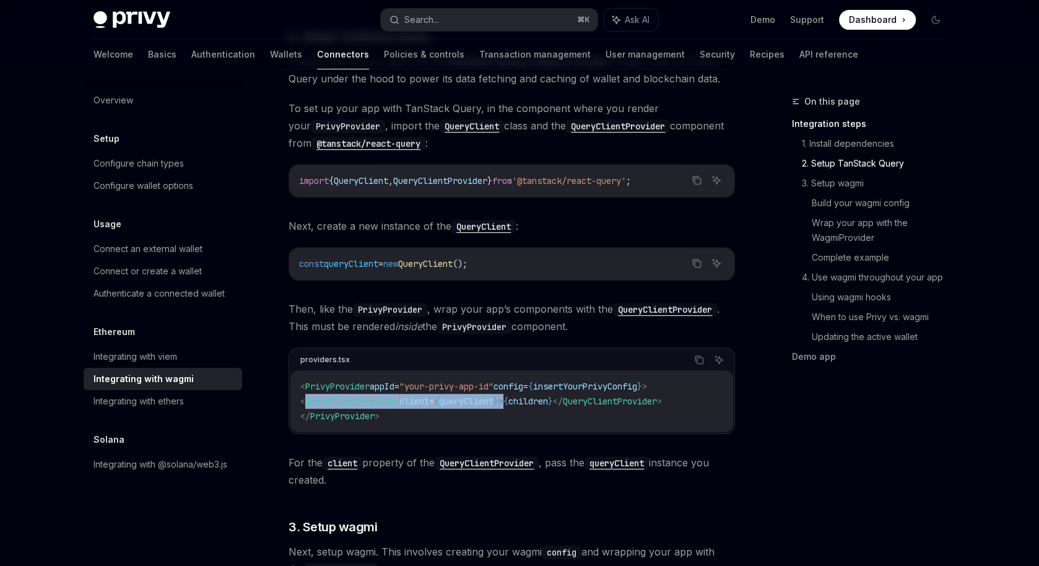
drag, startPoint x: 306, startPoint y: 396, endPoint x: 529, endPoint y: 394, distance: 222.9
click at [529, 396] on span "< QueryClientProvider client = { queryClient } > { children } </ QueryClientPro…" at bounding box center [481, 401] width 362 height 11
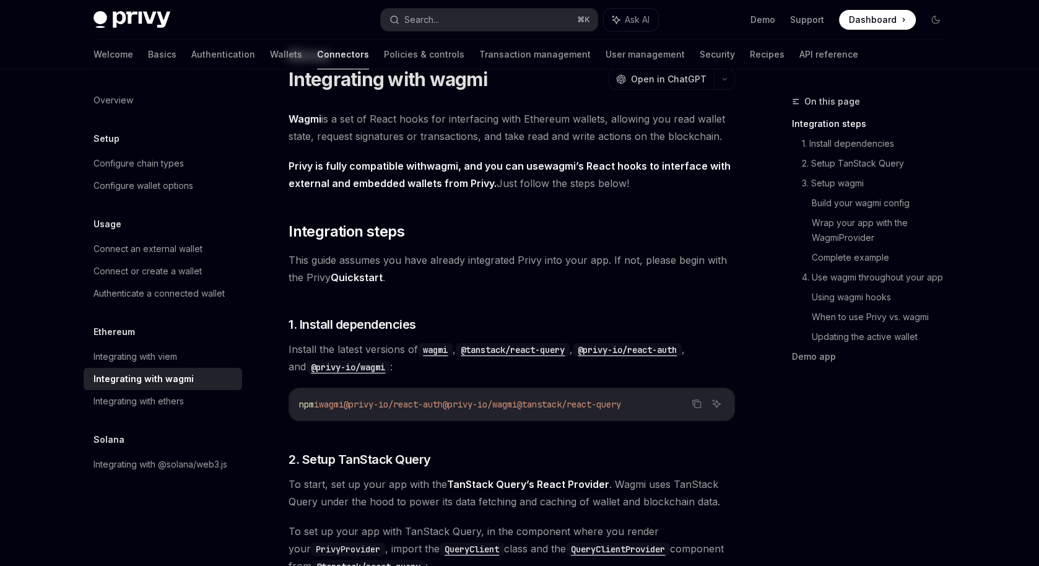
scroll to position [0, 0]
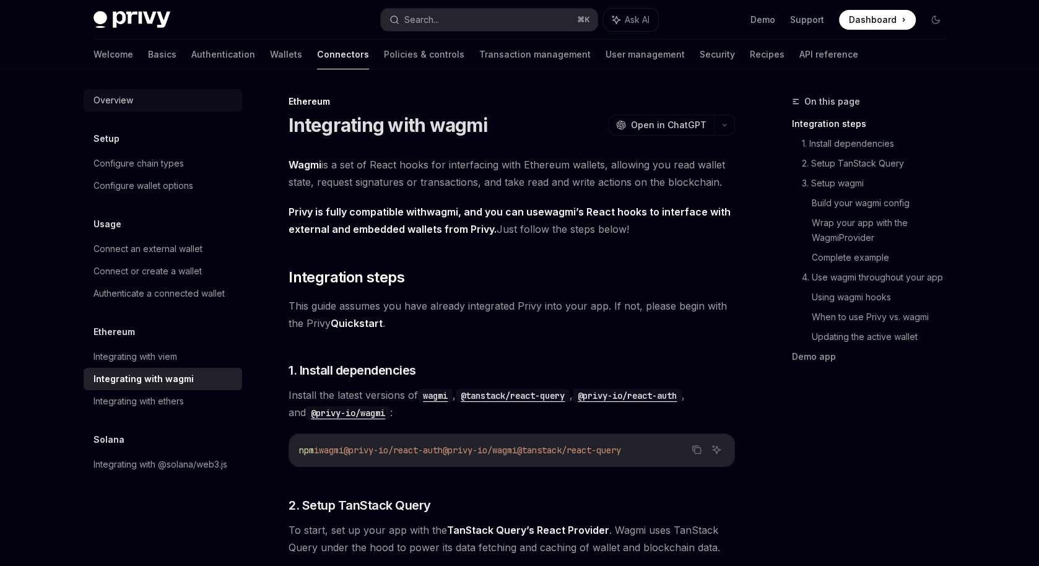
click at [162, 90] on link "Overview" at bounding box center [163, 100] width 158 height 22
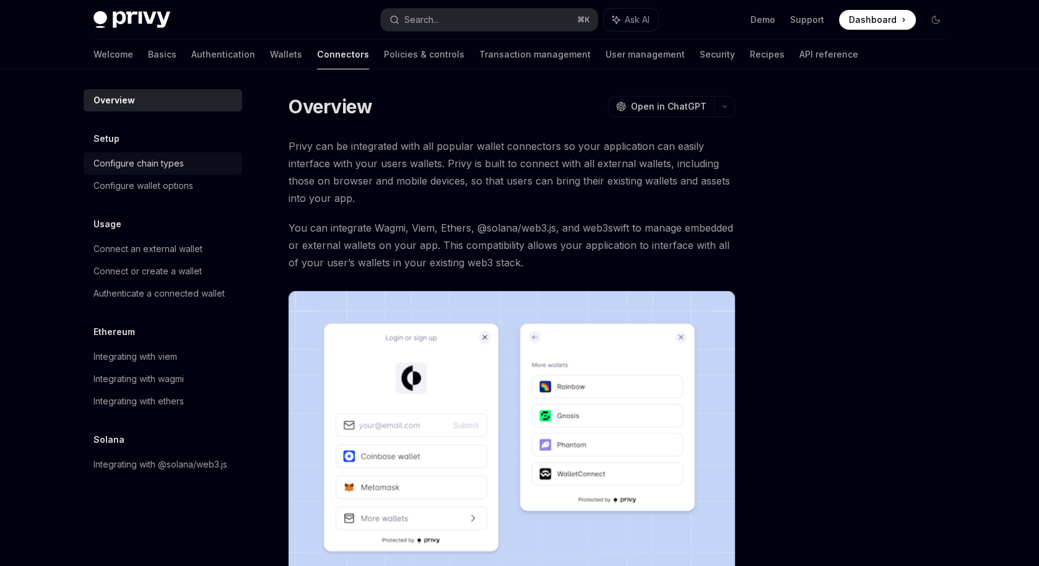
click at [145, 157] on div "Configure chain types" at bounding box center [138, 163] width 90 height 15
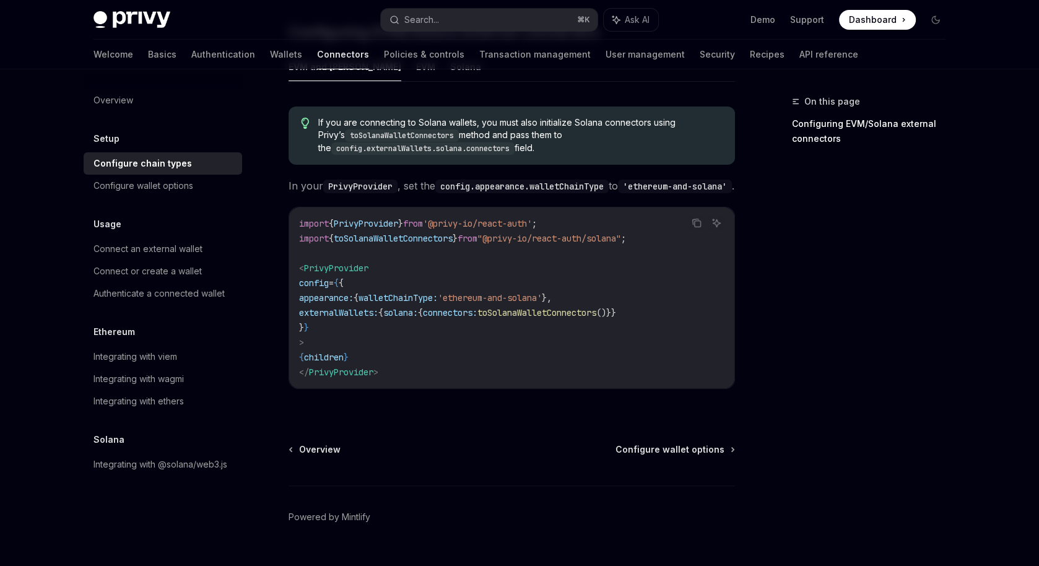
scroll to position [240, 0]
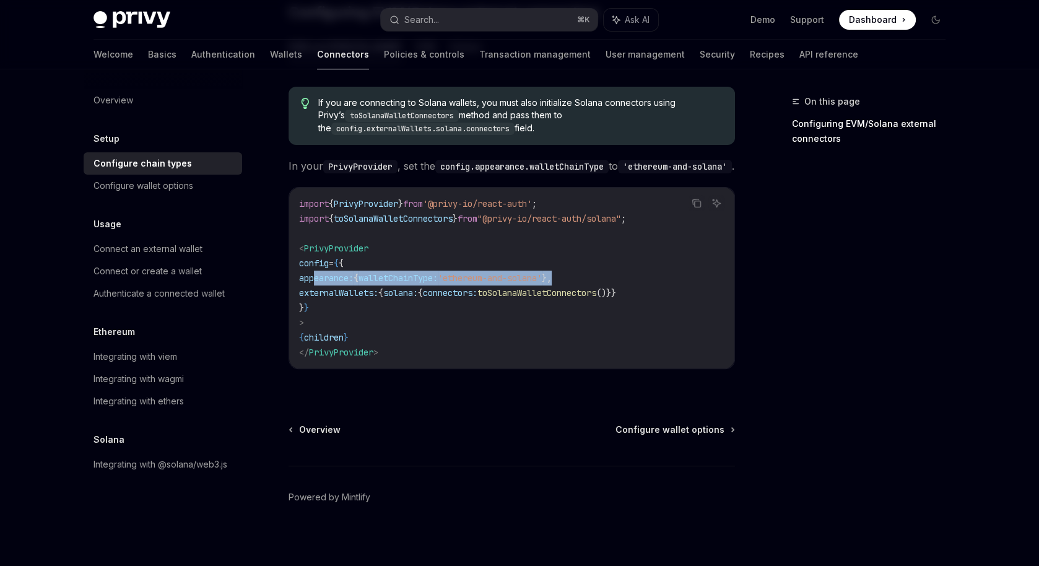
drag, startPoint x: 316, startPoint y: 272, endPoint x: 623, endPoint y: 268, distance: 306.4
click at [623, 268] on code "import { PrivyProvider } from '@privy-io/react-auth' ; import { toSolanaWalletC…" at bounding box center [511, 277] width 425 height 163
click at [147, 188] on div "Configure wallet options" at bounding box center [143, 185] width 100 height 15
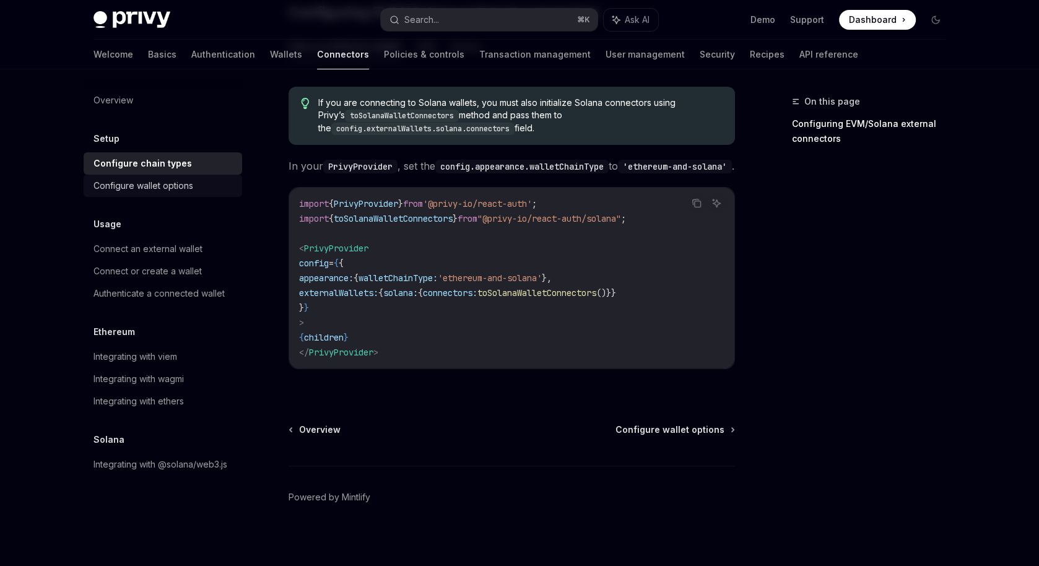
type textarea "*"
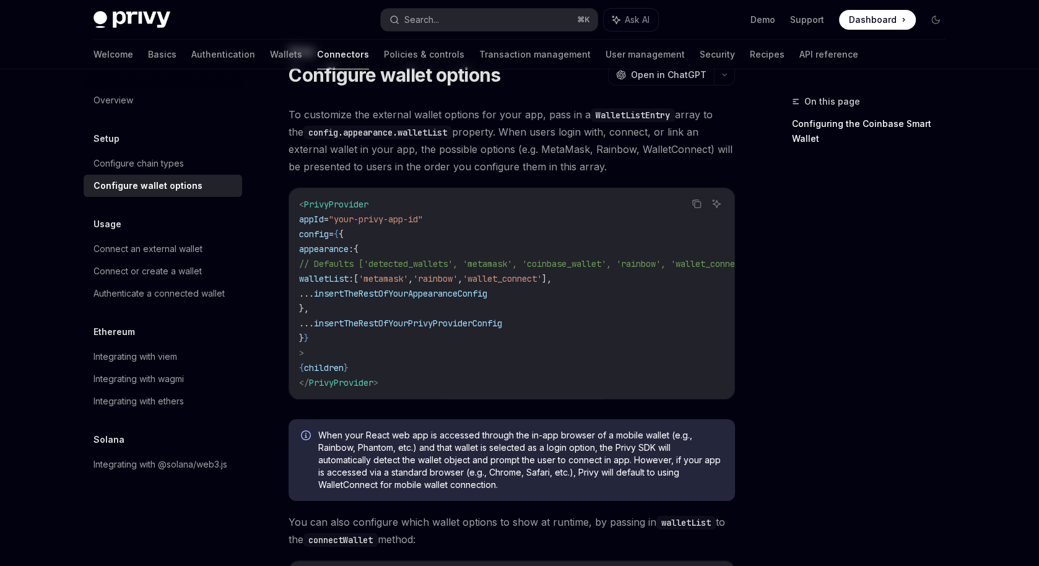
scroll to position [53, 0]
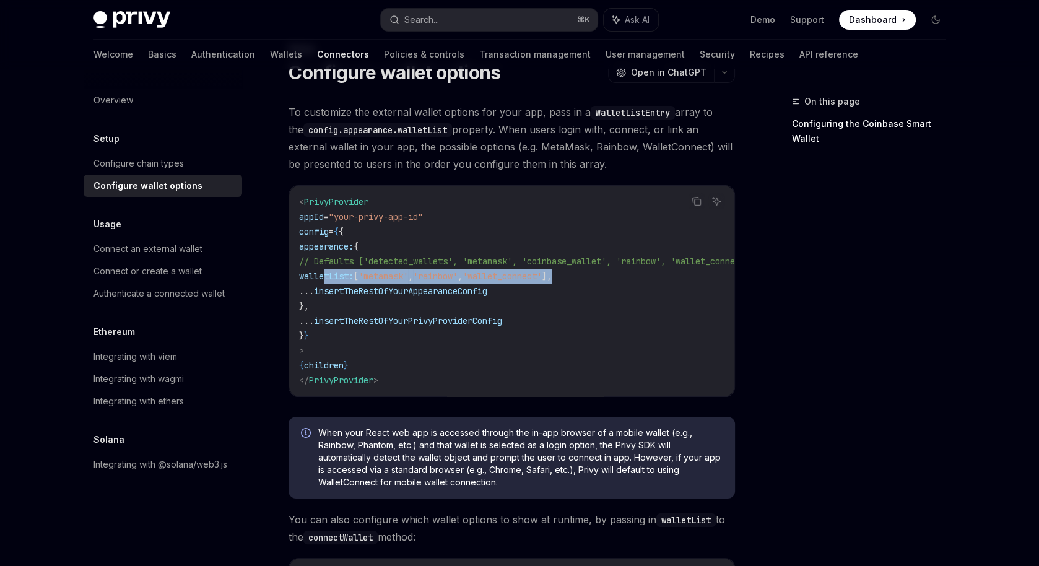
drag, startPoint x: 326, startPoint y: 277, endPoint x: 697, endPoint y: 277, distance: 371.4
click at [697, 277] on code "< PrivyProvider appId = "your-privy-app-id" config = { { appearance: { // Defau…" at bounding box center [541, 290] width 485 height 193
click at [557, 285] on code "< PrivyProvider appId = "your-privy-app-id" config = { { appearance: { // Defau…" at bounding box center [541, 290] width 485 height 193
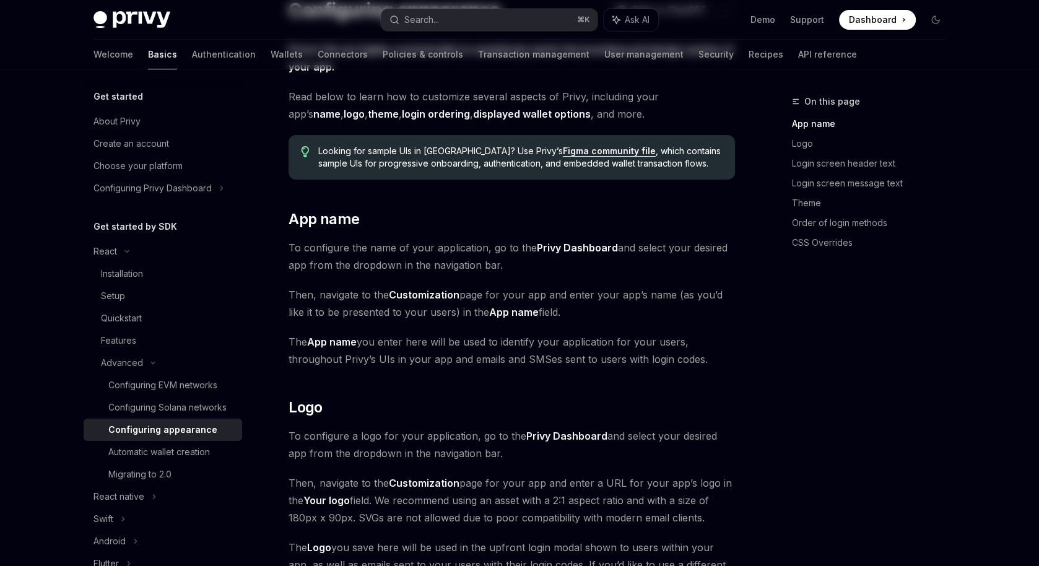
scroll to position [120, 0]
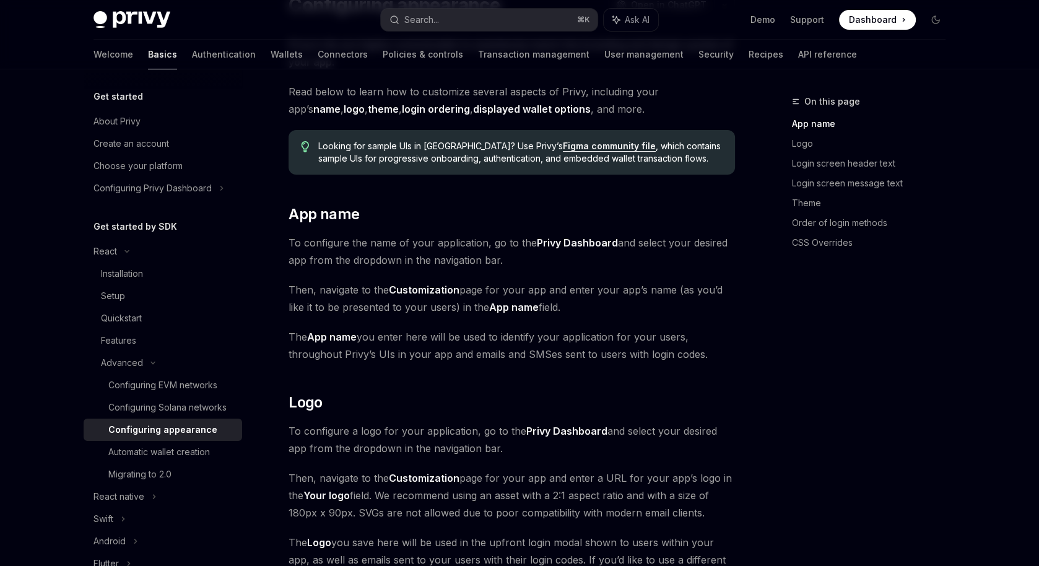
click at [477, 352] on span "The App name you enter here will be used to identify your application for your …" at bounding box center [511, 345] width 446 height 35
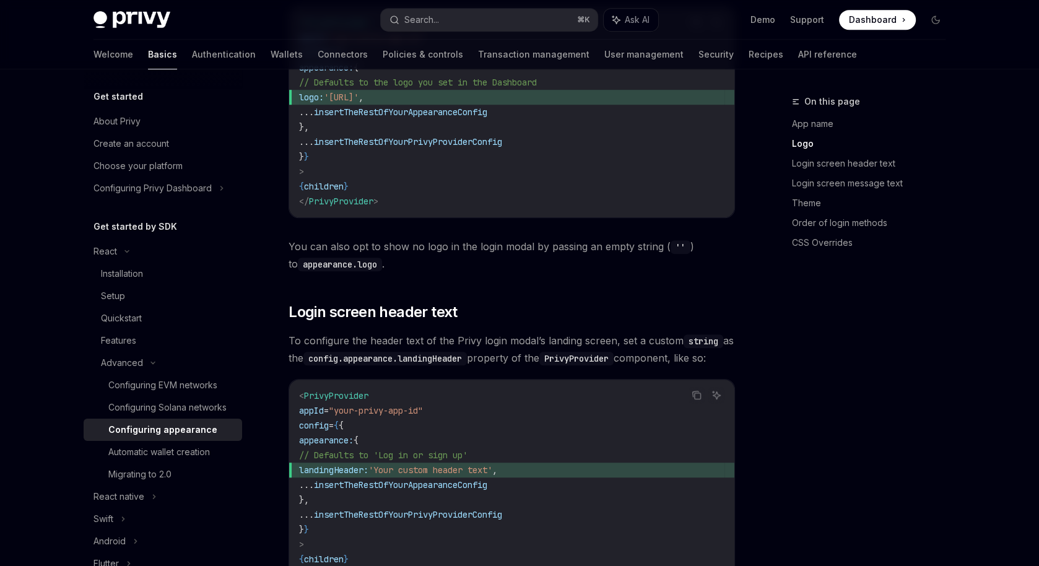
scroll to position [754, 0]
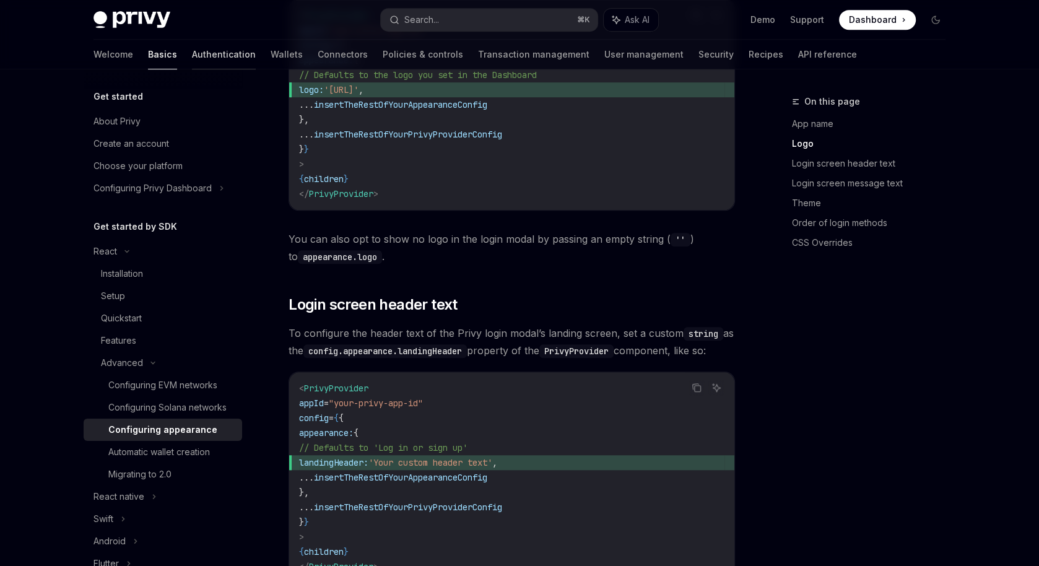
click at [192, 49] on link "Authentication" at bounding box center [224, 55] width 64 height 30
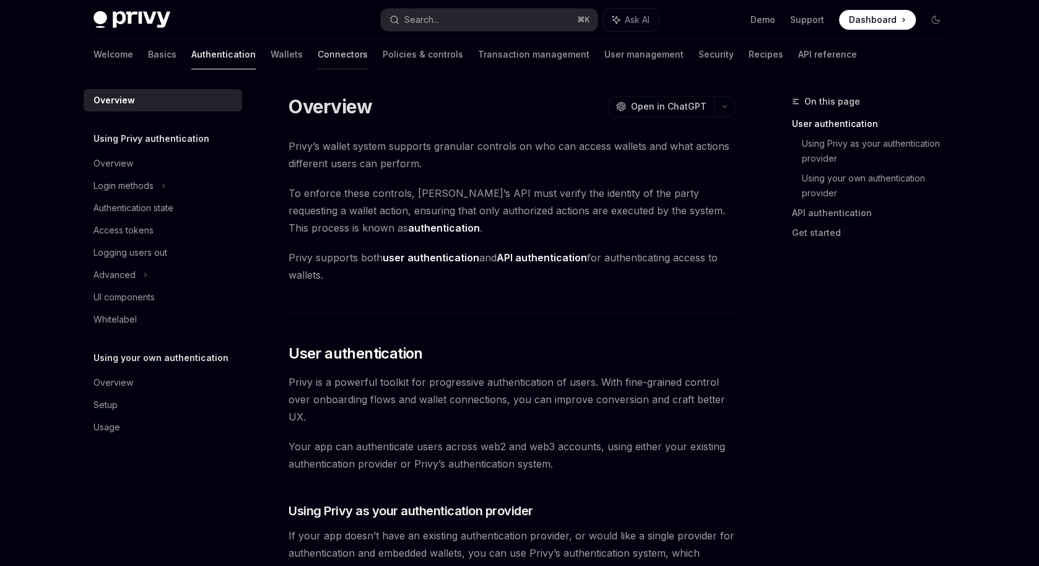
click at [318, 50] on link "Connectors" at bounding box center [343, 55] width 50 height 30
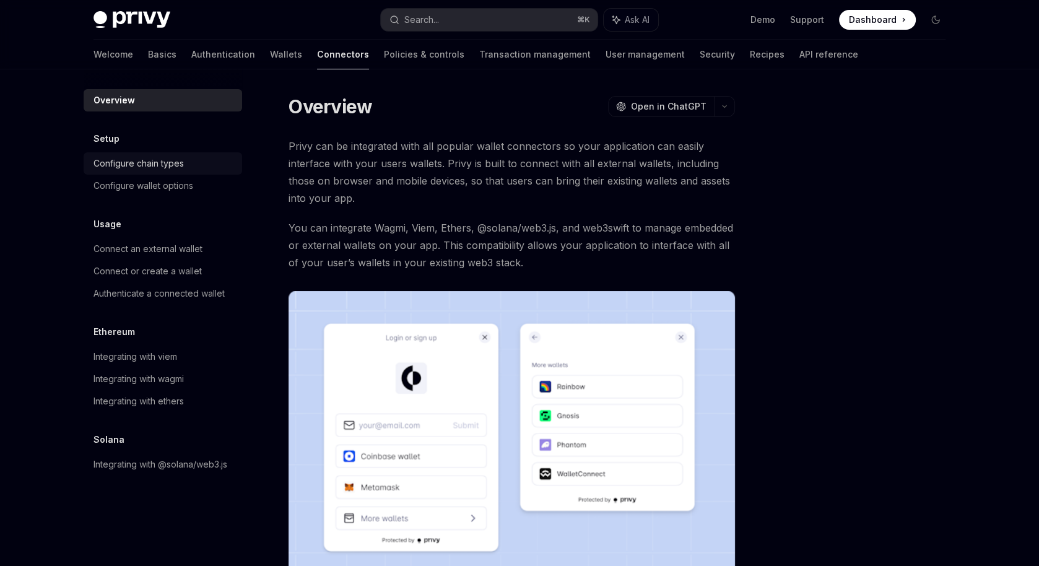
click at [180, 156] on div "Configure chain types" at bounding box center [138, 163] width 90 height 15
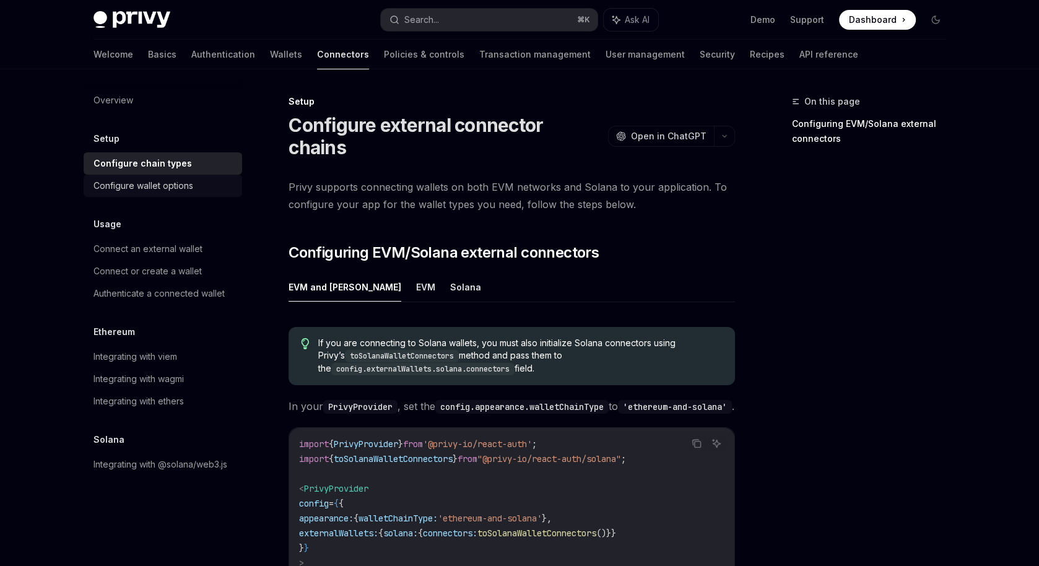
click at [165, 188] on div "Configure wallet options" at bounding box center [143, 185] width 100 height 15
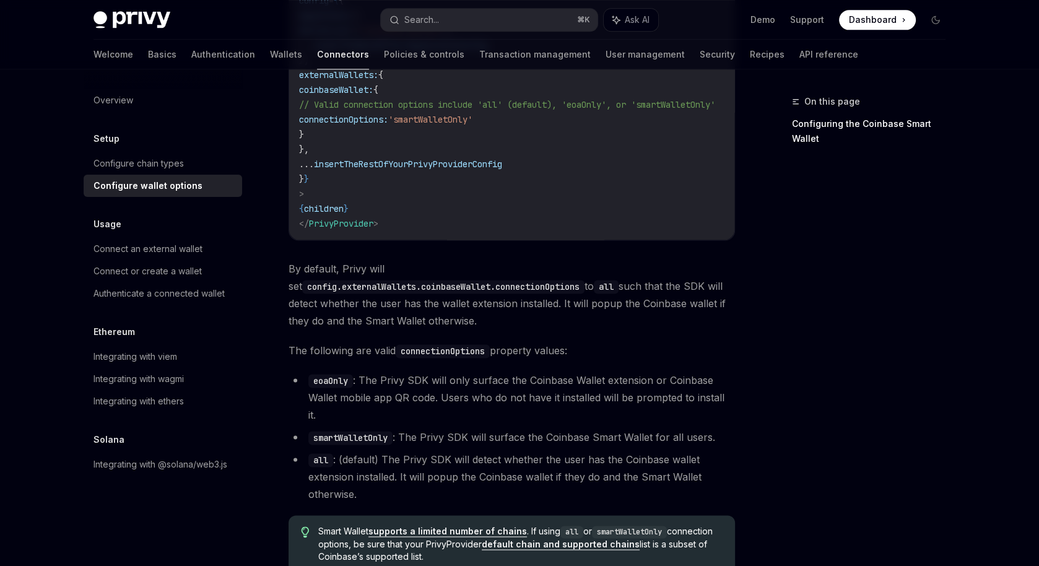
scroll to position [1752, 0]
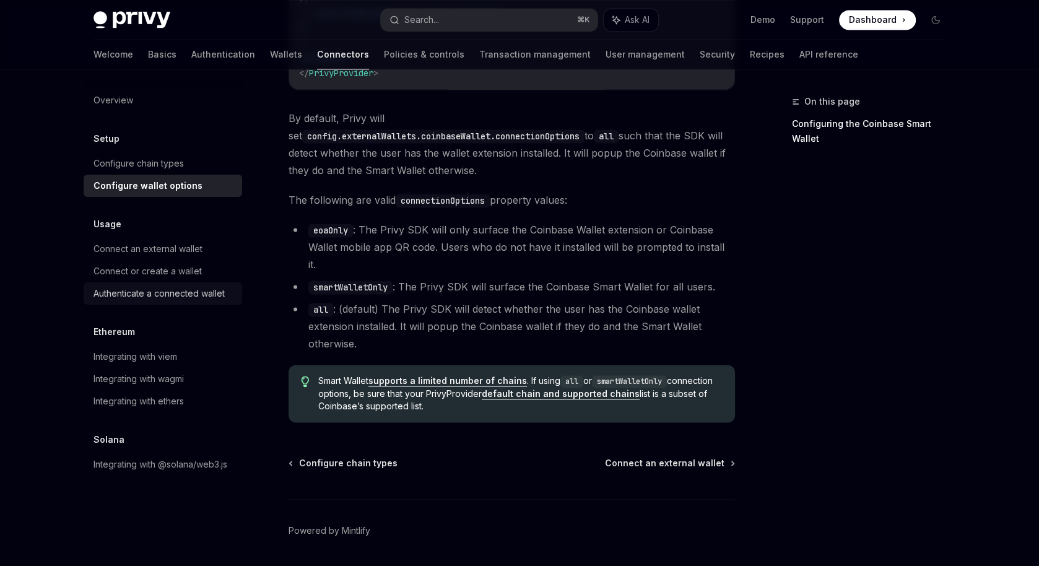
click at [228, 293] on div "Authenticate a connected wallet" at bounding box center [163, 293] width 141 height 15
type textarea "*"
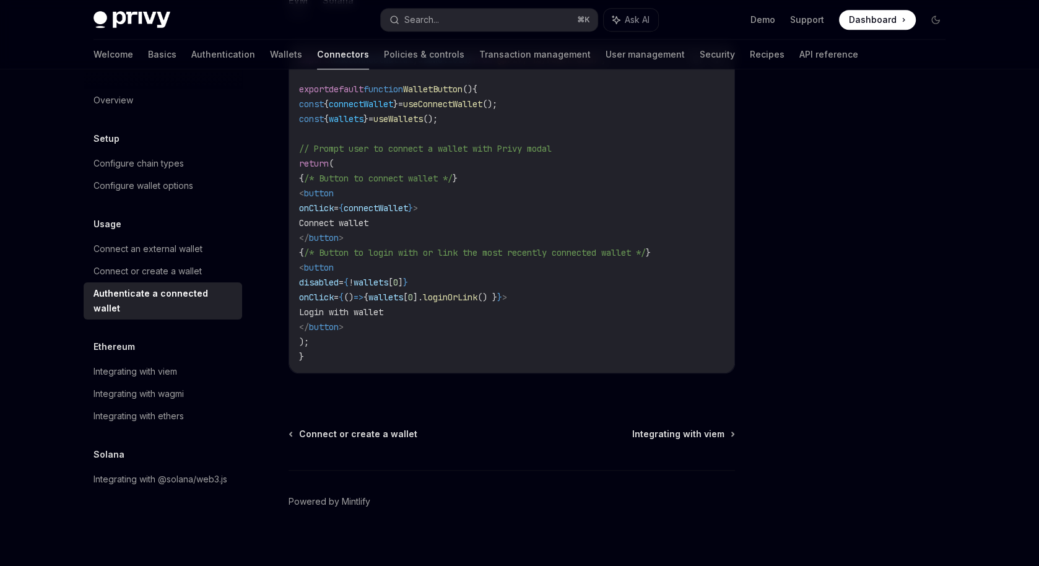
scroll to position [739, 0]
